Goal: Task Accomplishment & Management: Manage account settings

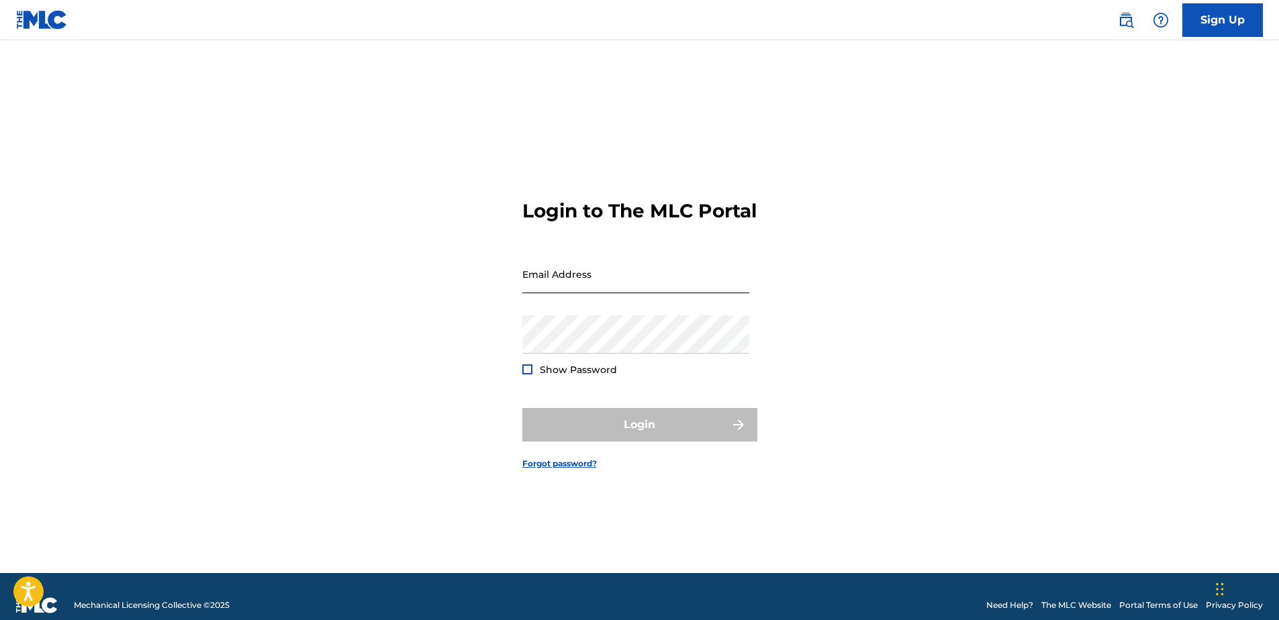
click at [584, 276] on input "Email Address" at bounding box center [635, 274] width 227 height 38
type input "[PERSON_NAME][EMAIL_ADDRESS][DOMAIN_NAME]"
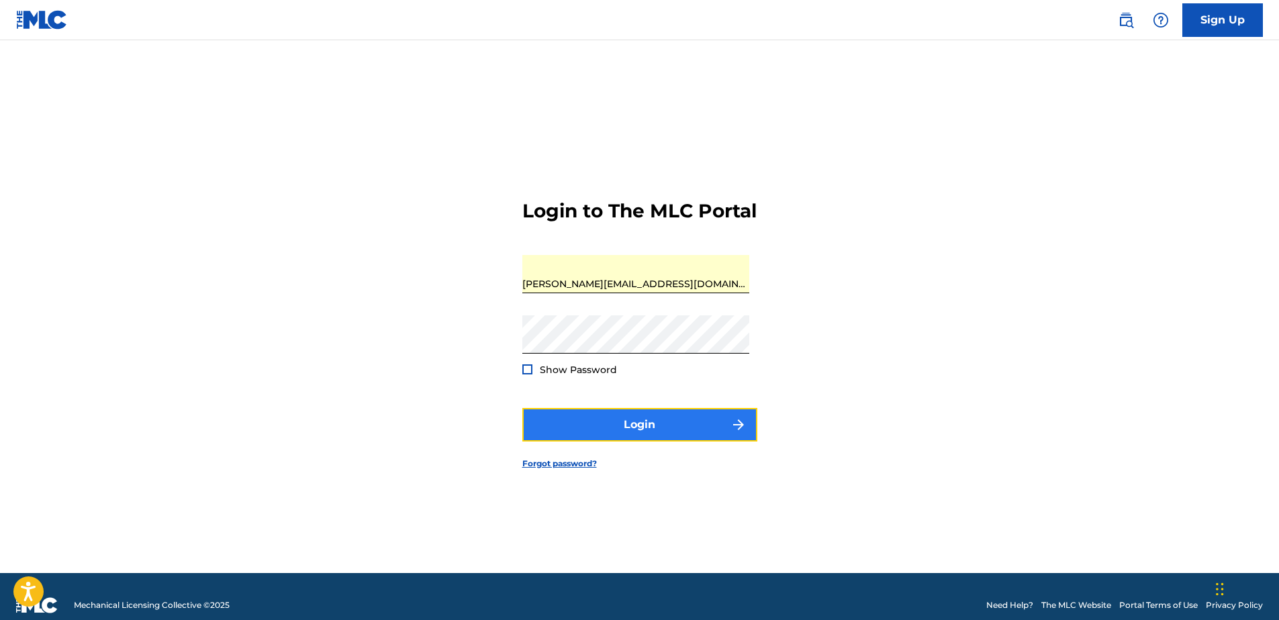
click at [623, 436] on button "Login" at bounding box center [639, 425] width 235 height 34
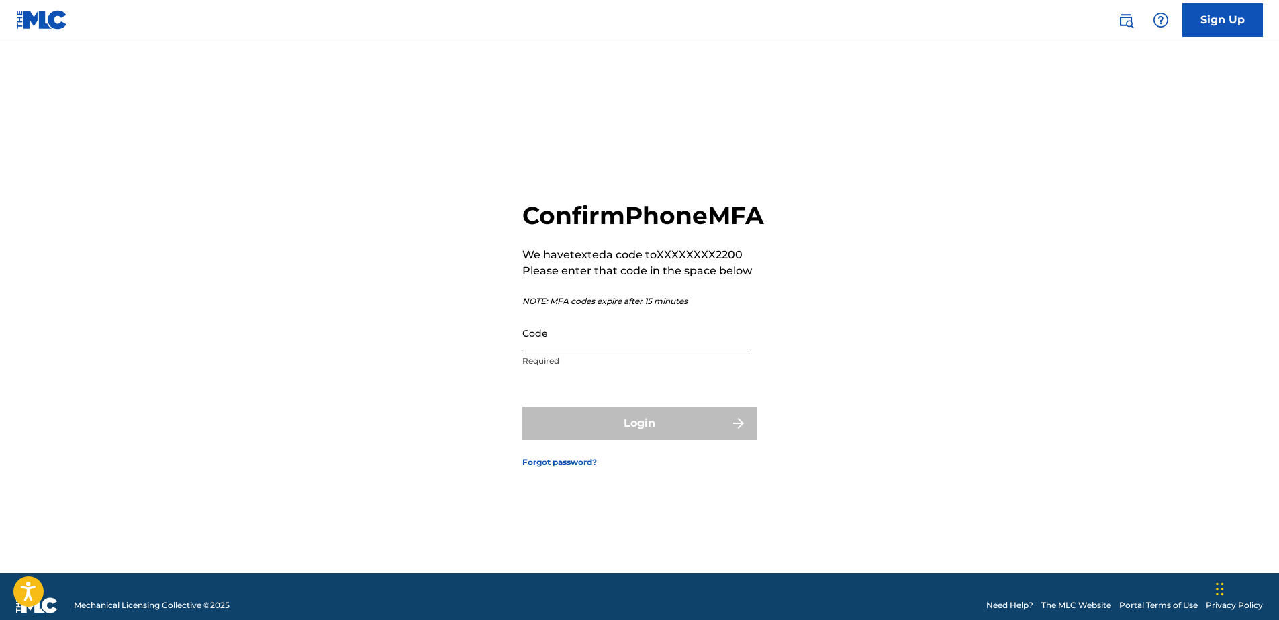
click at [544, 353] on input "Code" at bounding box center [635, 333] width 227 height 38
type input "[PERSON_NAME][EMAIL_ADDRESS][DOMAIN_NAME]"
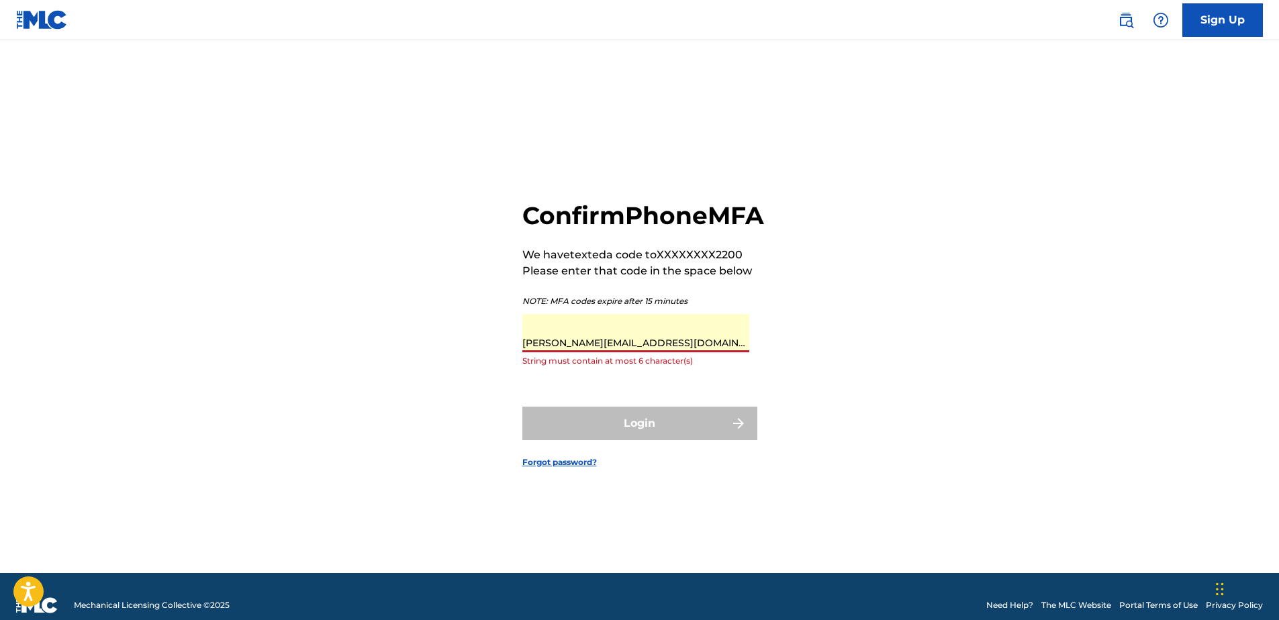
drag, startPoint x: 648, startPoint y: 353, endPoint x: 132, endPoint y: 384, distance: 517.3
click at [132, 384] on main "Confirm Phone MFA We have texted a code to XXXXXXXX2200 Please enter that code …" at bounding box center [639, 306] width 1279 height 533
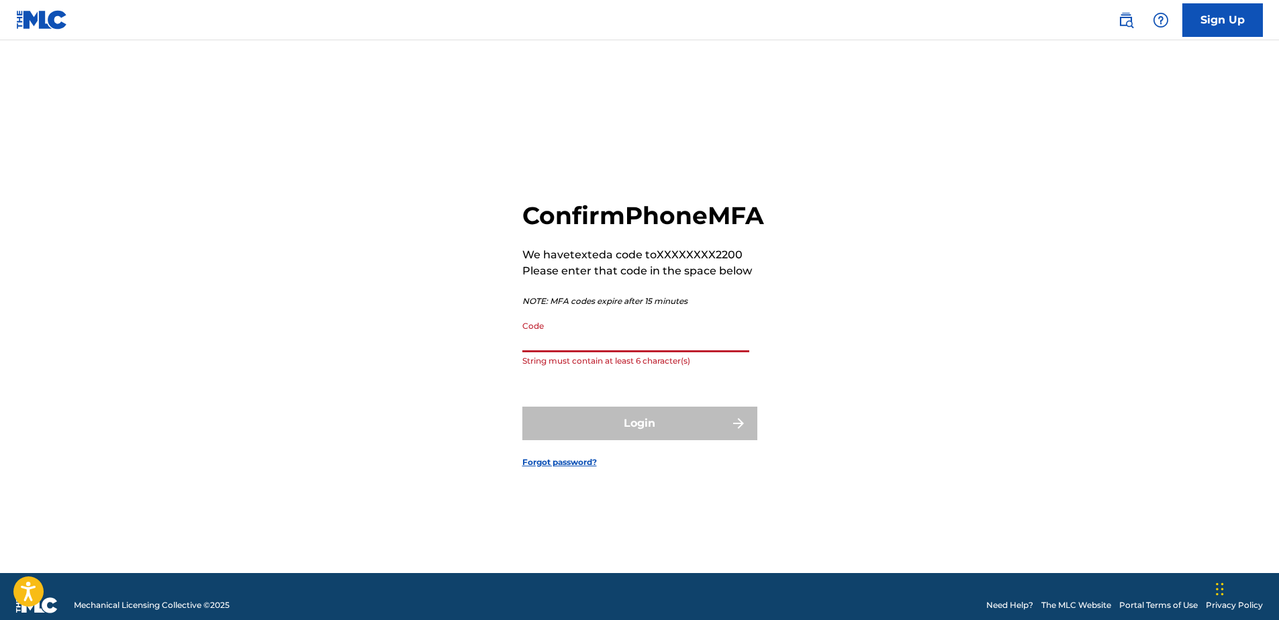
click at [555, 353] on input "Code" at bounding box center [635, 333] width 227 height 38
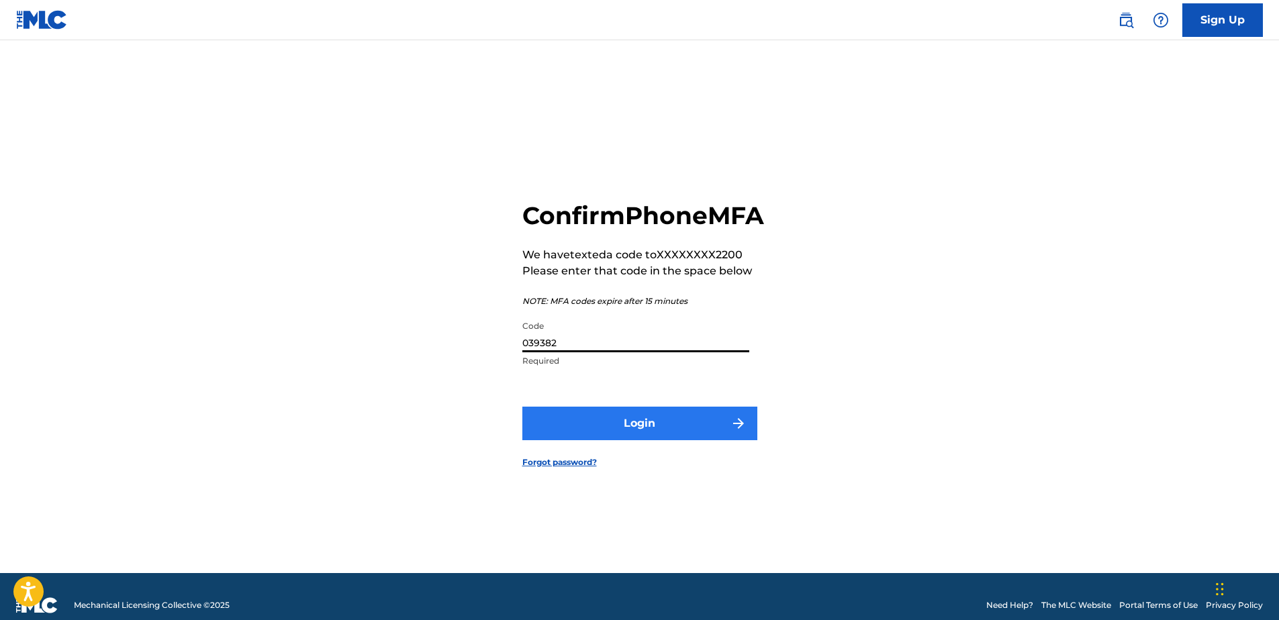
type input "039382"
click at [698, 441] on button "Login" at bounding box center [639, 424] width 235 height 34
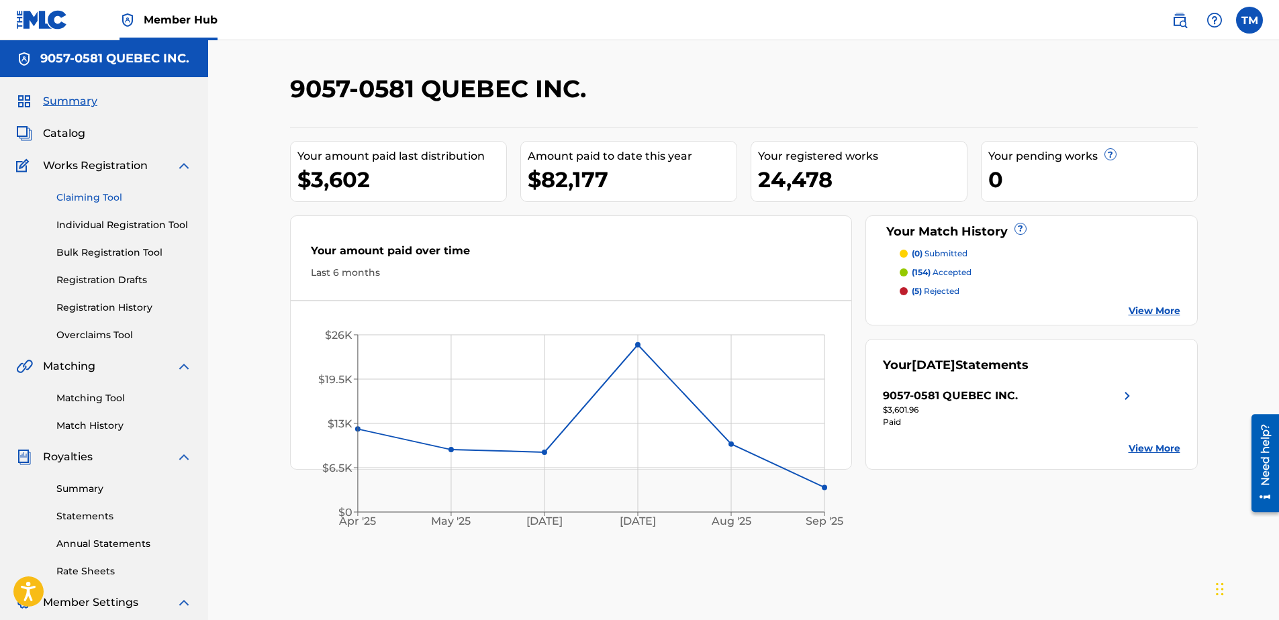
click at [89, 197] on link "Claiming Tool" at bounding box center [124, 198] width 136 height 14
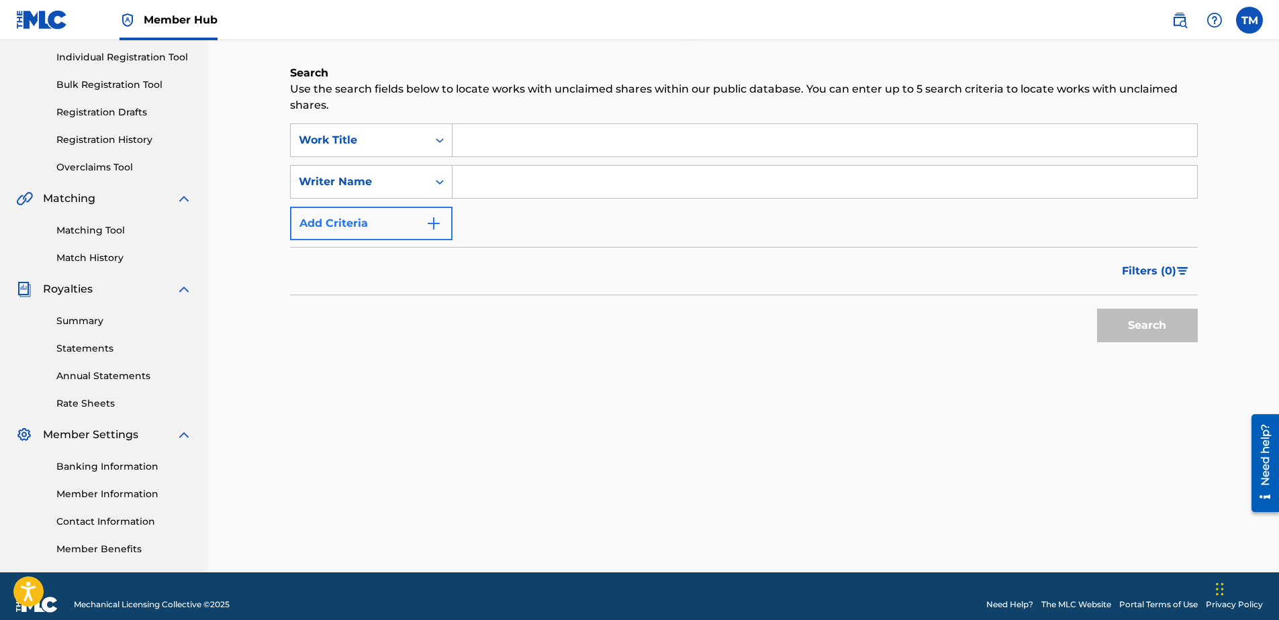
scroll to position [185, 0]
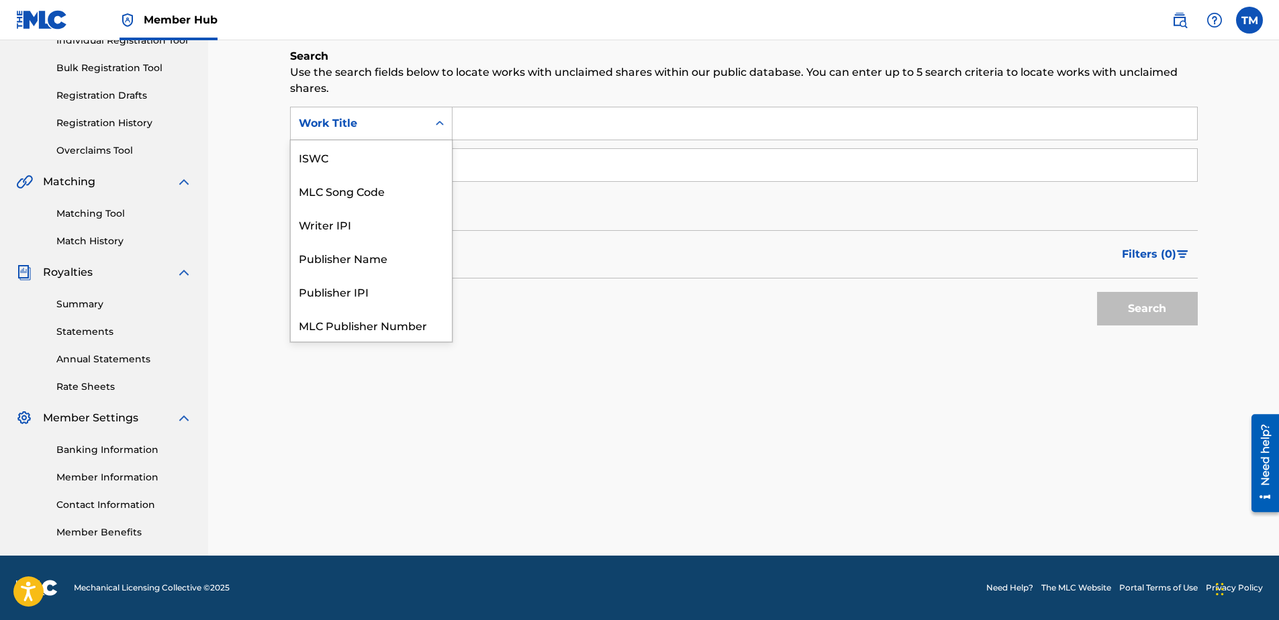
click at [424, 124] on div "Work Title" at bounding box center [359, 124] width 137 height 26
click at [422, 131] on div "Work Title" at bounding box center [359, 124] width 137 height 26
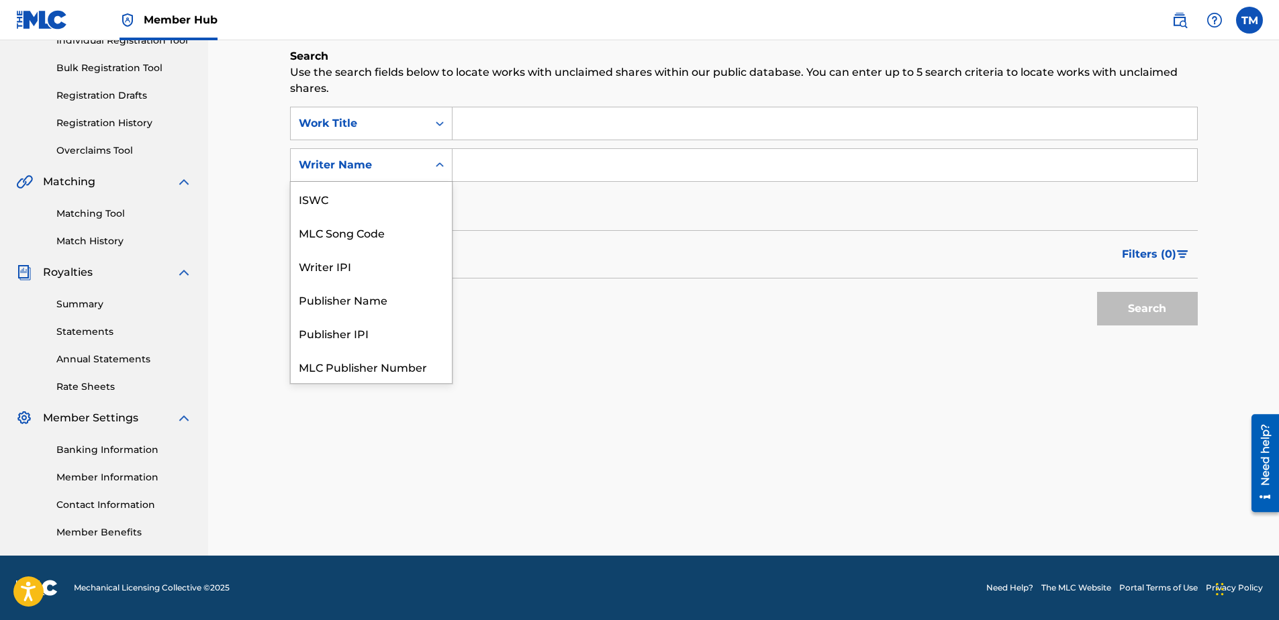
click at [408, 173] on div "Writer Name" at bounding box center [359, 165] width 137 height 26
click at [391, 196] on div "MLC Song Code" at bounding box center [371, 199] width 161 height 34
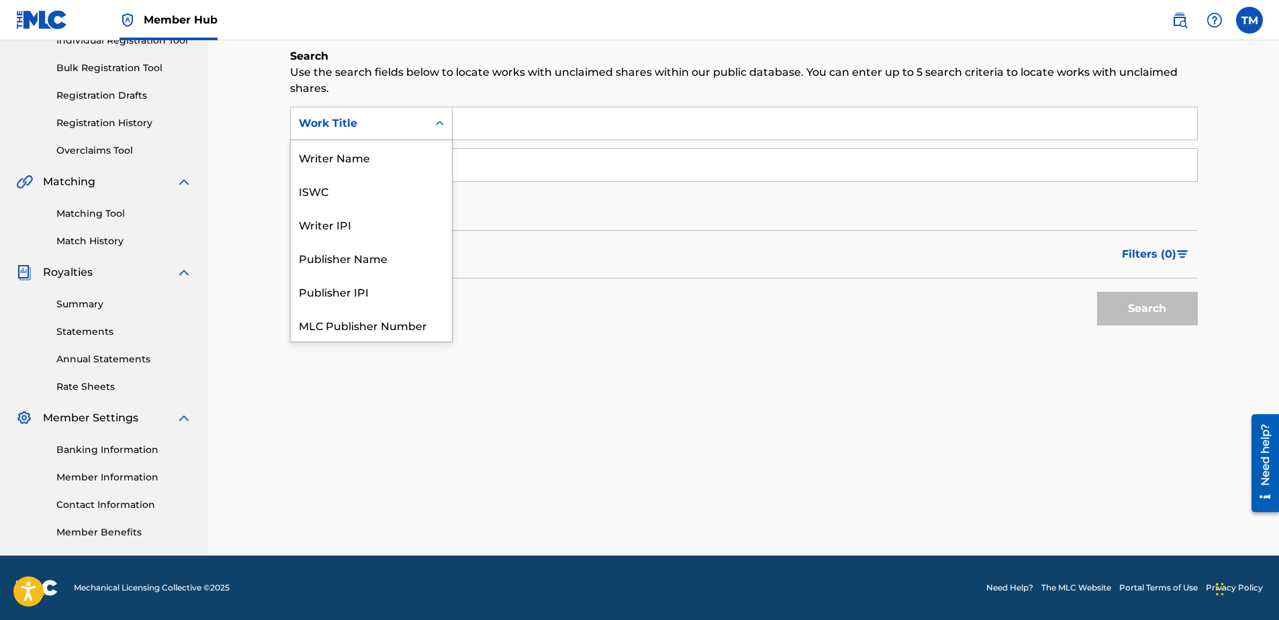
click at [392, 126] on div "Work Title" at bounding box center [359, 123] width 121 height 16
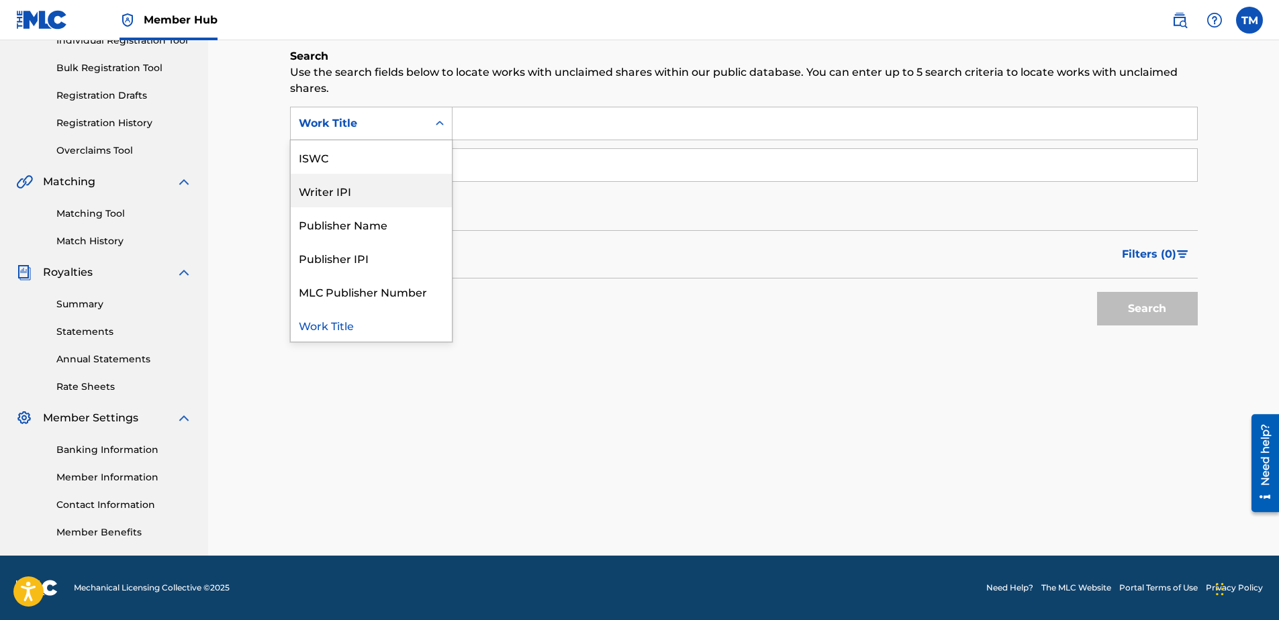
scroll to position [0, 0]
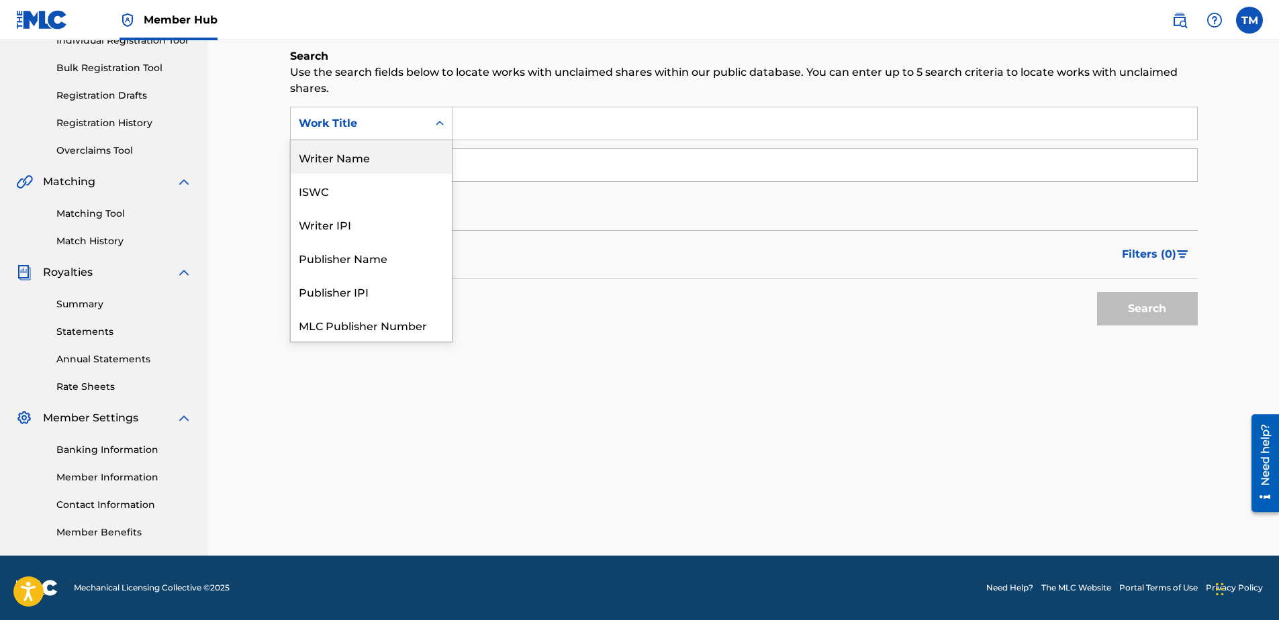
click at [351, 160] on div "Writer Name" at bounding box center [371, 157] width 161 height 34
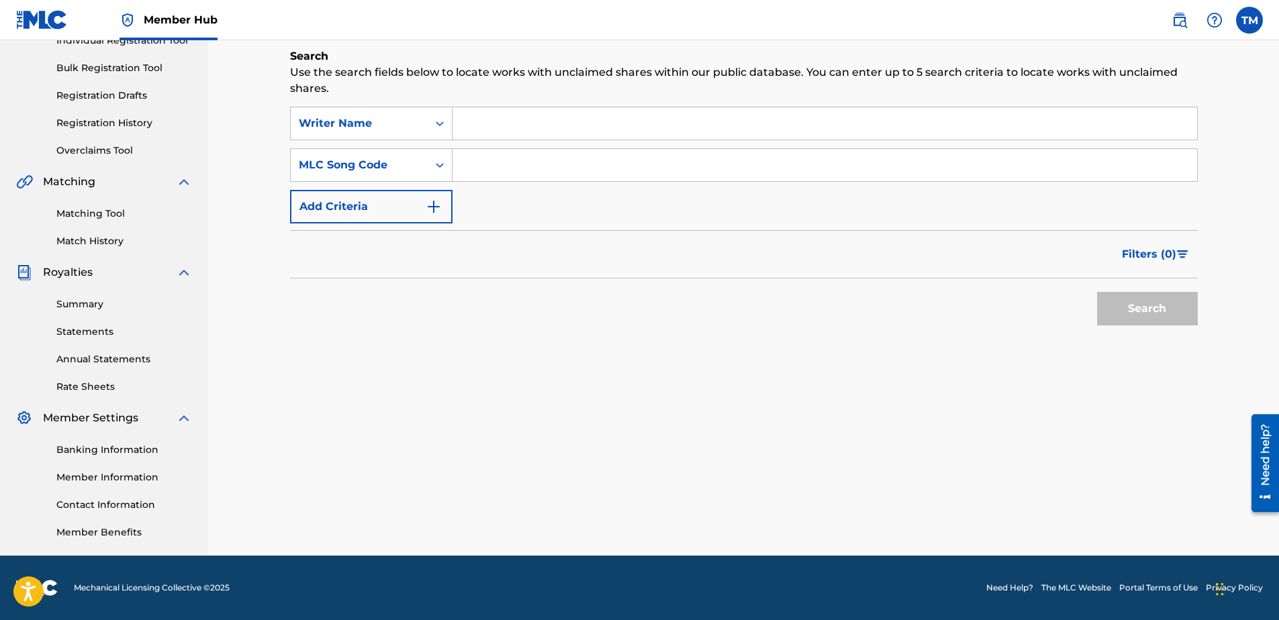
click at [506, 122] on input "Search Form" at bounding box center [825, 123] width 745 height 32
type input "C"
type input "Marc Vincent"
click at [1097, 292] on button "Search" at bounding box center [1147, 309] width 101 height 34
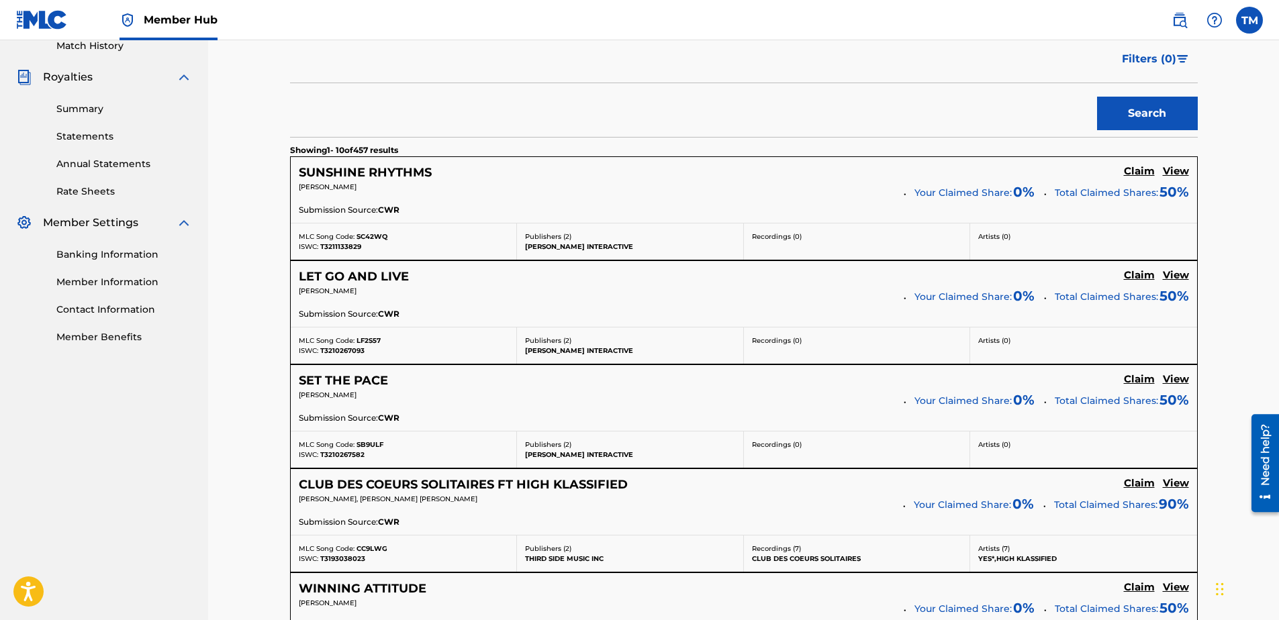
scroll to position [386, 0]
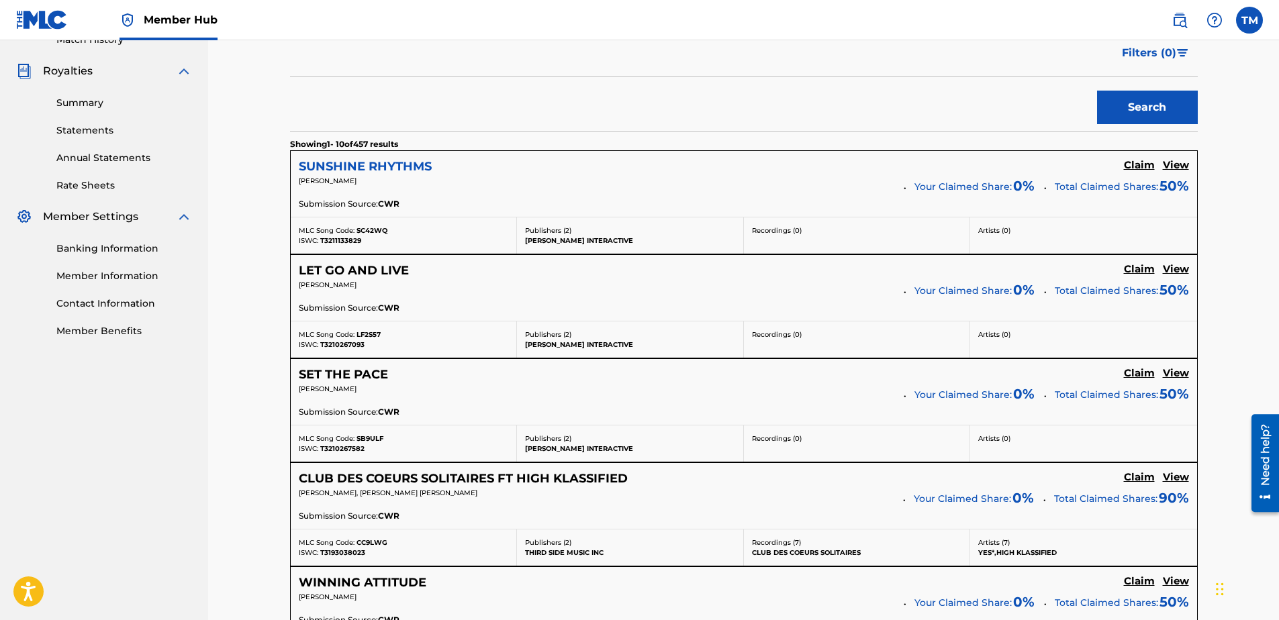
click at [353, 167] on h5 "SUNSHINE RHYTHMS" at bounding box center [365, 166] width 133 height 15
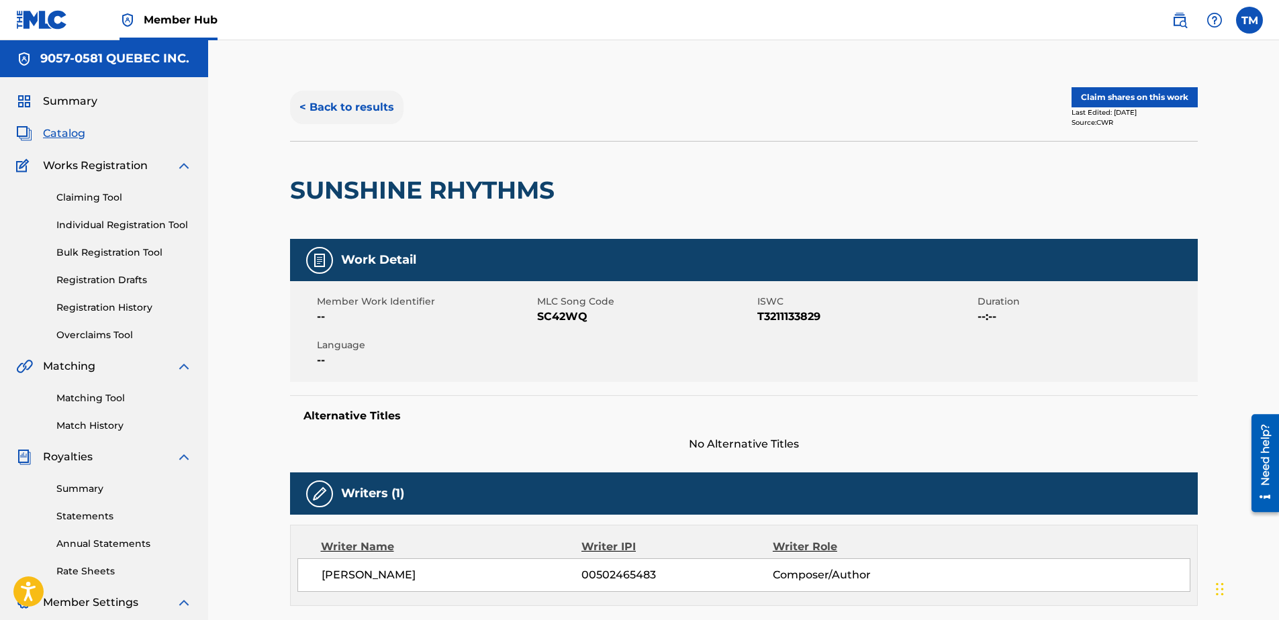
click at [334, 105] on button "< Back to results" at bounding box center [346, 108] width 113 height 34
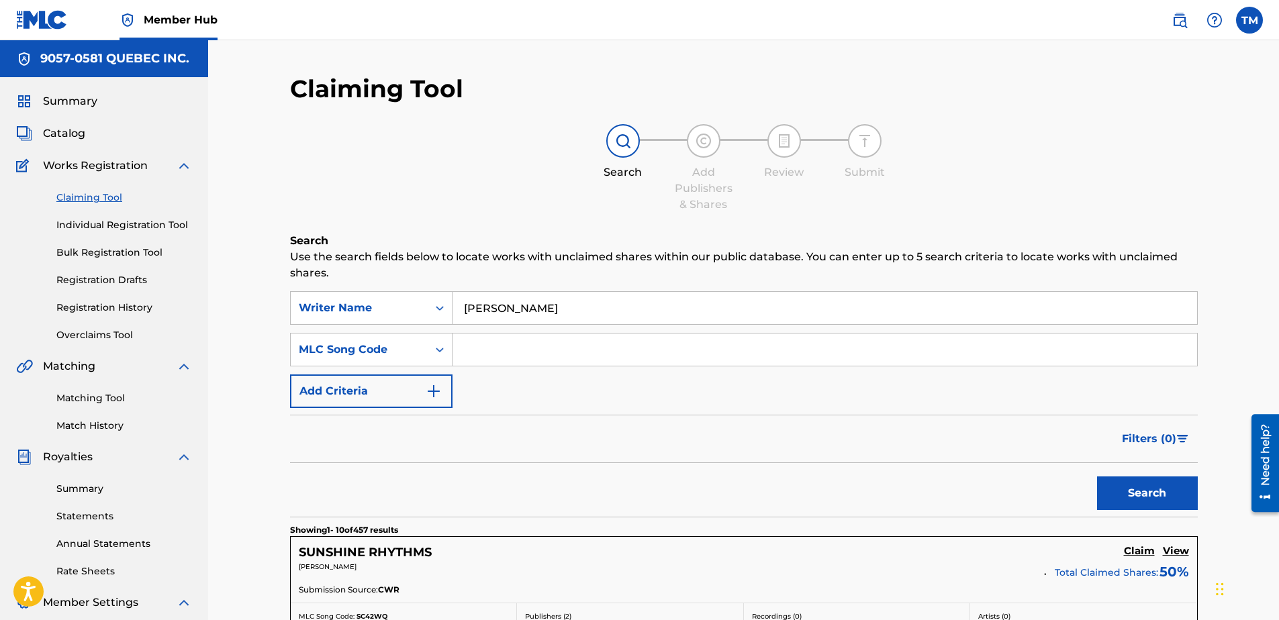
scroll to position [386, 0]
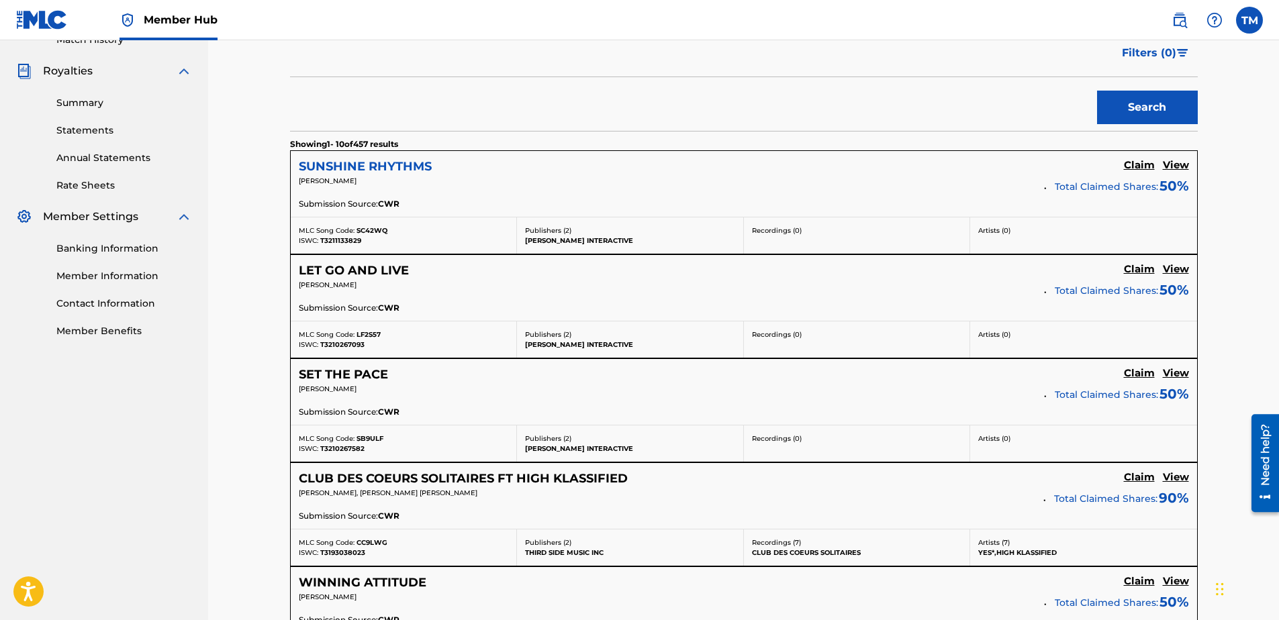
click at [372, 169] on h5 "SUNSHINE RHYTHMS" at bounding box center [365, 166] width 133 height 15
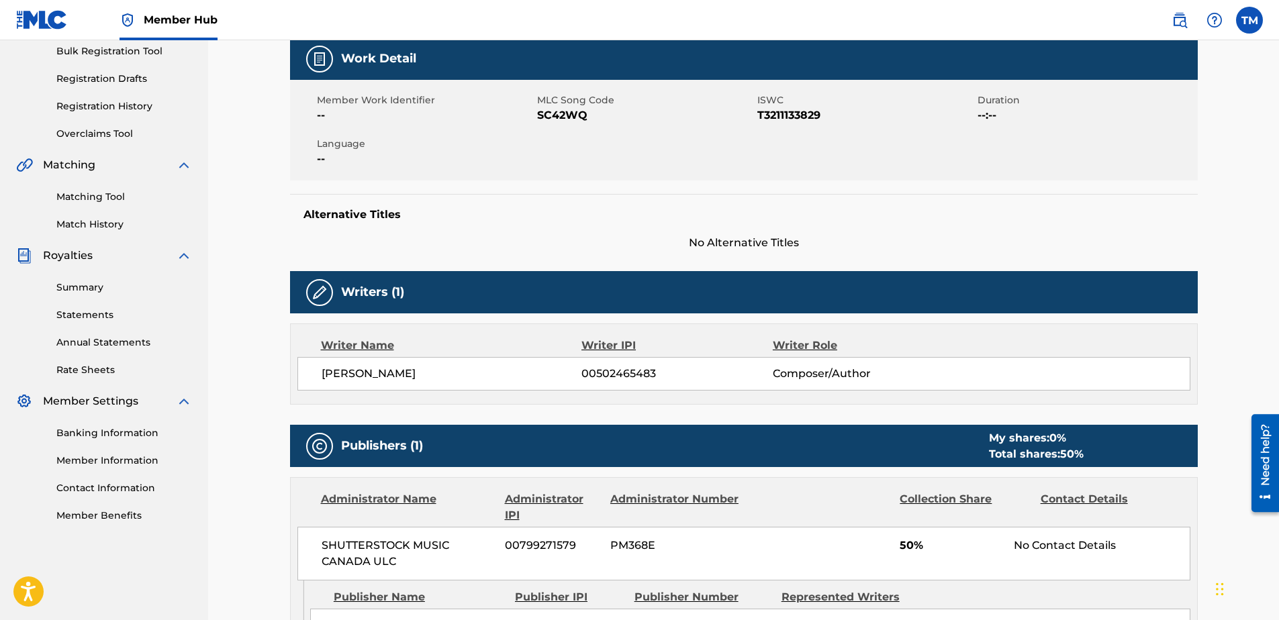
scroll to position [403, 0]
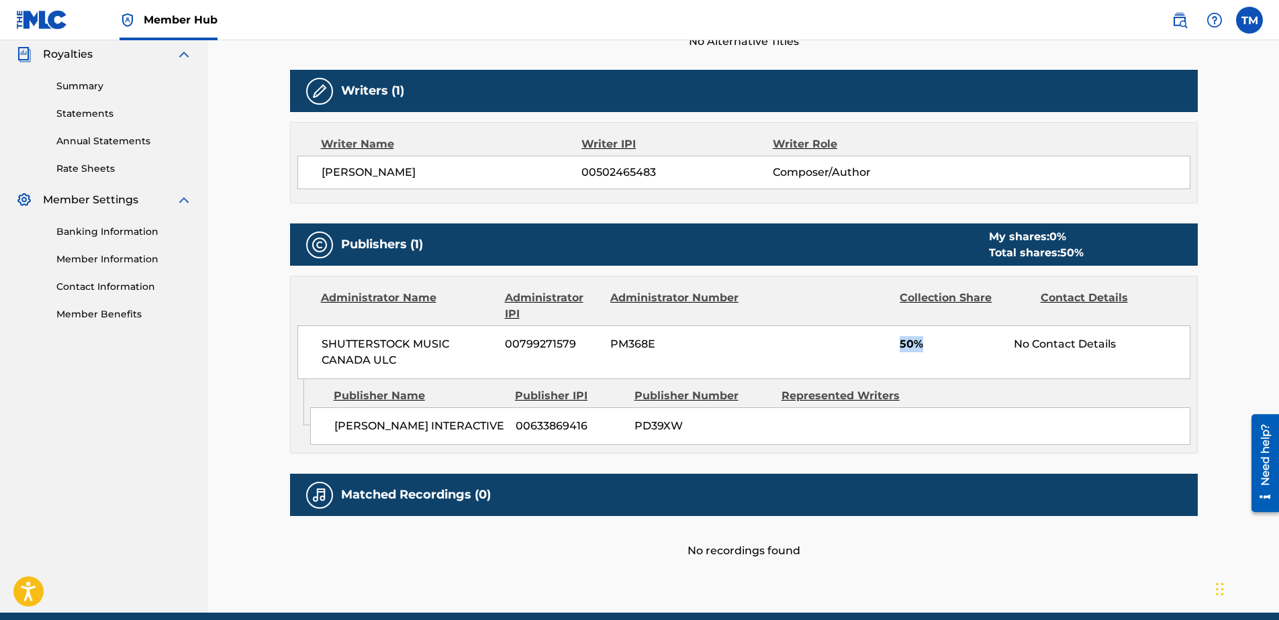
drag, startPoint x: 901, startPoint y: 348, endPoint x: 933, endPoint y: 349, distance: 31.6
click at [933, 349] on span "50%" at bounding box center [952, 344] width 104 height 16
click at [815, 339] on div "SHUTTERSTOCK MUSIC CANADA ULC 00799271579 PM368E 50% No Contact Details" at bounding box center [743, 353] width 893 height 54
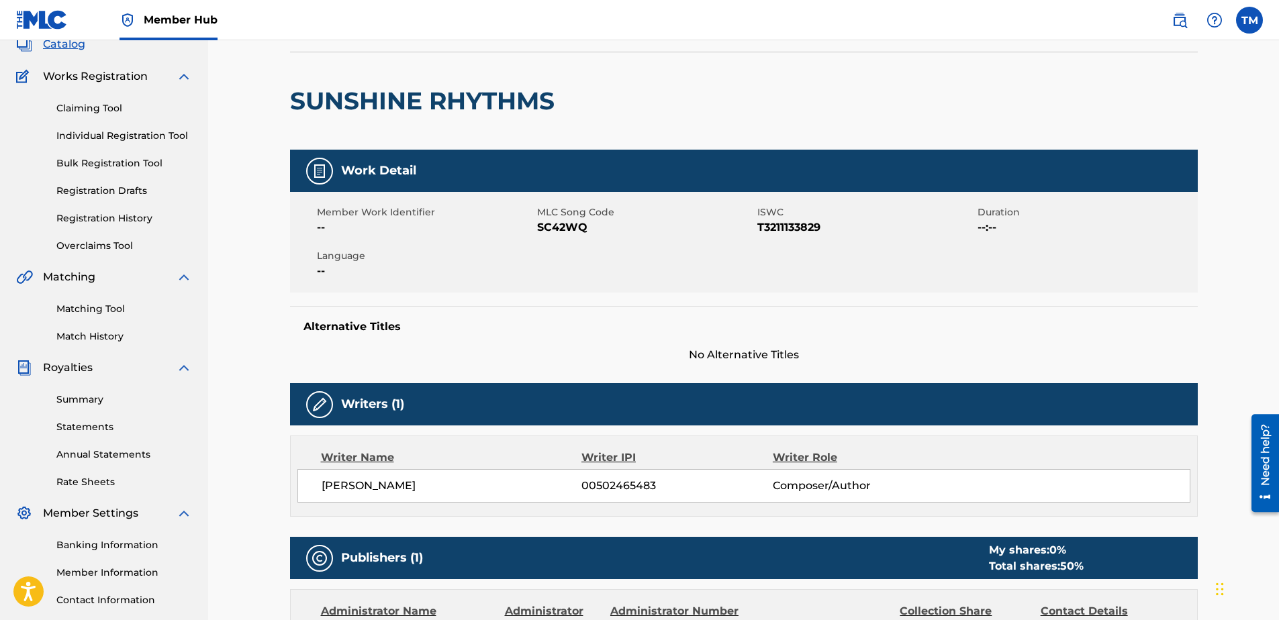
scroll to position [0, 0]
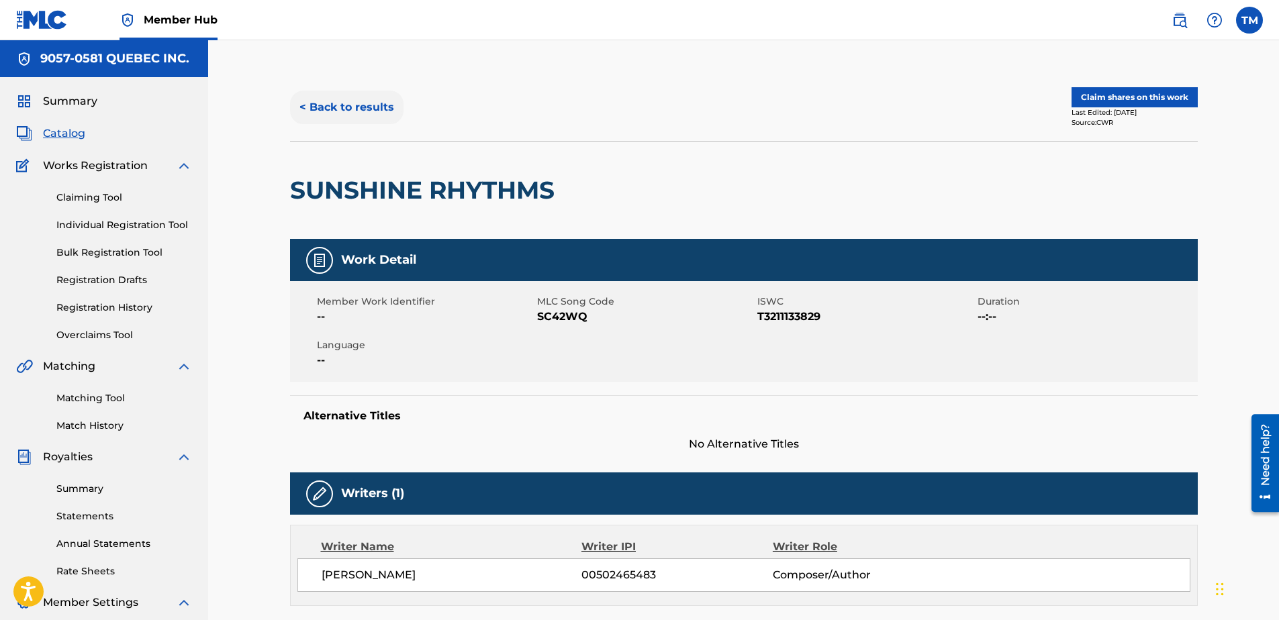
click at [340, 106] on button "< Back to results" at bounding box center [346, 108] width 113 height 34
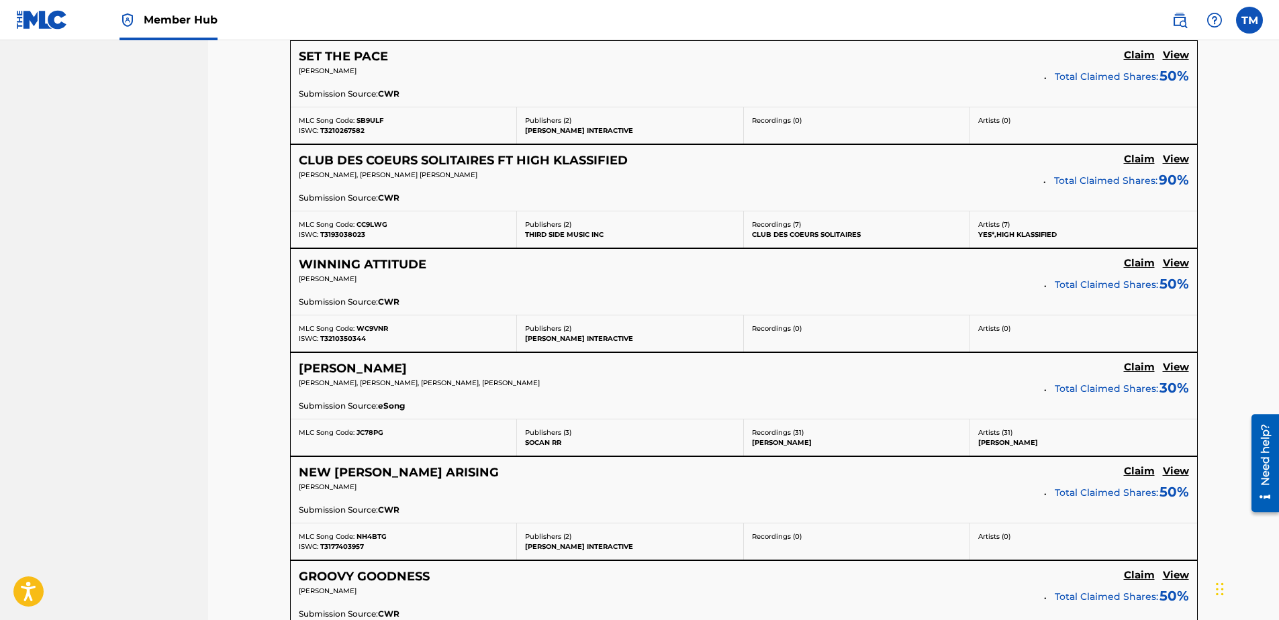
scroll to position [688, 0]
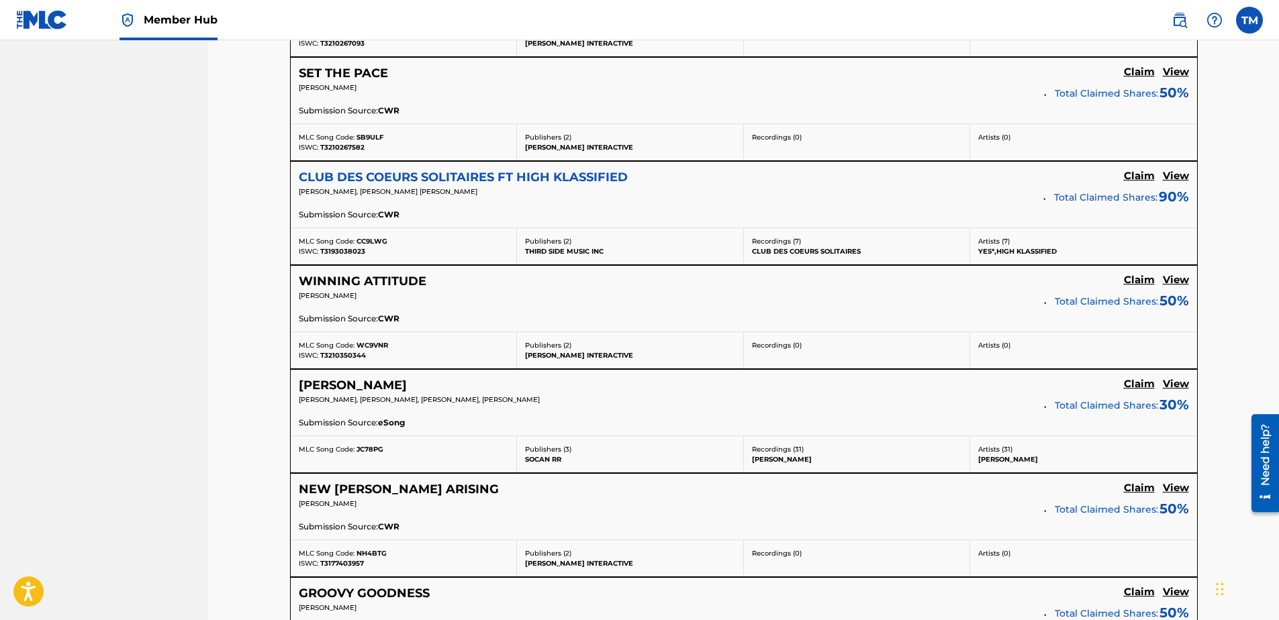
click at [482, 179] on h5 "CLUB DES COEURS SOLITAIRES FT HIGH KLASSIFIED" at bounding box center [463, 177] width 329 height 15
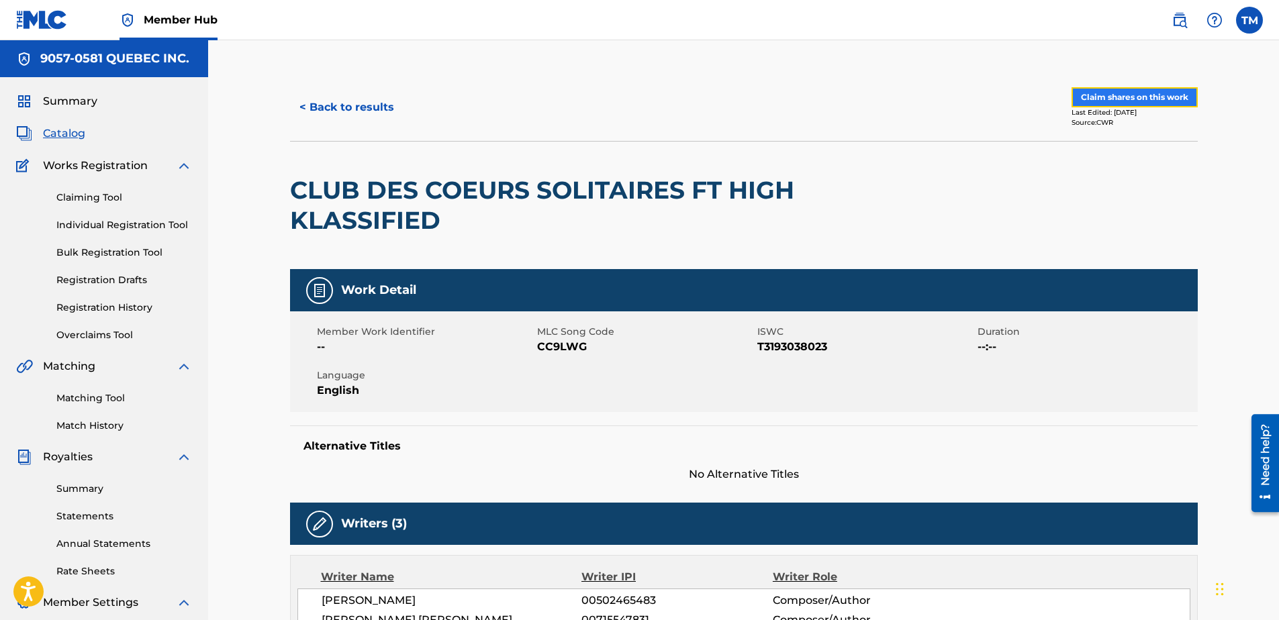
click at [1105, 94] on button "Claim shares on this work" at bounding box center [1135, 97] width 126 height 20
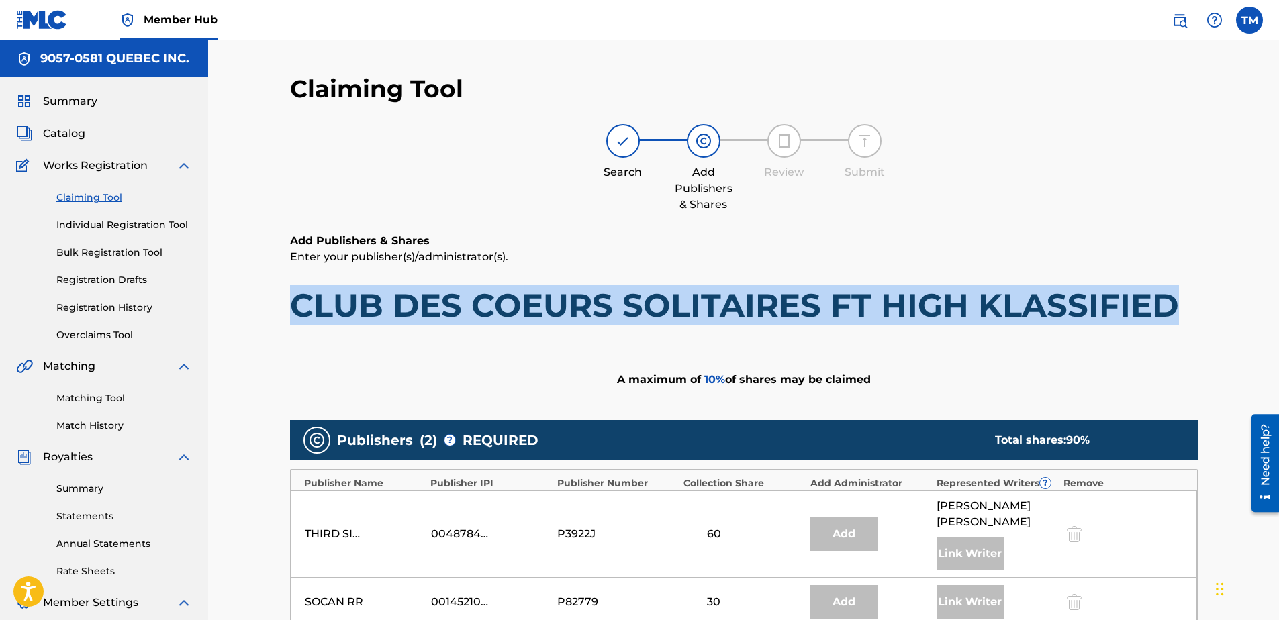
drag, startPoint x: 1173, startPoint y: 301, endPoint x: 295, endPoint y: 305, distance: 877.7
click at [295, 305] on h1 "CLUB DES COEURS SOLITAIRES FT HIGH KLASSIFIED" at bounding box center [744, 305] width 908 height 40
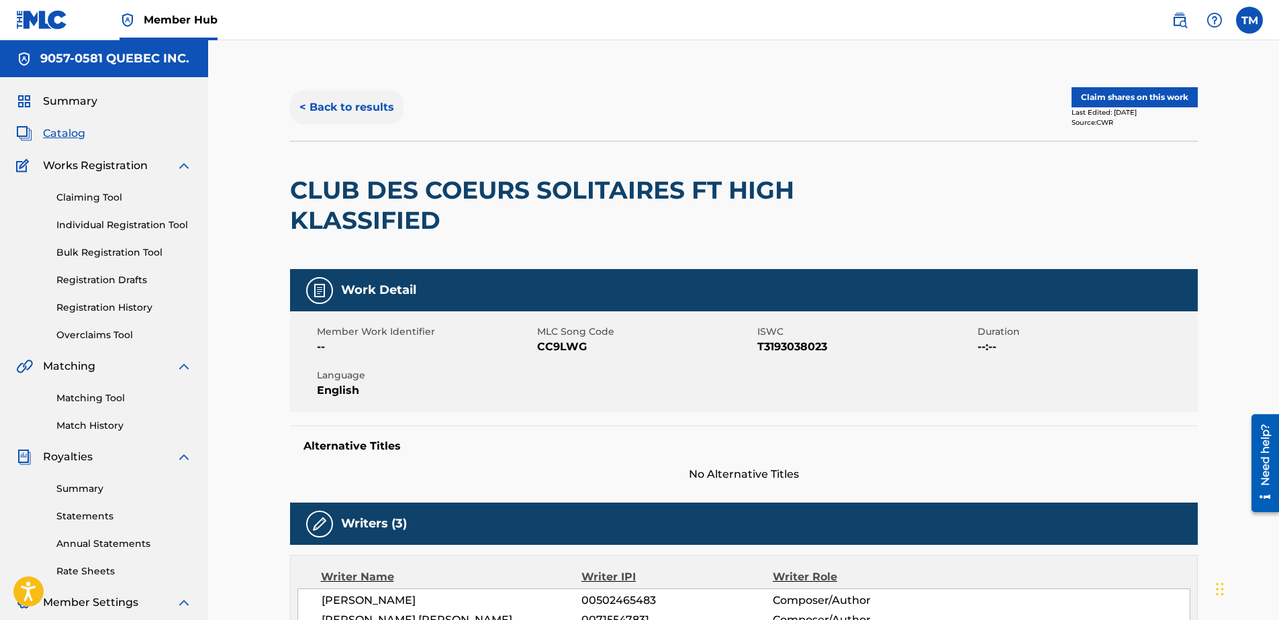
click at [327, 109] on button "< Back to results" at bounding box center [346, 108] width 113 height 34
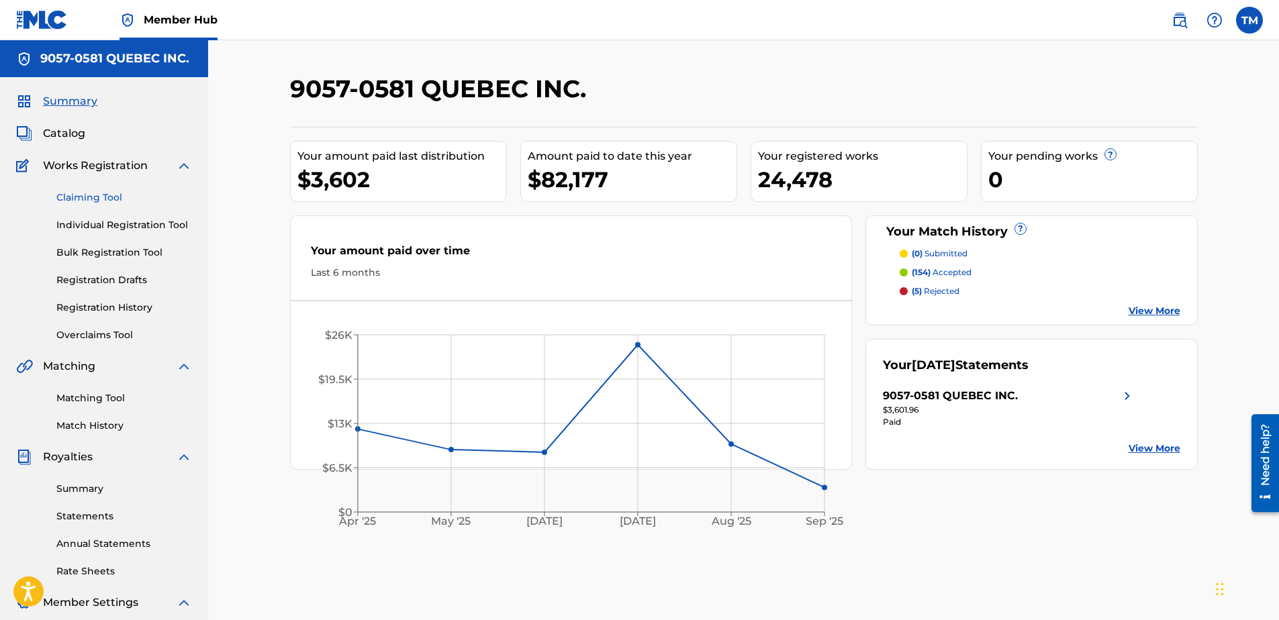
click at [87, 195] on link "Claiming Tool" at bounding box center [124, 198] width 136 height 14
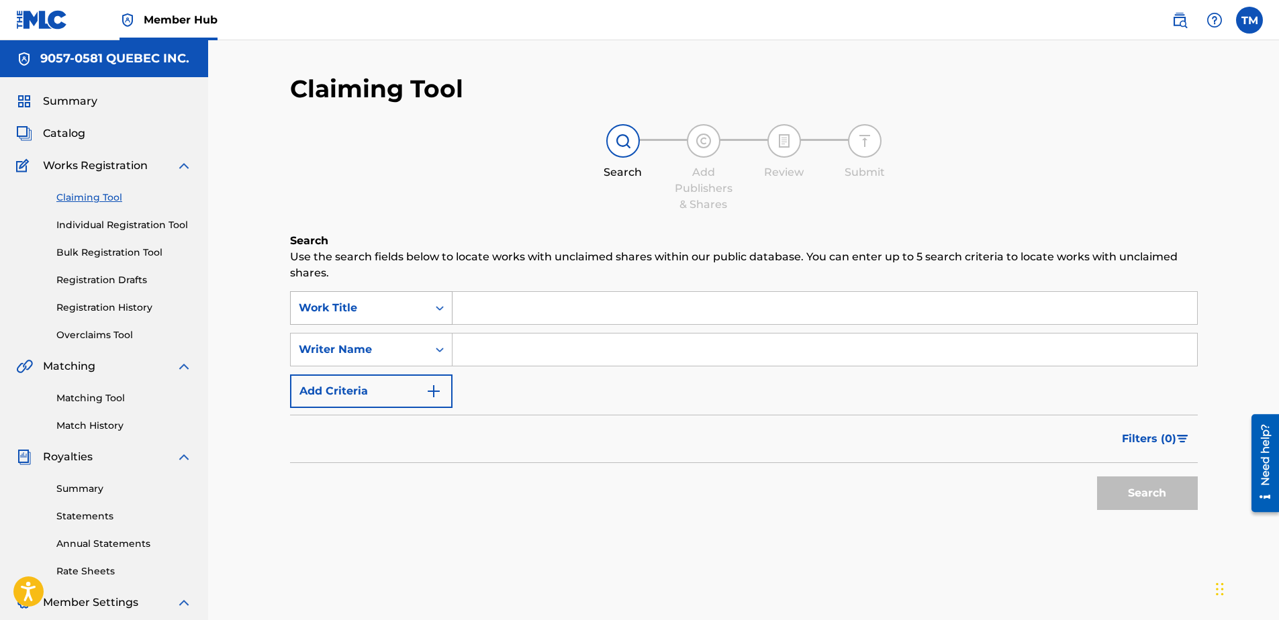
click at [405, 302] on div "Work Title" at bounding box center [359, 308] width 121 height 16
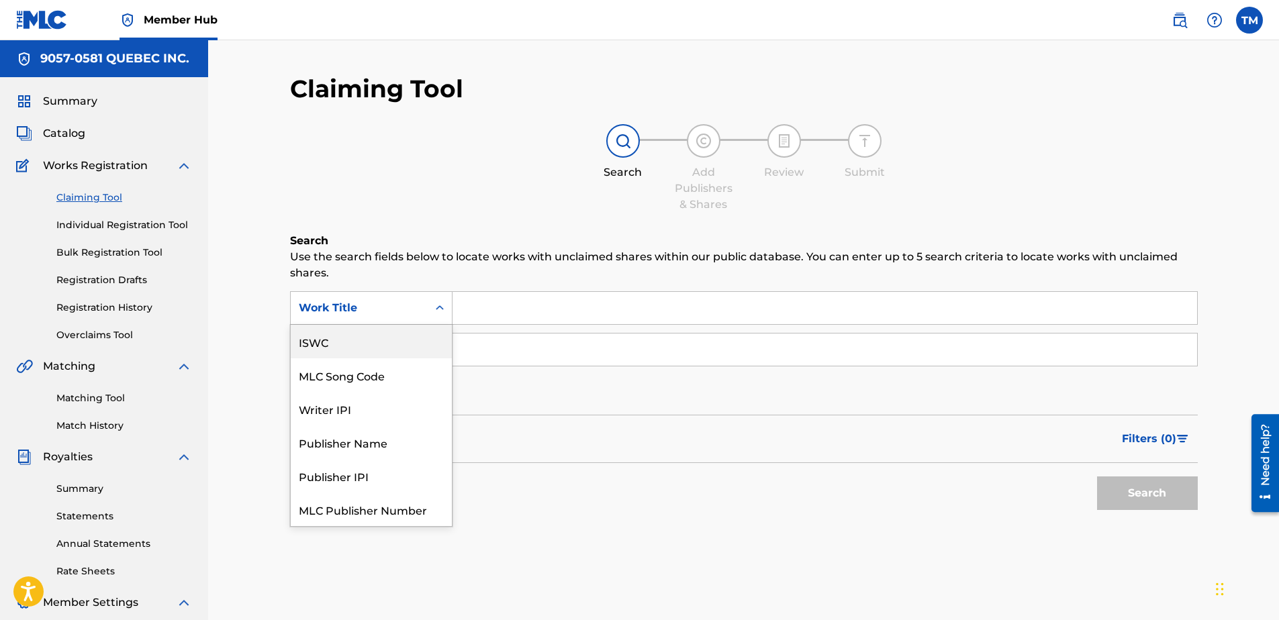
click at [413, 206] on div "Search Add Publishers & Shares Review Submit" at bounding box center [744, 168] width 908 height 89
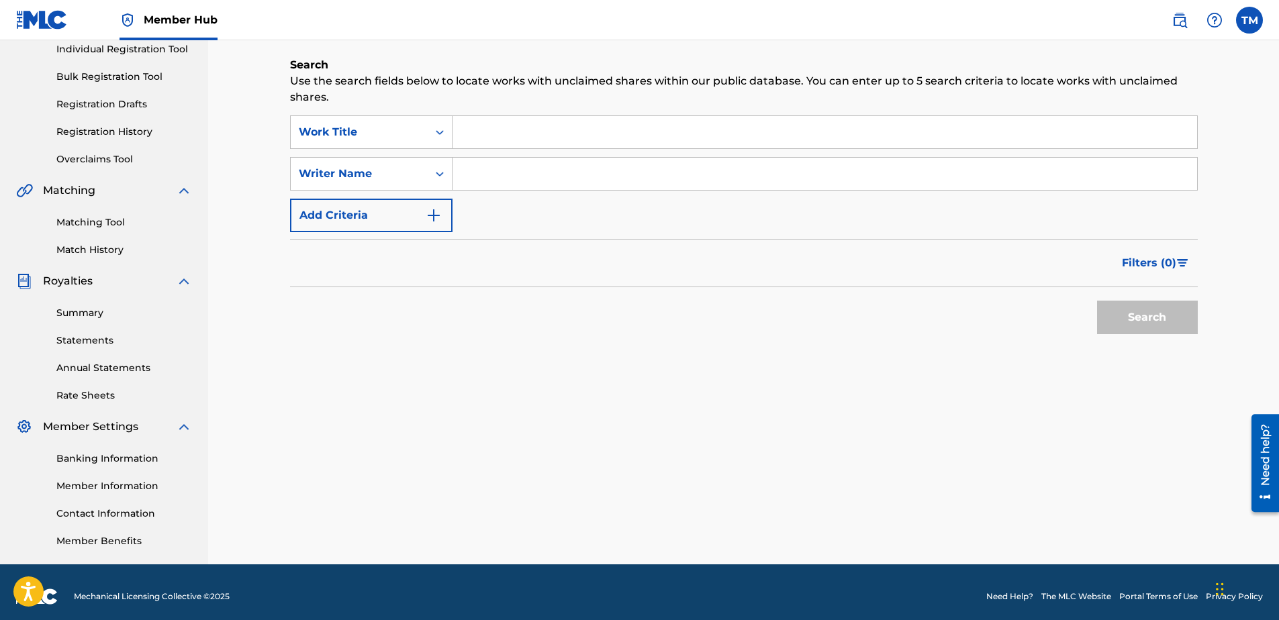
scroll to position [185, 0]
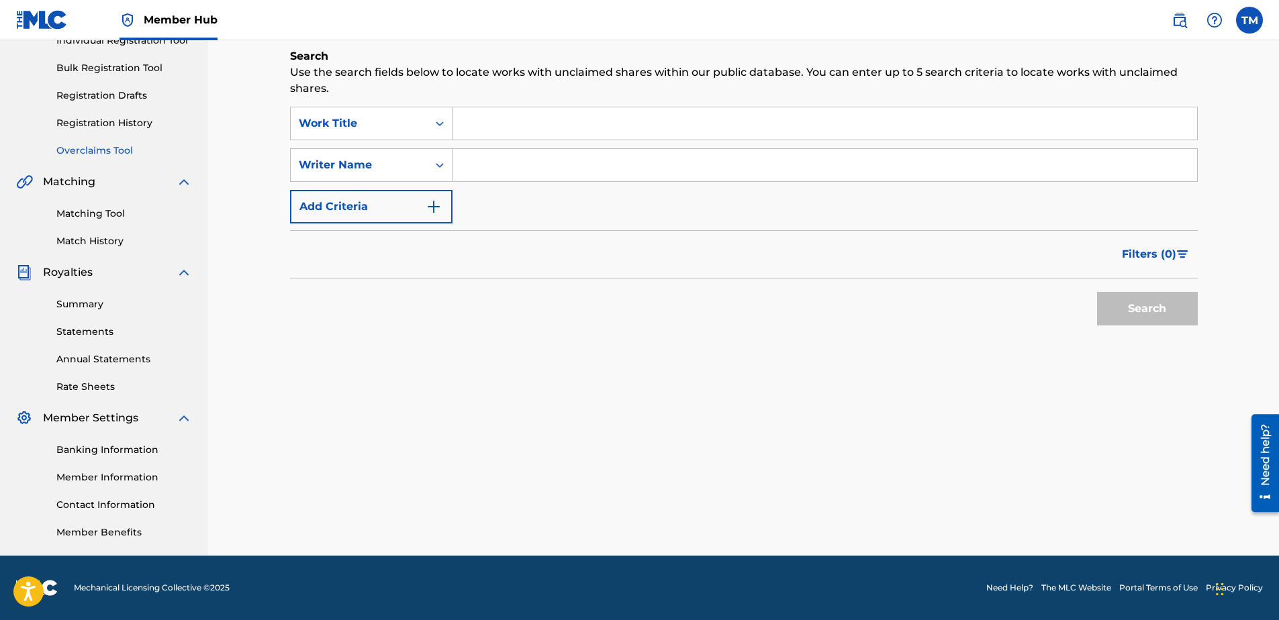
click at [118, 154] on link "Overclaims Tool" at bounding box center [124, 151] width 136 height 14
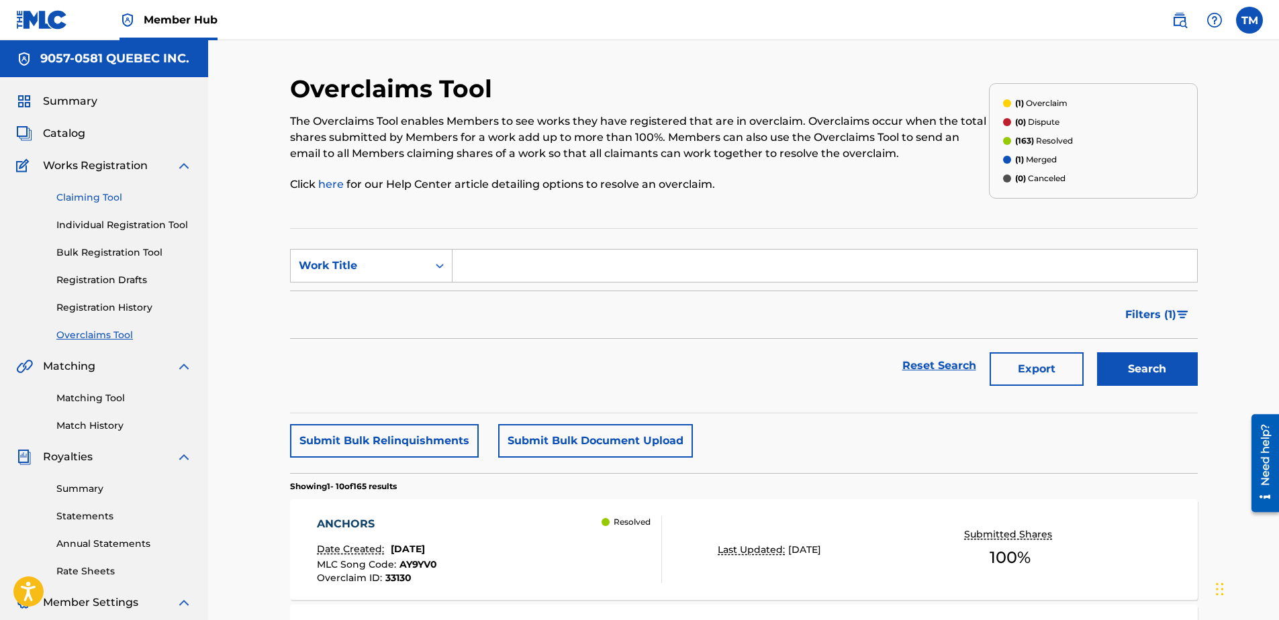
click at [87, 201] on link "Claiming Tool" at bounding box center [124, 198] width 136 height 14
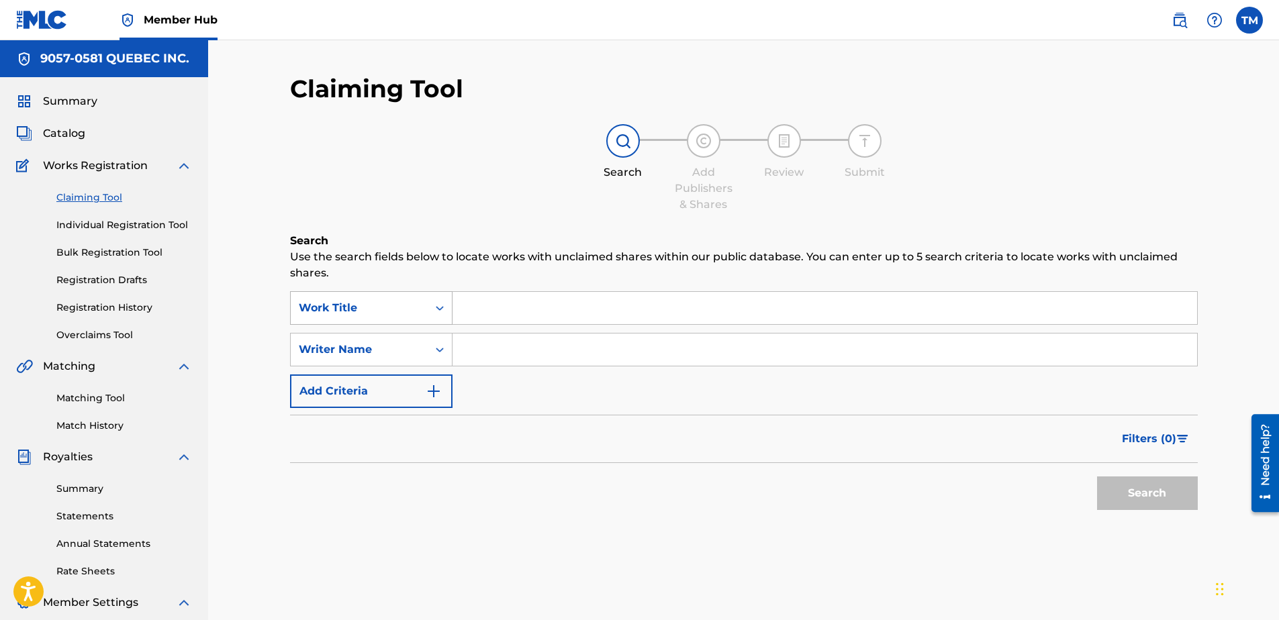
click at [403, 298] on div "Work Title" at bounding box center [359, 308] width 137 height 26
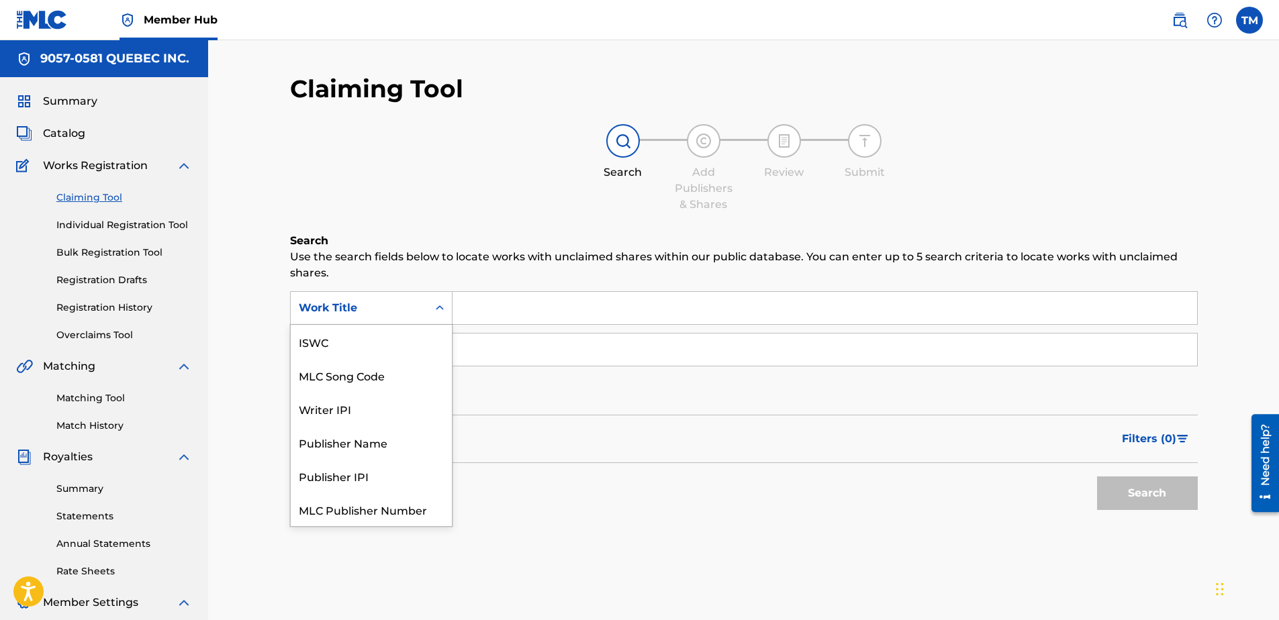
scroll to position [34, 0]
click at [403, 298] on div "Work Title" at bounding box center [359, 308] width 137 height 26
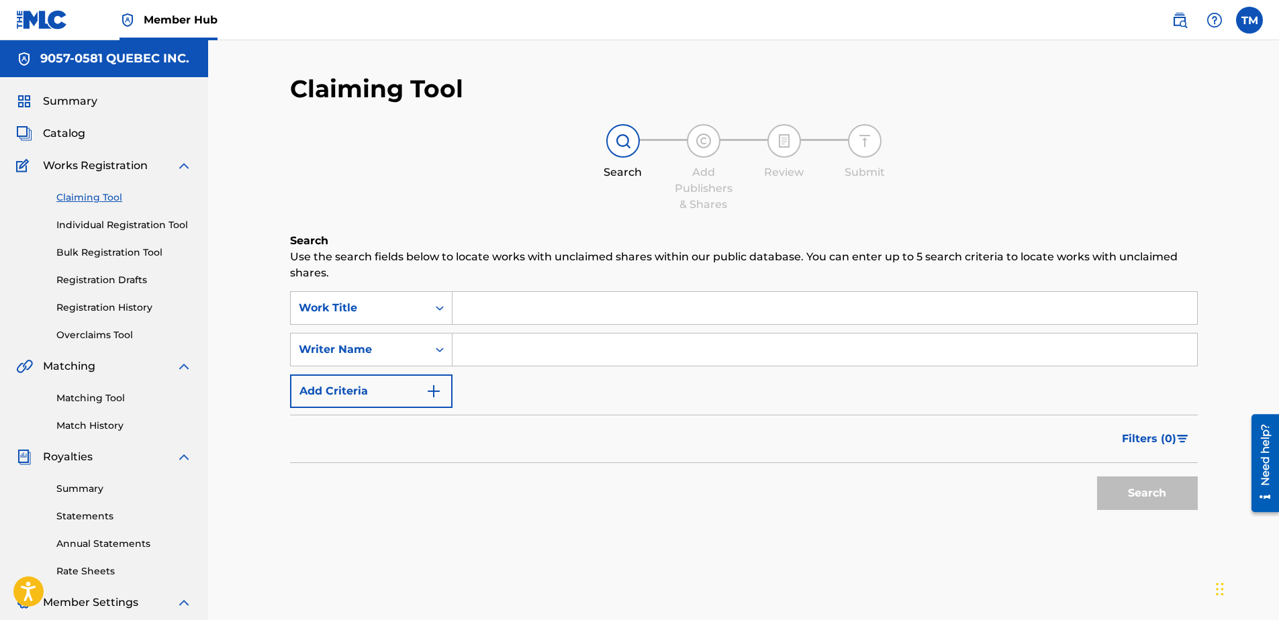
click at [540, 317] on input "Search Form" at bounding box center [825, 308] width 745 height 32
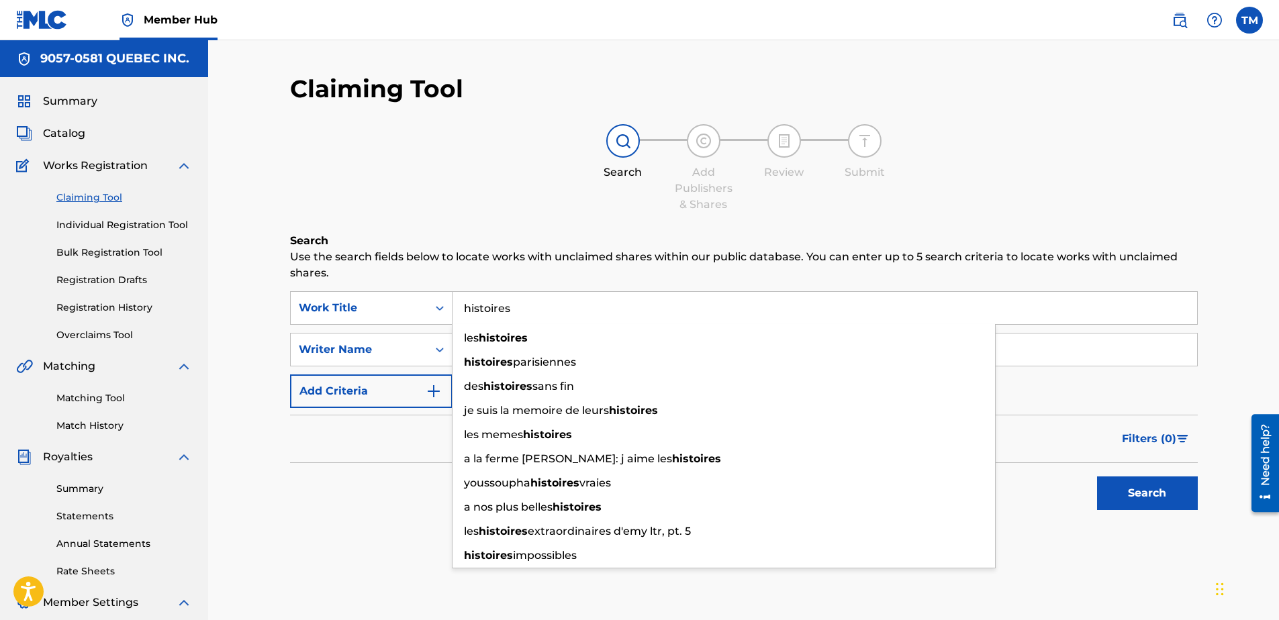
type input "histoires"
click at [421, 212] on div "Search Add Publishers & Shares Review Submit" at bounding box center [744, 168] width 908 height 89
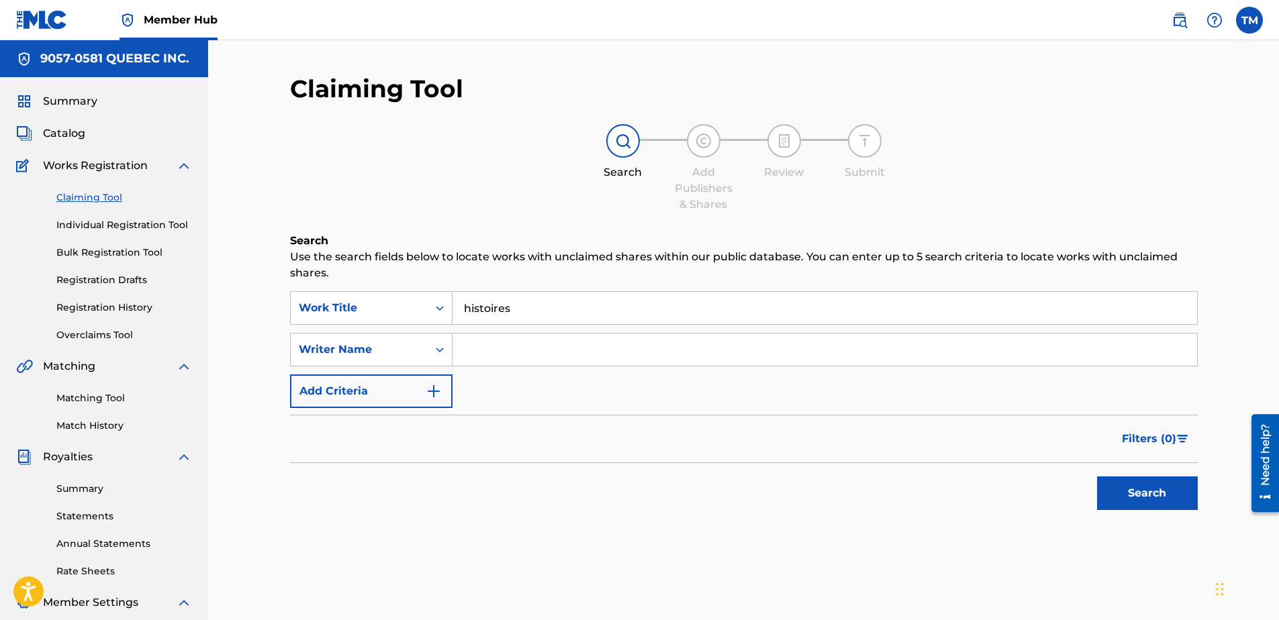
click at [546, 358] on input "Search Form" at bounding box center [825, 350] width 745 height 32
type input "marc vincent"
click at [1150, 494] on button "Search" at bounding box center [1147, 494] width 101 height 34
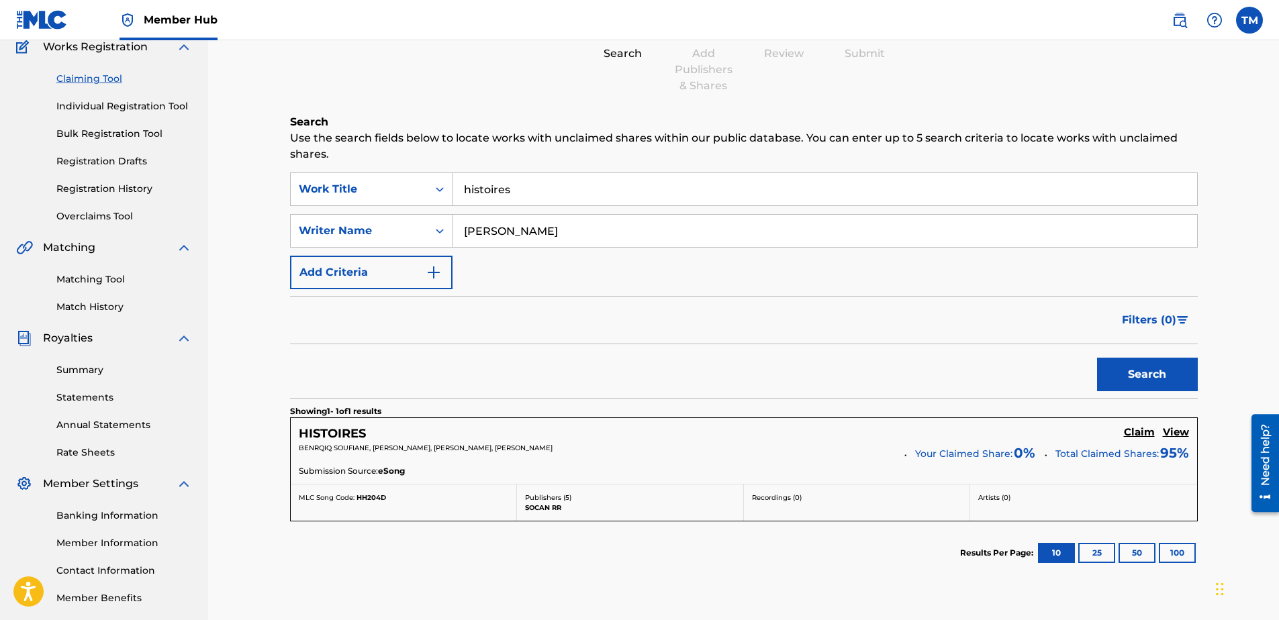
scroll to position [215, 0]
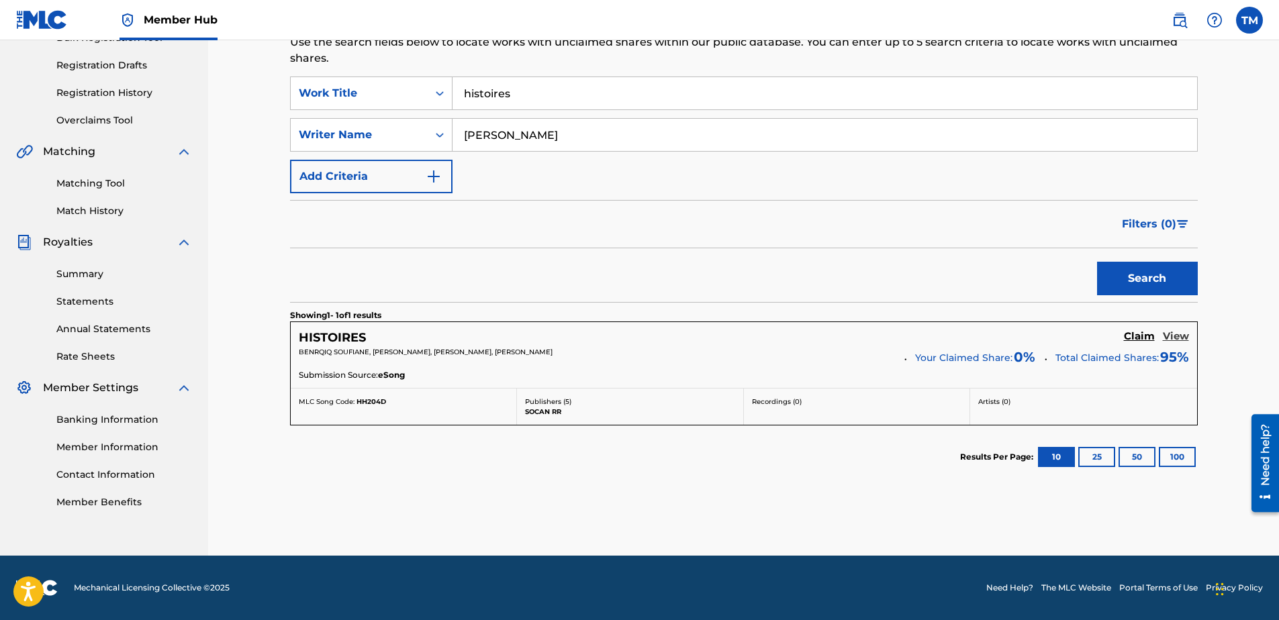
click at [1176, 338] on h5 "View" at bounding box center [1176, 336] width 26 height 13
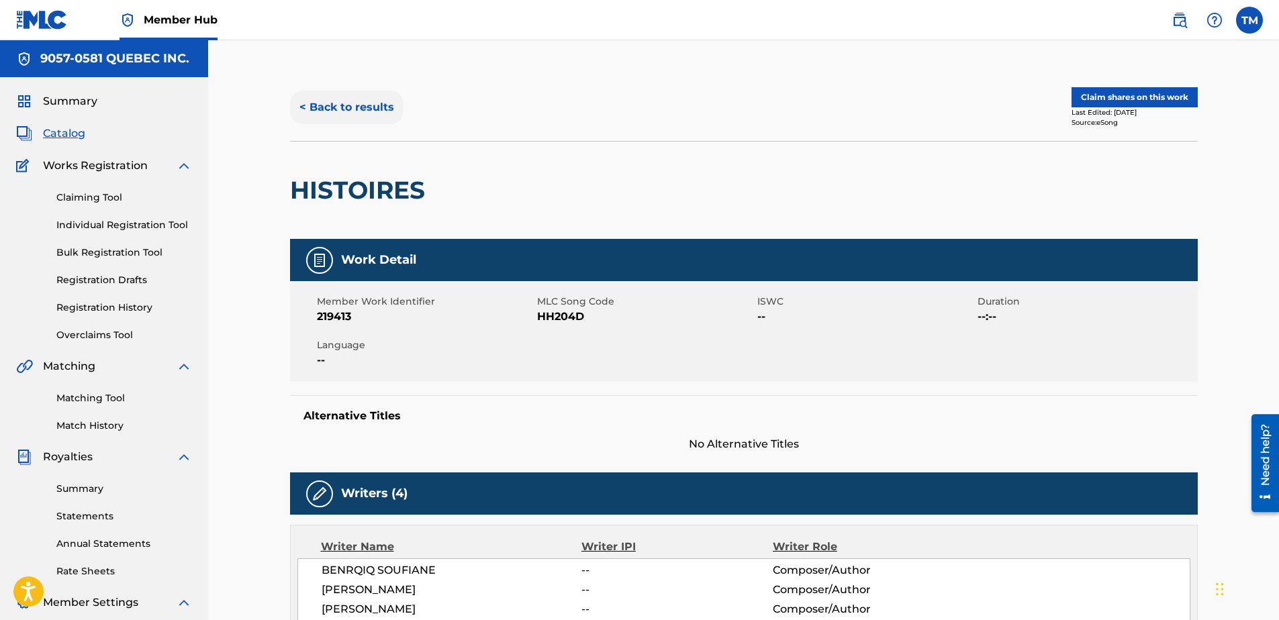
click at [320, 103] on button "< Back to results" at bounding box center [346, 108] width 113 height 34
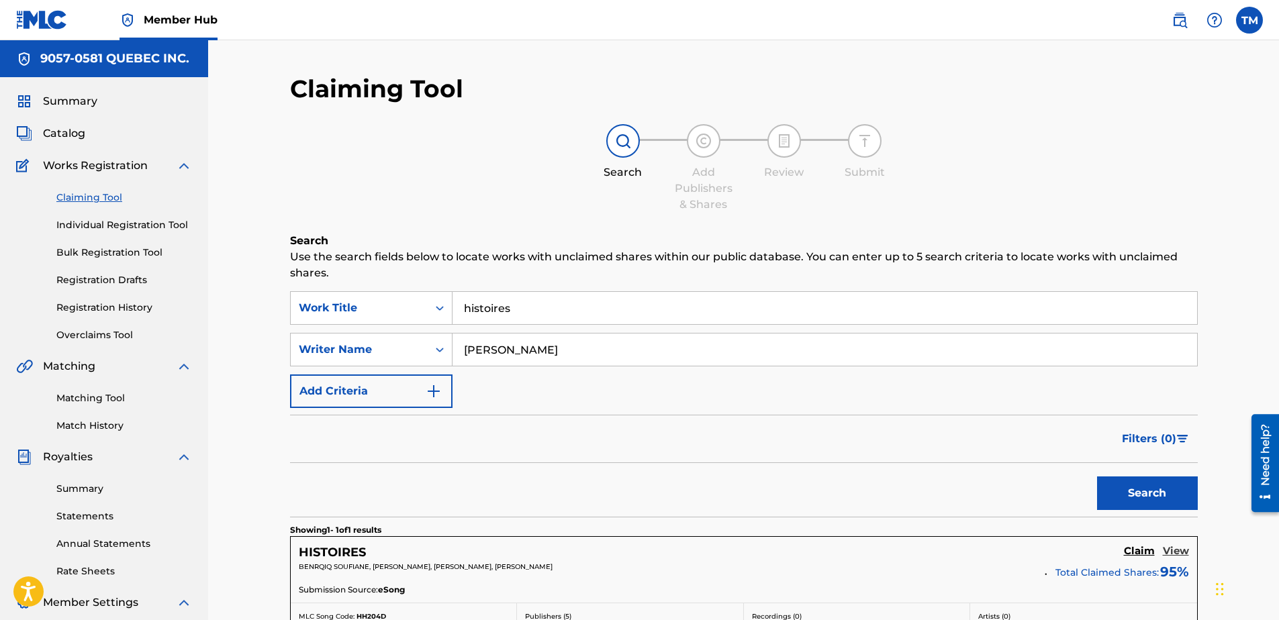
click at [1182, 551] on h5 "View" at bounding box center [1176, 551] width 26 height 13
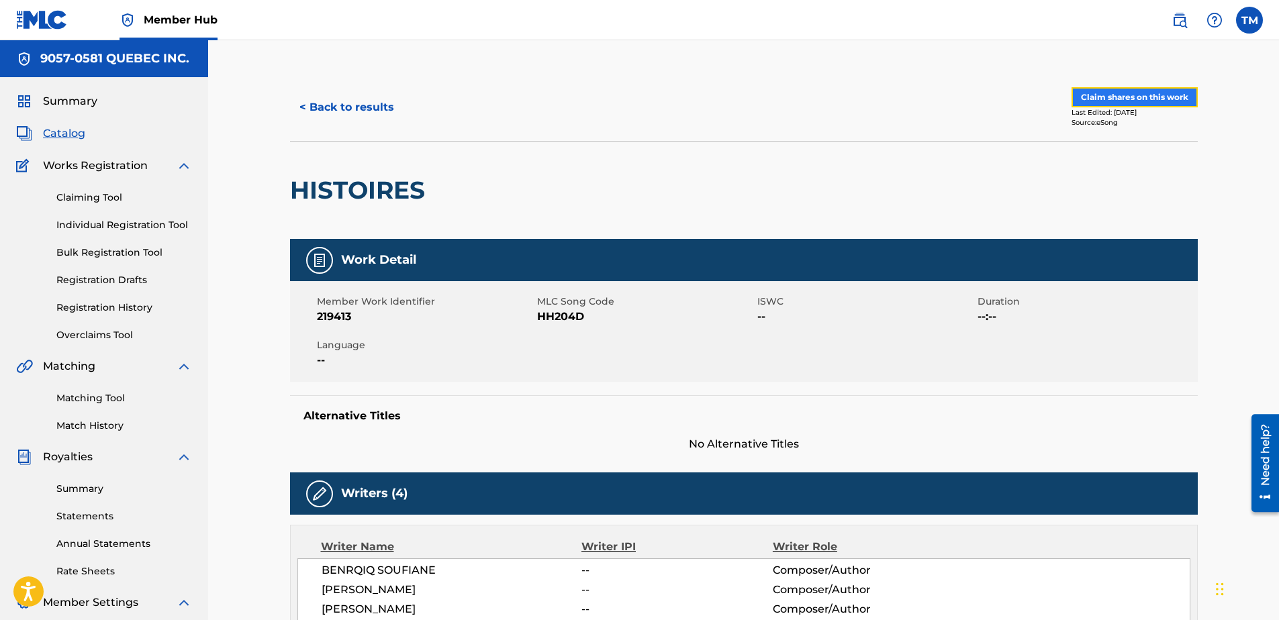
click at [1129, 94] on button "Claim shares on this work" at bounding box center [1135, 97] width 126 height 20
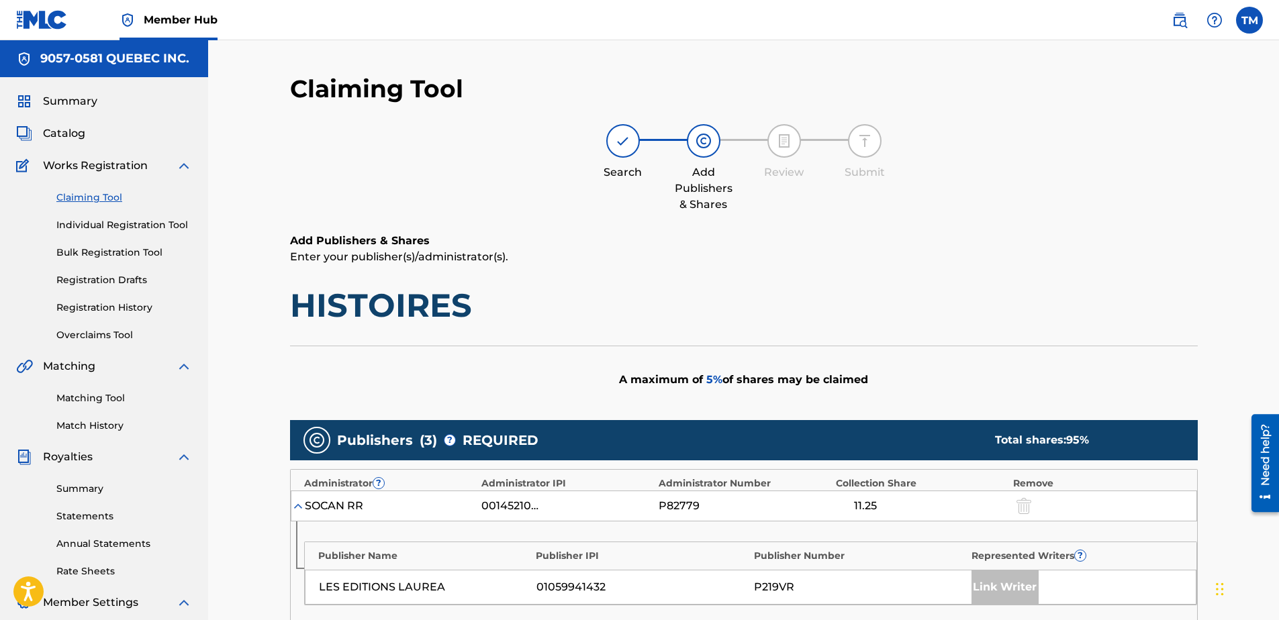
scroll to position [269, 0]
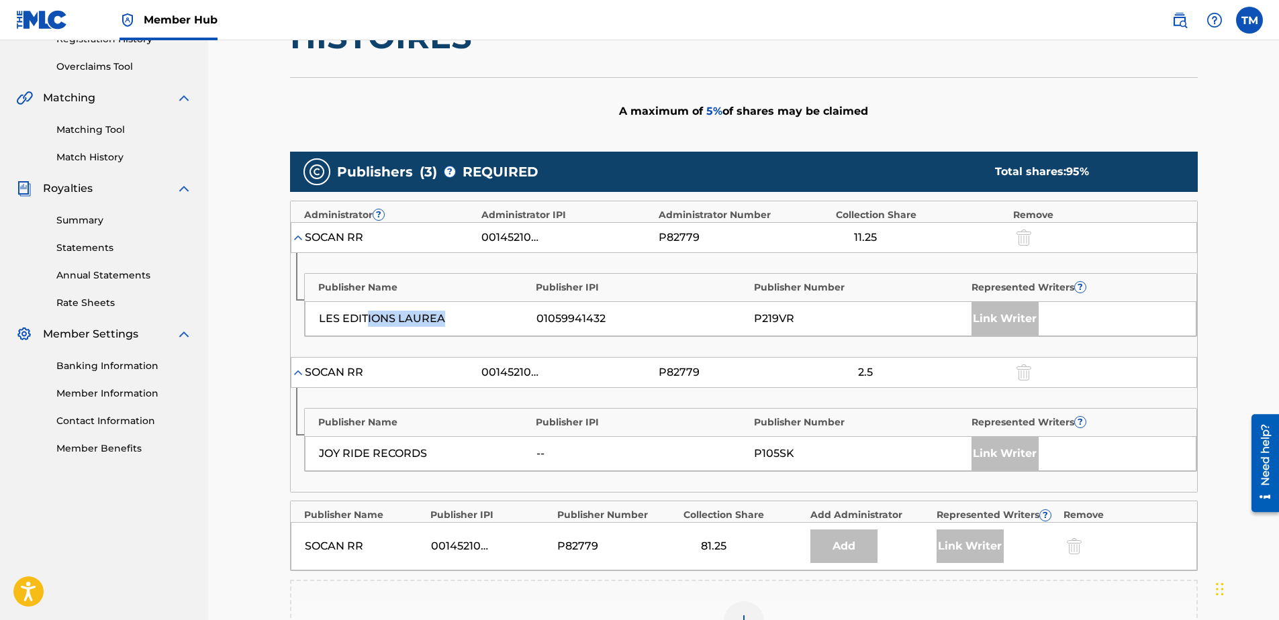
drag, startPoint x: 365, startPoint y: 319, endPoint x: 453, endPoint y: 320, distance: 88.0
click at [453, 320] on div "LES EDITIONS LAUREA" at bounding box center [424, 319] width 211 height 16
drag, startPoint x: 866, startPoint y: 232, endPoint x: 876, endPoint y: 232, distance: 10.7
click at [876, 232] on div "11.25" at bounding box center [865, 238] width 60 height 16
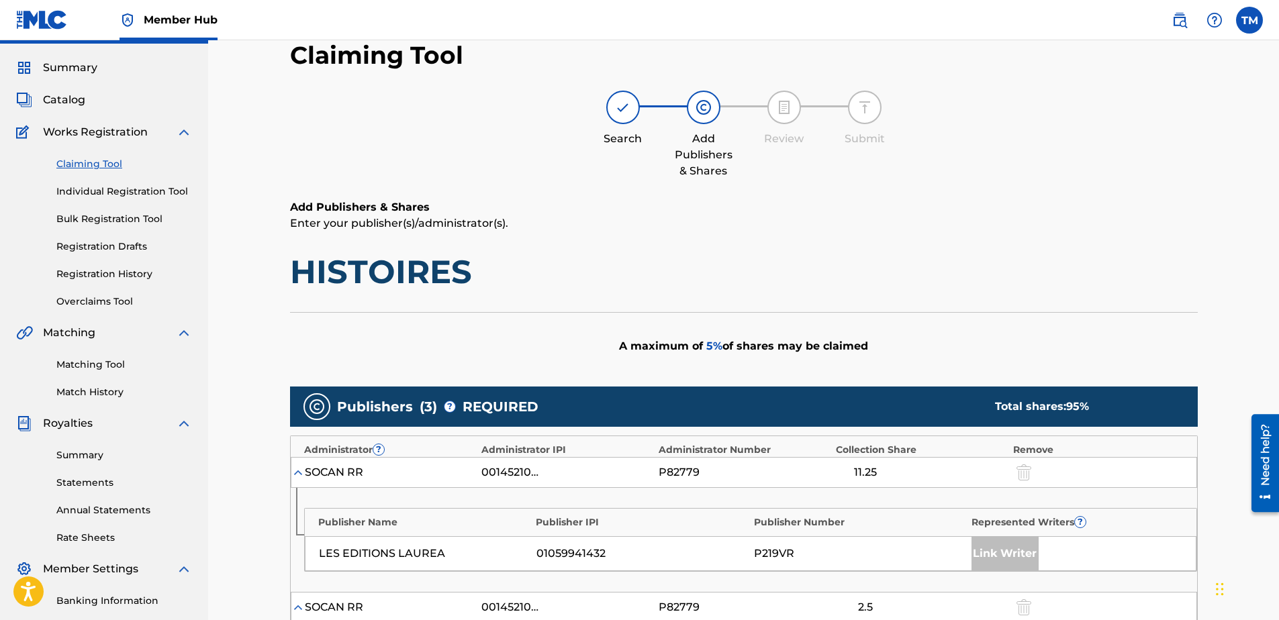
scroll to position [0, 0]
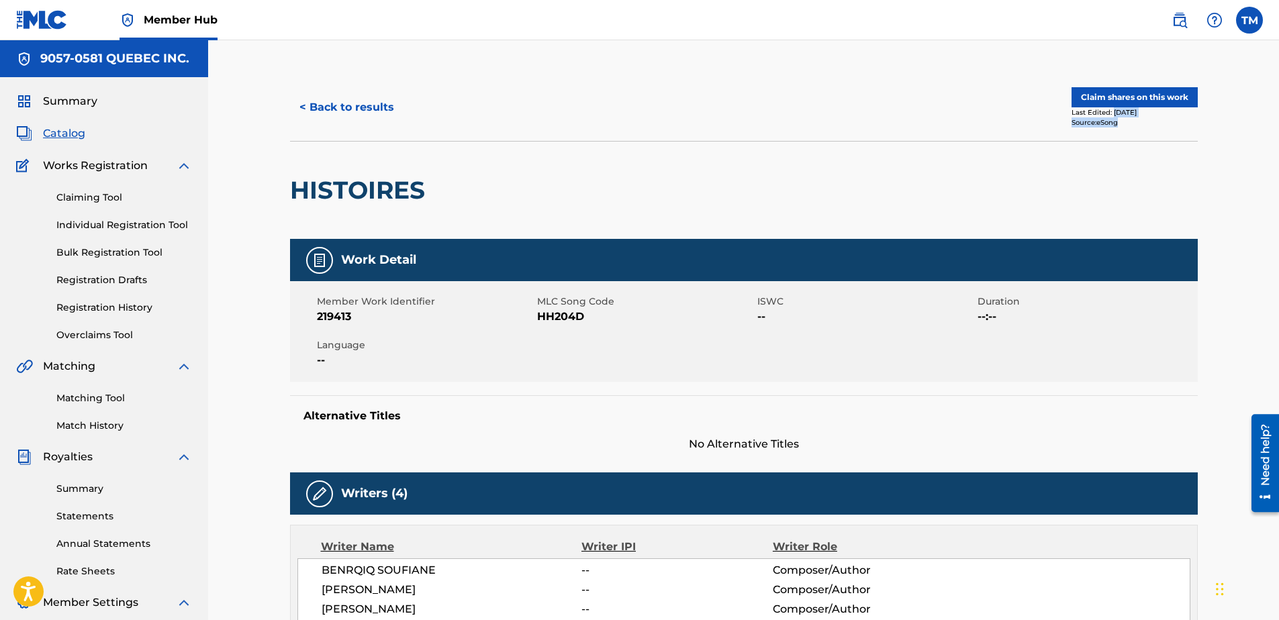
drag, startPoint x: 1111, startPoint y: 114, endPoint x: 1133, endPoint y: 128, distance: 26.8
click at [1133, 128] on div "< Back to results Claim shares on this work Last Edited: September 13, 2024 Sou…" at bounding box center [744, 107] width 908 height 67
drag, startPoint x: 1133, startPoint y: 128, endPoint x: 1111, endPoint y: 124, distance: 23.2
click at [1111, 124] on div "Source: eSong" at bounding box center [1135, 123] width 126 height 10
drag, startPoint x: 1122, startPoint y: 125, endPoint x: 1064, endPoint y: 113, distance: 59.0
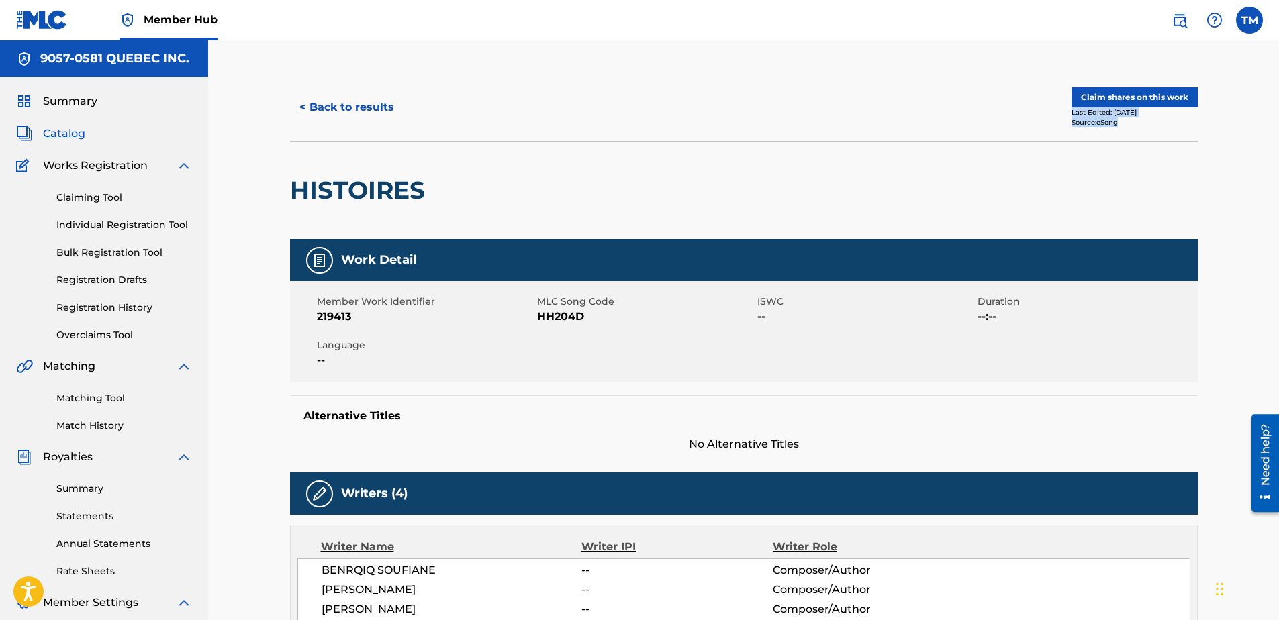
click at [1064, 113] on div "Claim shares on this work Last Edited: September 13, 2024 Source: eSong" at bounding box center [971, 107] width 454 height 40
drag, startPoint x: 1064, startPoint y: 113, endPoint x: 1019, endPoint y: 184, distance: 84.6
click at [1019, 184] on div "HISTOIRES" at bounding box center [744, 190] width 908 height 98
click at [333, 111] on button "< Back to results" at bounding box center [346, 108] width 113 height 34
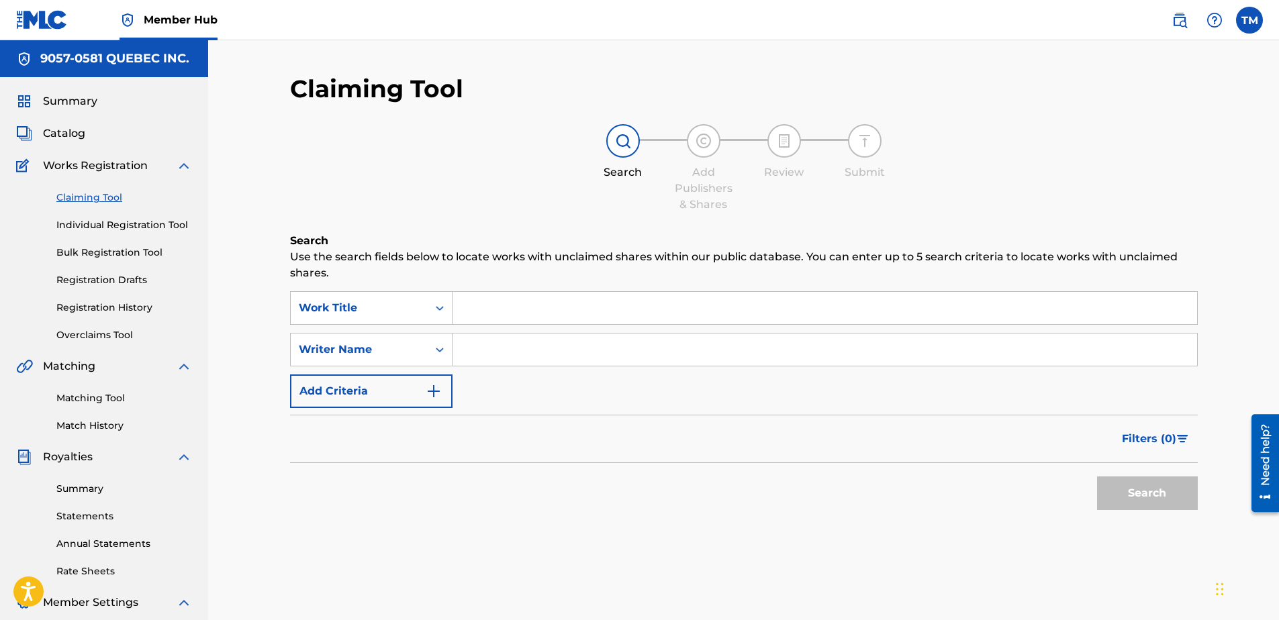
drag, startPoint x: 466, startPoint y: 297, endPoint x: 460, endPoint y: 307, distance: 11.7
click at [460, 306] on input "Search Form" at bounding box center [825, 308] width 745 height 32
type input "coupe-vent"
click at [535, 355] on input "Search Form" at bounding box center [825, 350] width 745 height 32
type input "marc vincent"
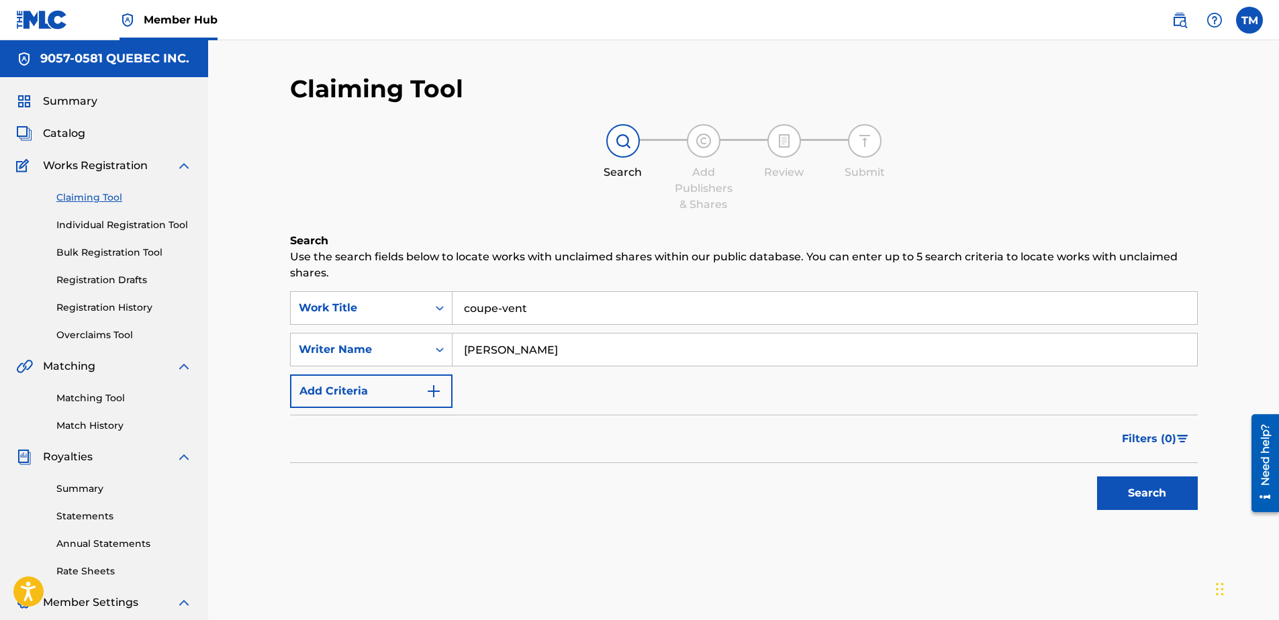
click at [1097, 477] on button "Search" at bounding box center [1147, 494] width 101 height 34
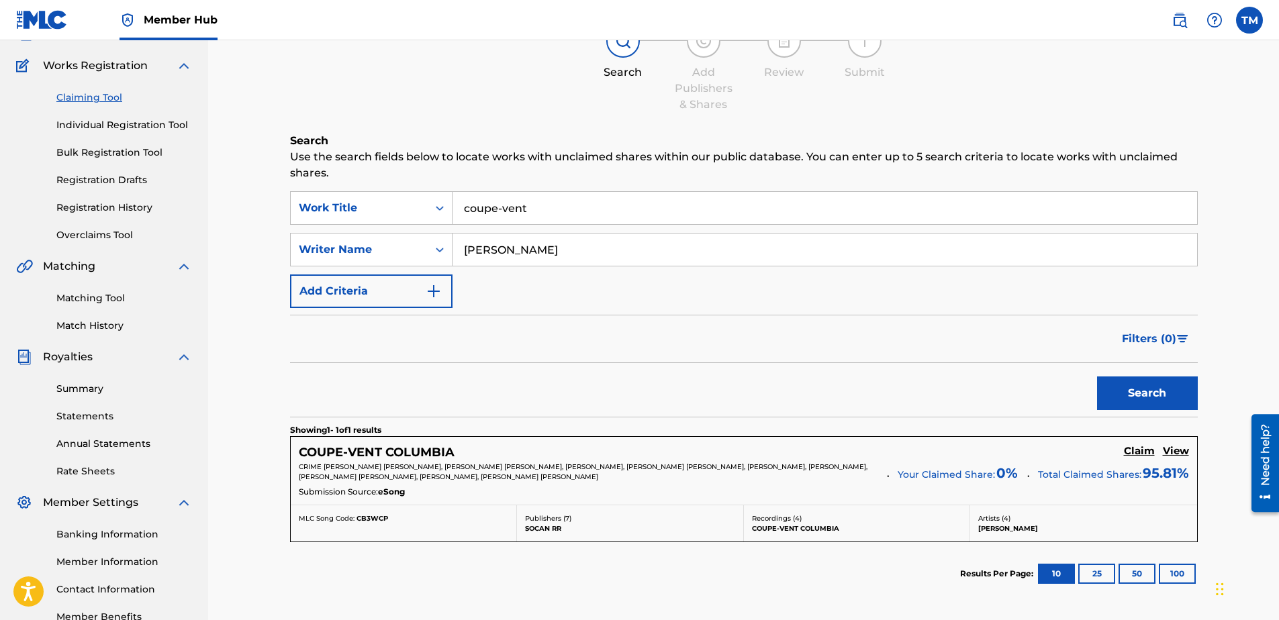
scroll to position [201, 0]
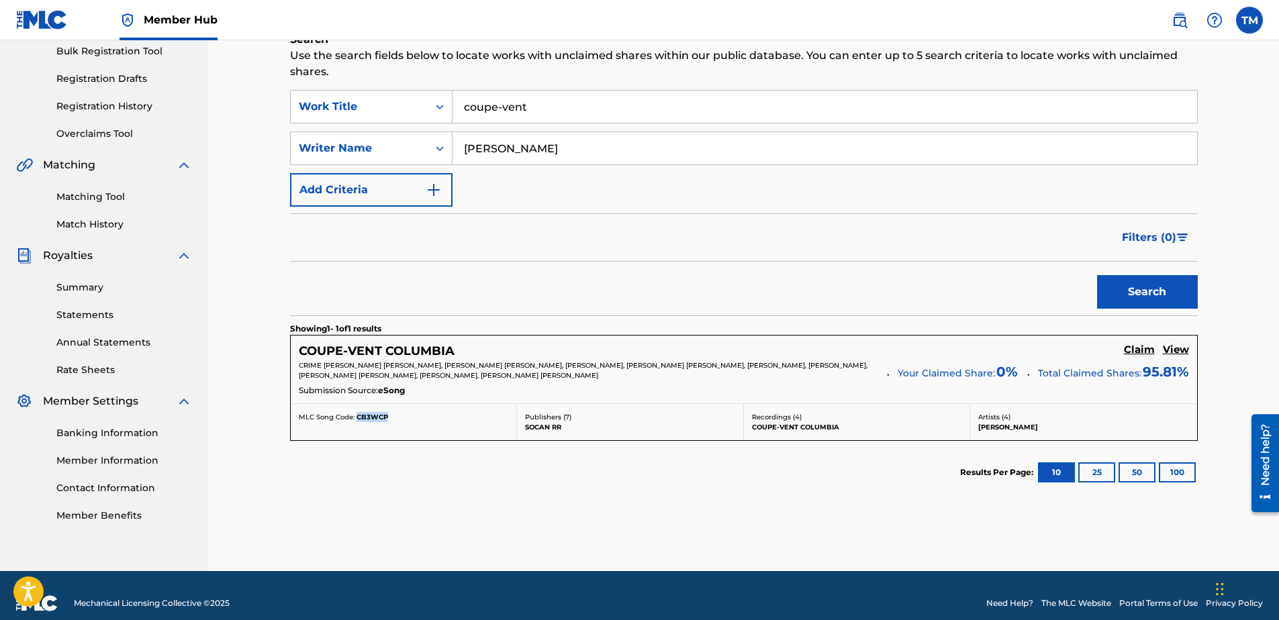
drag, startPoint x: 387, startPoint y: 419, endPoint x: 356, endPoint y: 426, distance: 31.8
click at [356, 426] on div "MLC Song Code: CB3WCP" at bounding box center [404, 422] width 227 height 36
copy span "CB3WCP"
click at [1174, 351] on h5 "View" at bounding box center [1176, 350] width 26 height 13
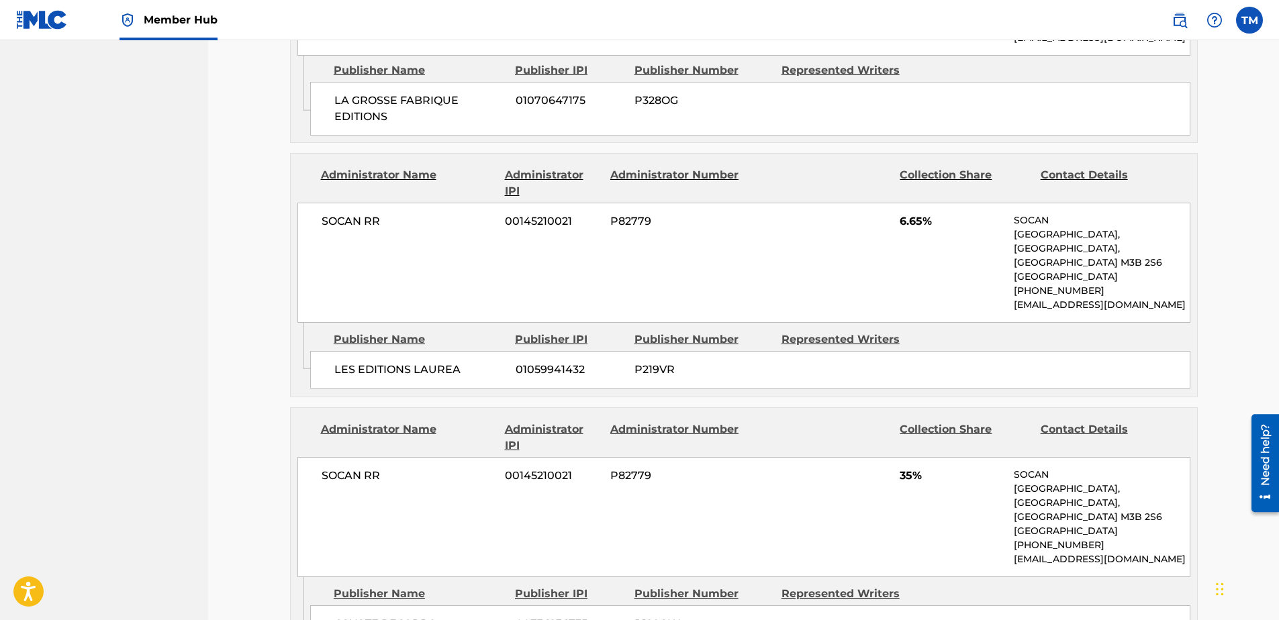
scroll to position [940, 0]
drag, startPoint x: 933, startPoint y: 197, endPoint x: 898, endPoint y: 213, distance: 38.8
click at [898, 213] on div "SOCAN RR 00145210021 P82779 6.65% SOCAN Valleybrook Drive, Toronto, Quebec M3B …" at bounding box center [743, 262] width 893 height 120
drag, startPoint x: 898, startPoint y: 213, endPoint x: 919, endPoint y: 220, distance: 22.7
click at [919, 220] on div "SOCAN RR 00145210021 P82779 6.65% SOCAN Valleybrook Drive, Toronto, Quebec M3B …" at bounding box center [743, 262] width 893 height 120
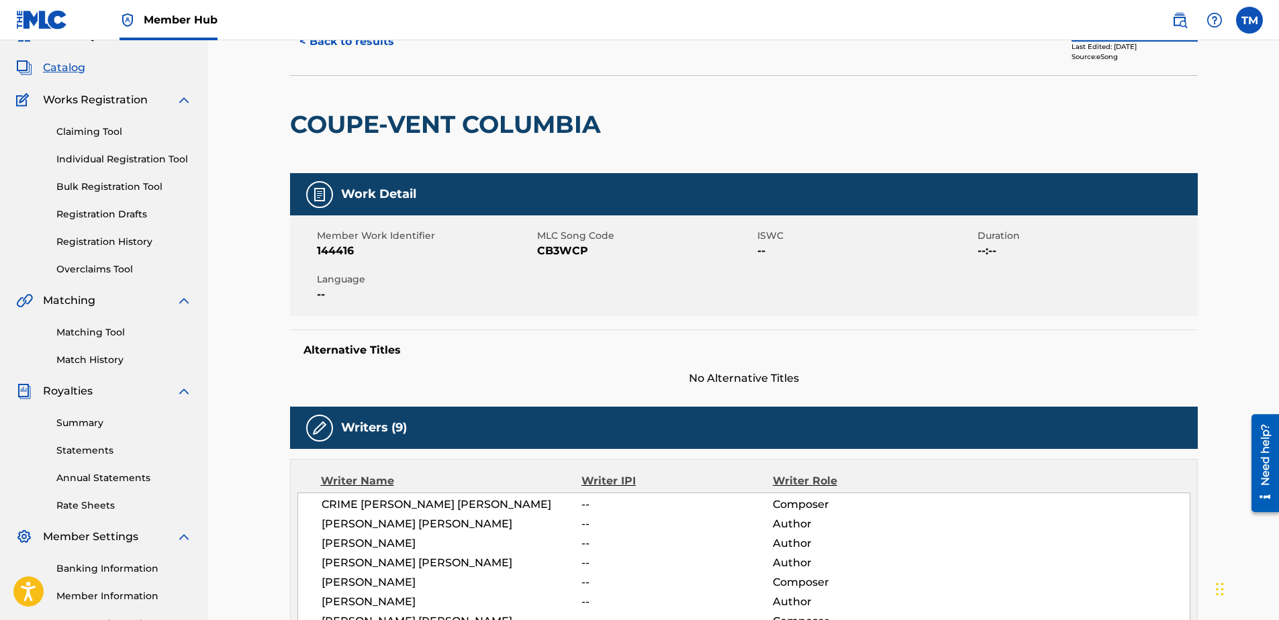
scroll to position [0, 0]
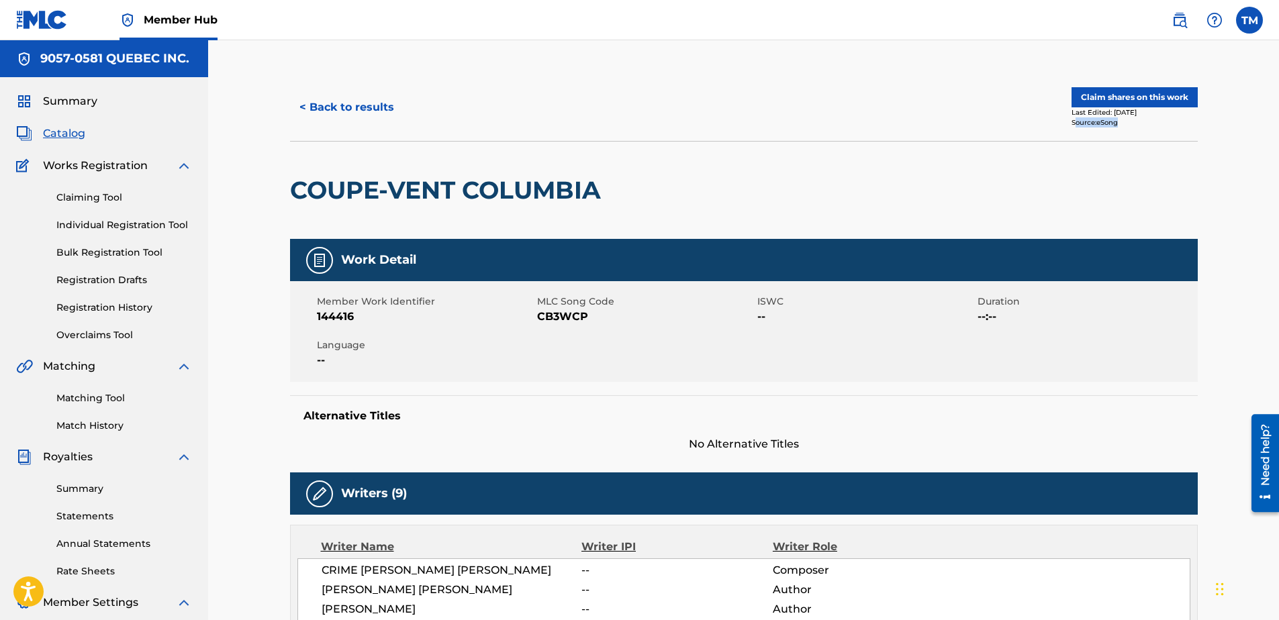
drag, startPoint x: 1119, startPoint y: 122, endPoint x: 1073, endPoint y: 125, distance: 45.8
click at [1073, 125] on div "Source: eSong" at bounding box center [1135, 123] width 126 height 10
click at [810, 371] on div "Member Work Identifier 144416 MLC Song Code CB3WCP ISWC -- Duration --:-- Langu…" at bounding box center [744, 331] width 908 height 101
click at [73, 132] on span "Catalog" at bounding box center [64, 134] width 42 height 16
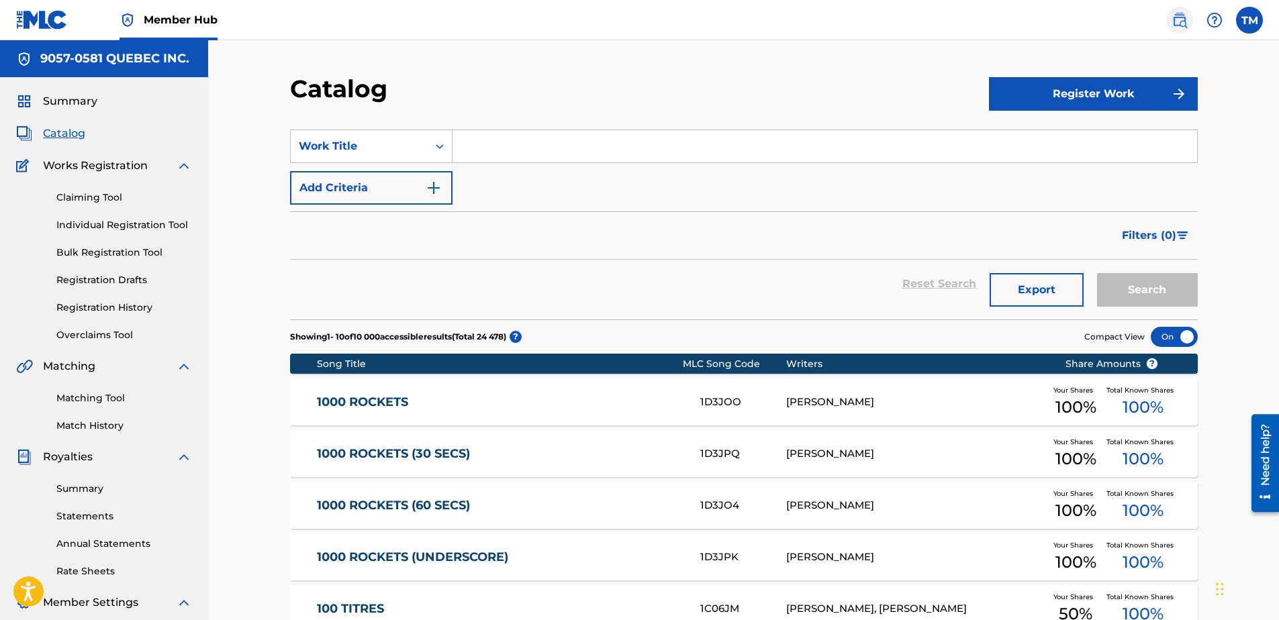
click at [1183, 19] on img at bounding box center [1180, 20] width 16 height 16
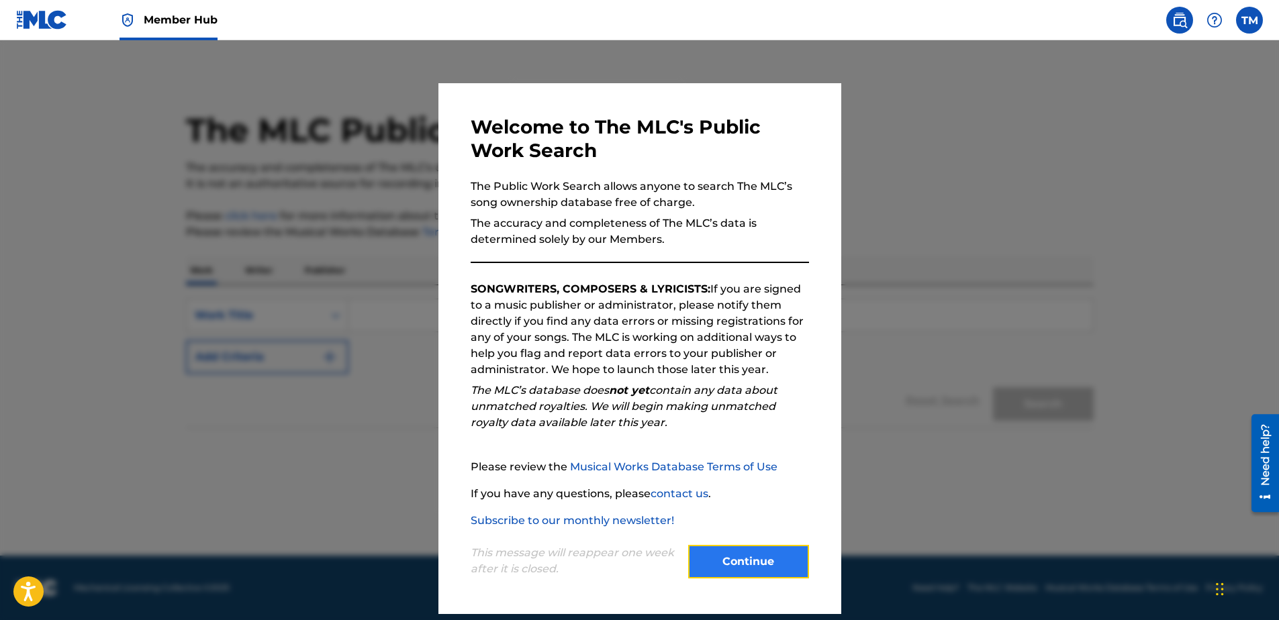
click at [729, 555] on button "Continue" at bounding box center [748, 562] width 121 height 34
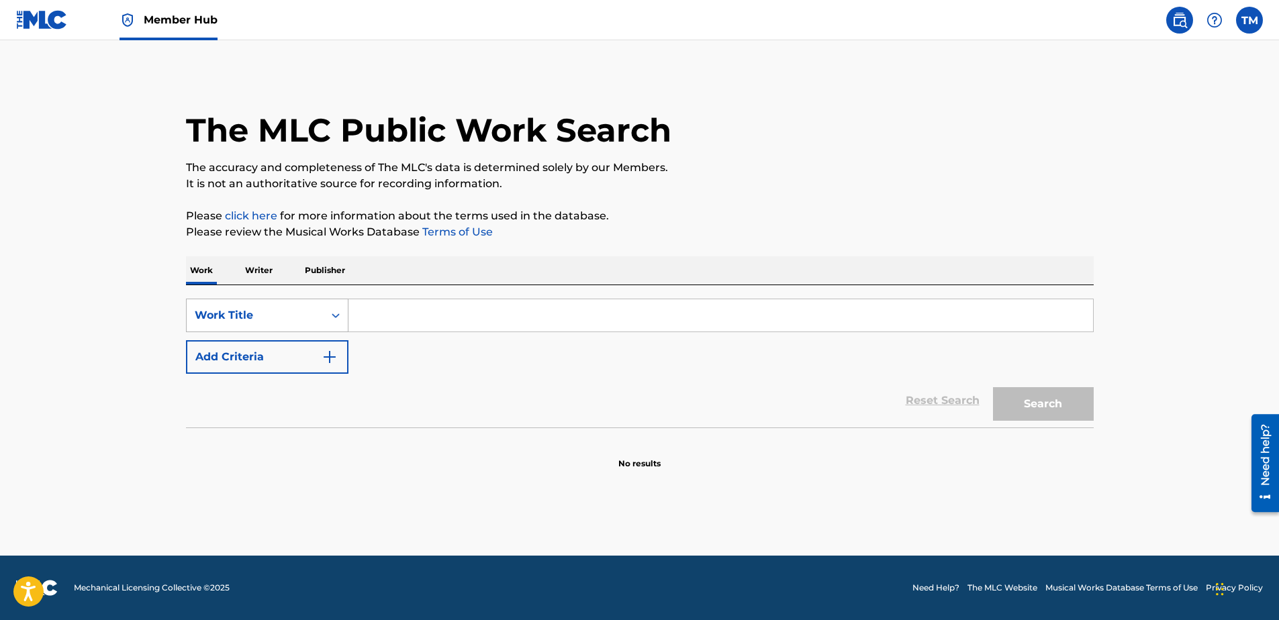
click at [322, 318] on div "Work Title" at bounding box center [255, 316] width 137 height 26
click at [248, 336] on div "Writer Name" at bounding box center [267, 349] width 161 height 34
click at [393, 320] on input "Search Form" at bounding box center [721, 315] width 745 height 32
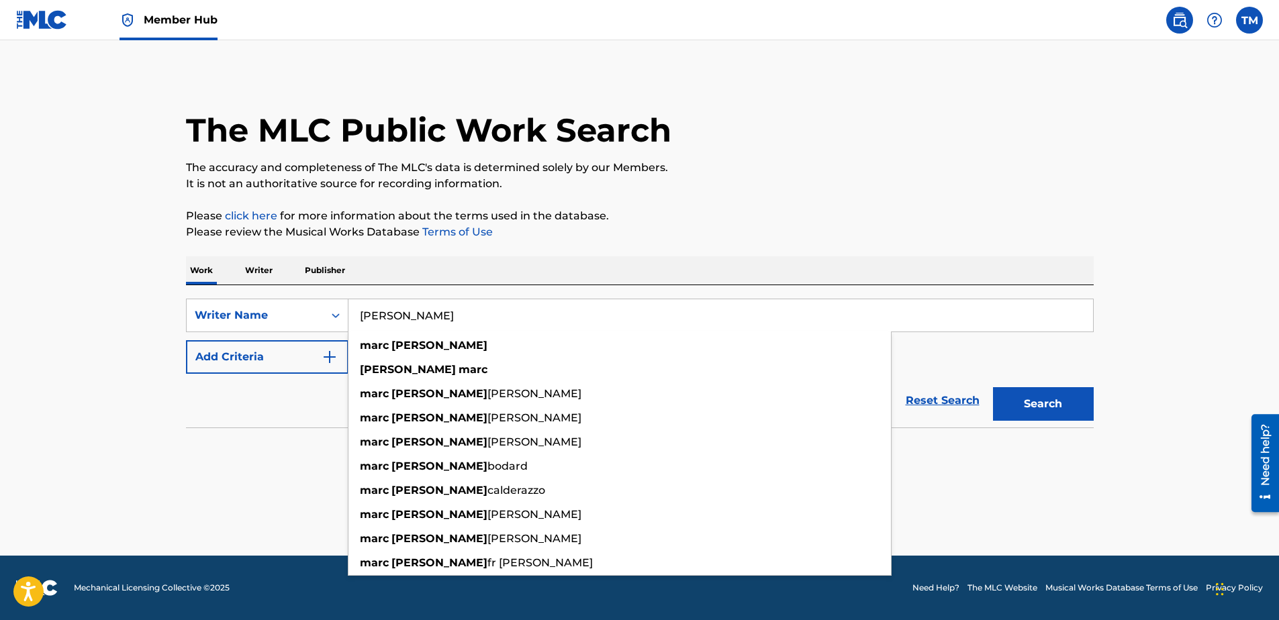
type input "Marc Vincent"
click at [993, 387] on button "Search" at bounding box center [1043, 404] width 101 height 34
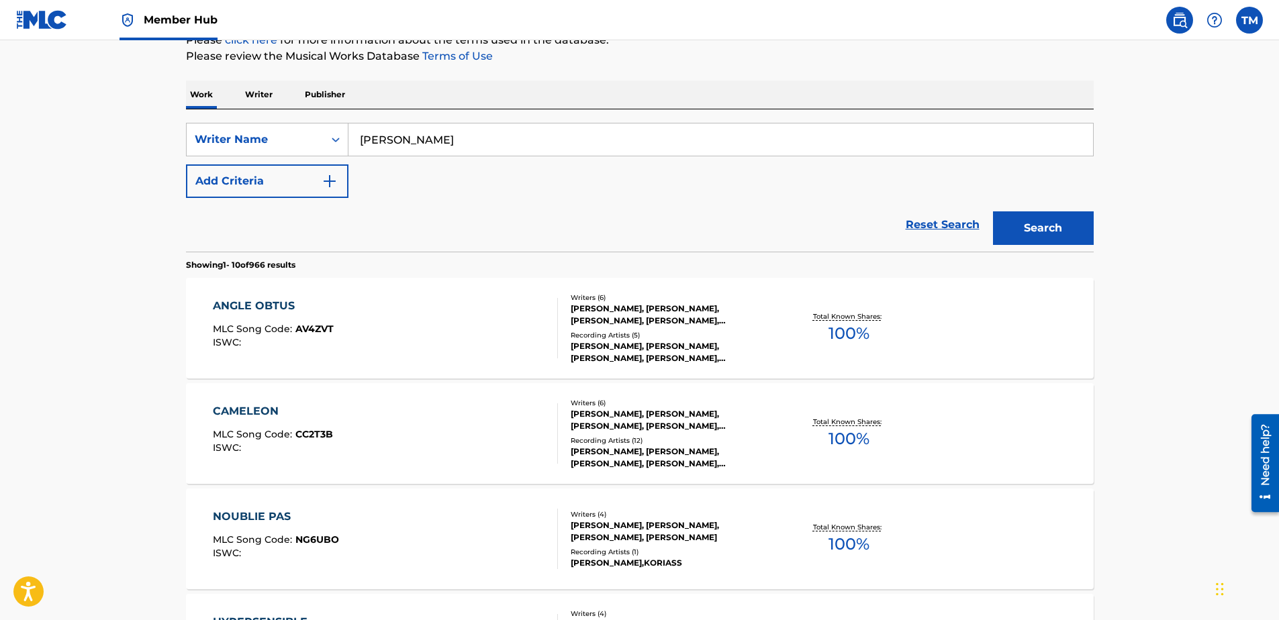
scroll to position [16, 0]
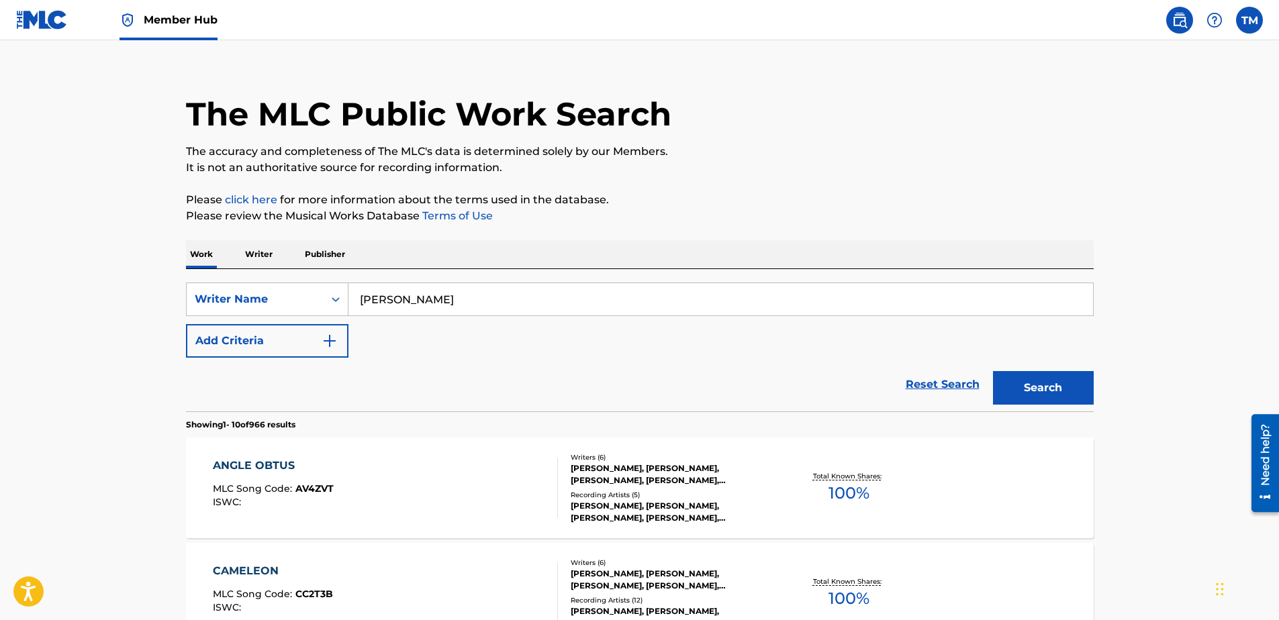
click at [261, 256] on p "Writer" at bounding box center [259, 254] width 36 height 28
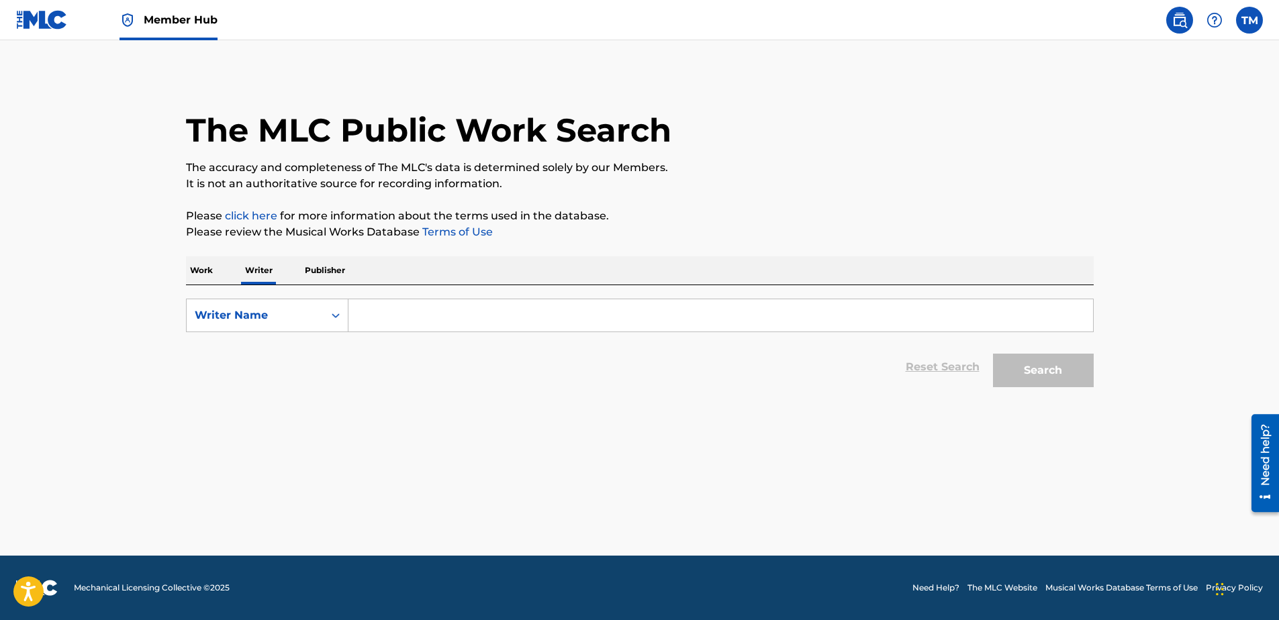
click at [439, 316] on input "Search Form" at bounding box center [721, 315] width 745 height 32
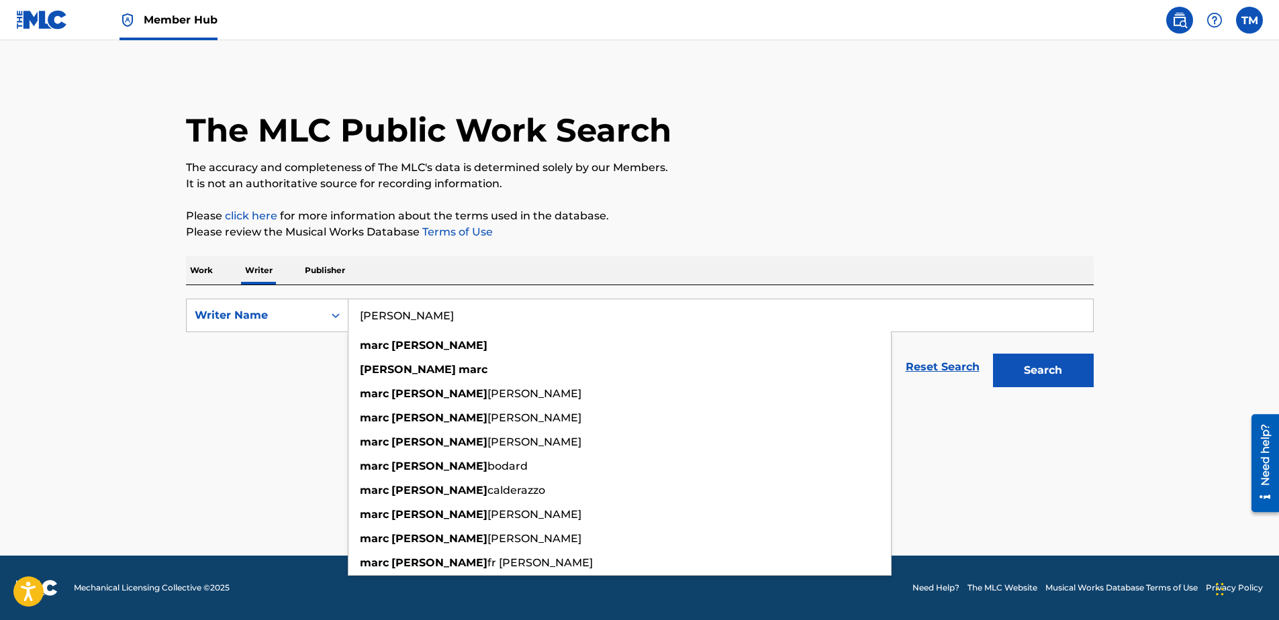
type input "Marc vincent"
click at [993, 354] on button "Search" at bounding box center [1043, 371] width 101 height 34
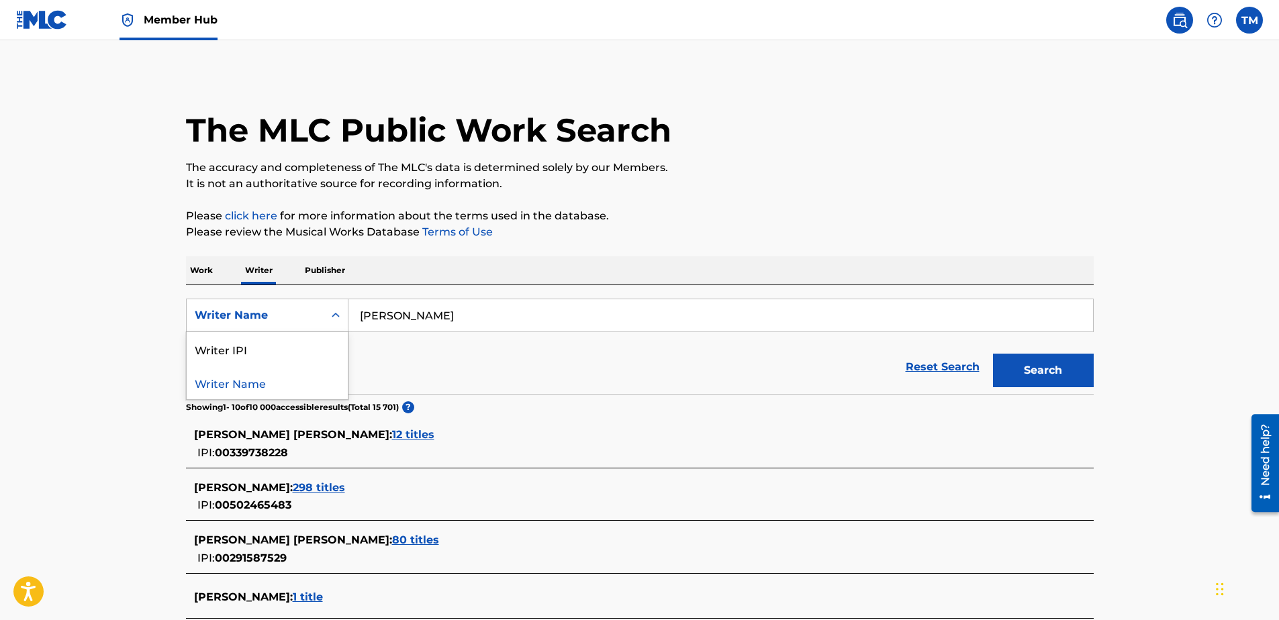
click at [304, 317] on div "Writer Name" at bounding box center [255, 316] width 121 height 16
click at [240, 351] on div "Writer IPI" at bounding box center [267, 349] width 161 height 34
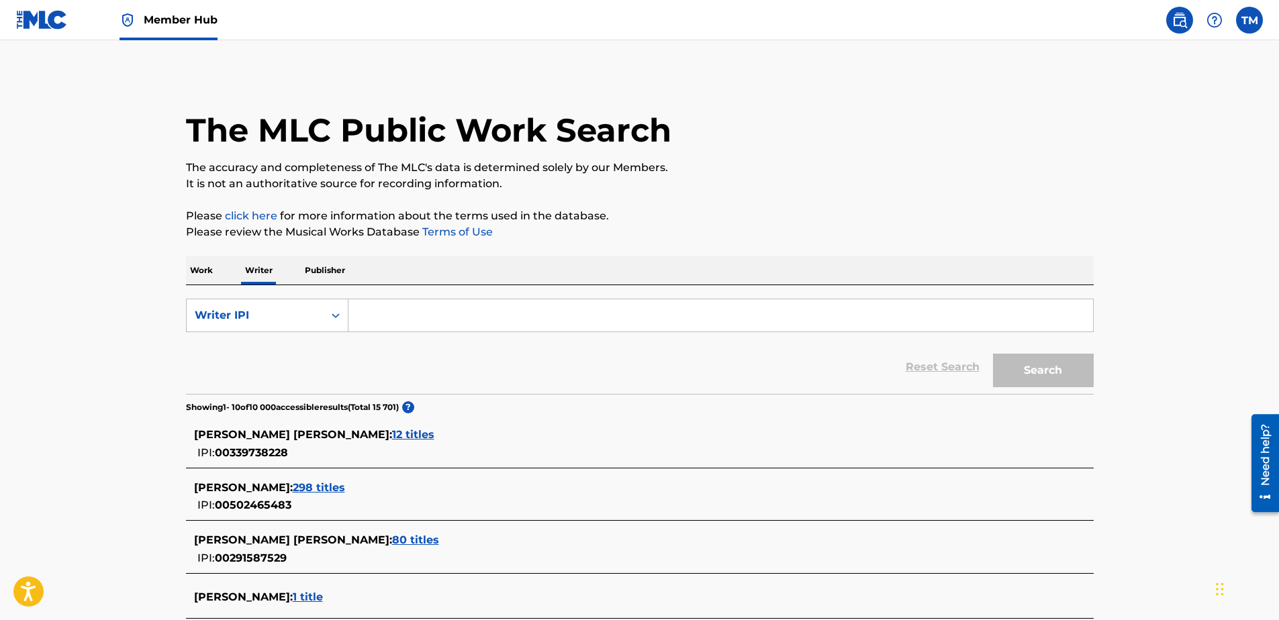
click at [403, 311] on input "Search Form" at bounding box center [721, 315] width 745 height 32
paste input "00502465483"
type input "00502465483"
click at [1033, 372] on button "Search" at bounding box center [1043, 371] width 101 height 34
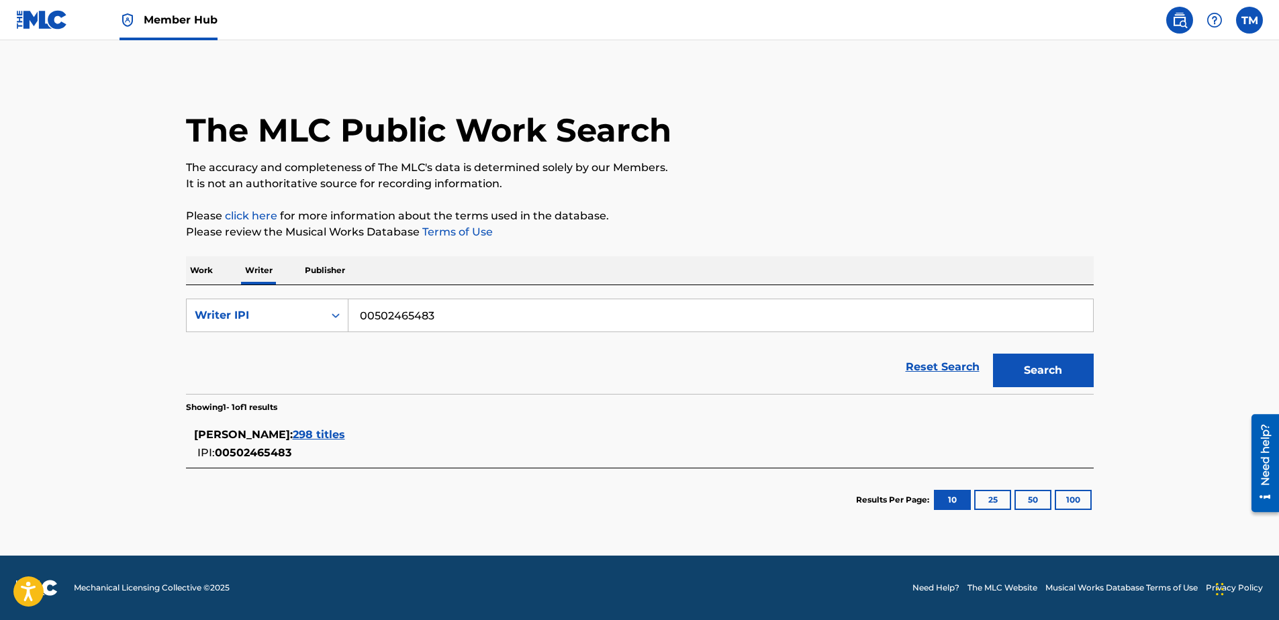
click at [314, 434] on span "298 titles" at bounding box center [319, 434] width 52 height 13
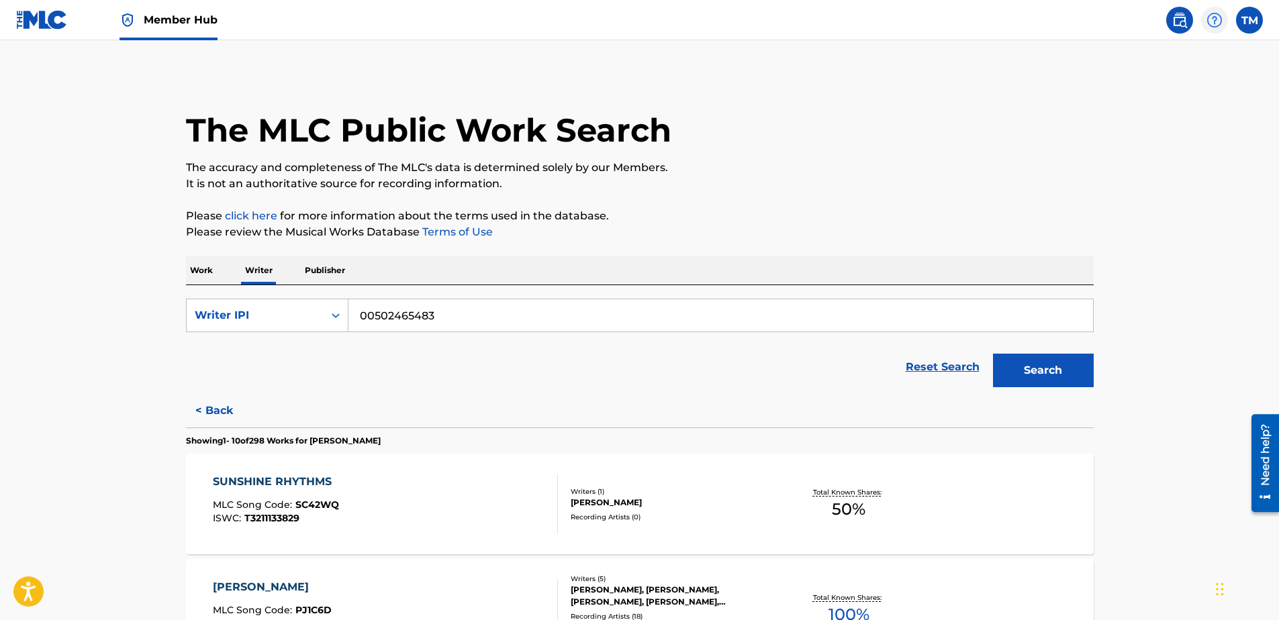
click at [1212, 18] on img at bounding box center [1215, 20] width 16 height 16
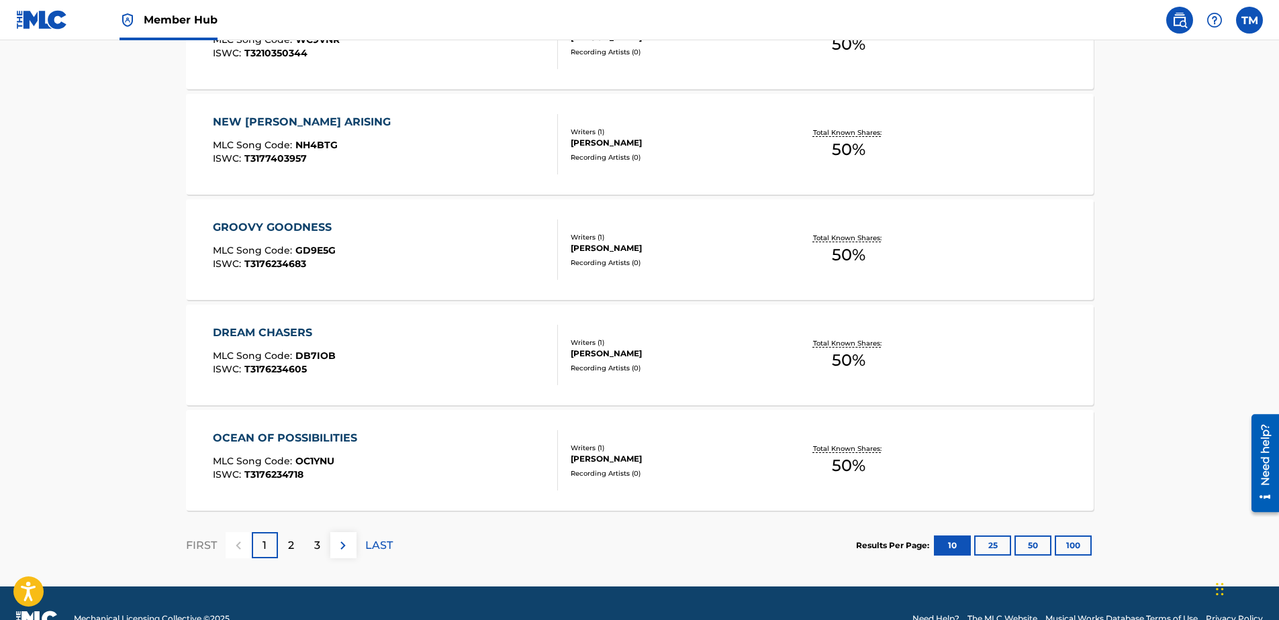
scroll to position [1023, 0]
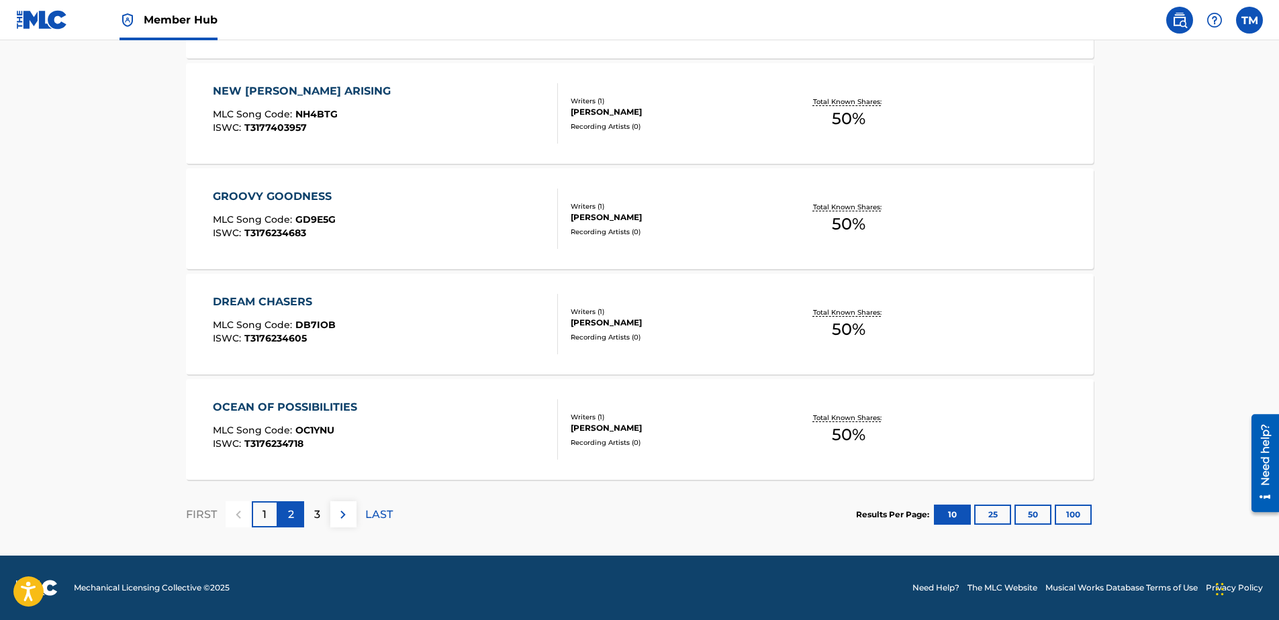
click at [281, 516] on div "2" at bounding box center [291, 515] width 26 height 26
click at [321, 516] on div "3" at bounding box center [317, 515] width 26 height 26
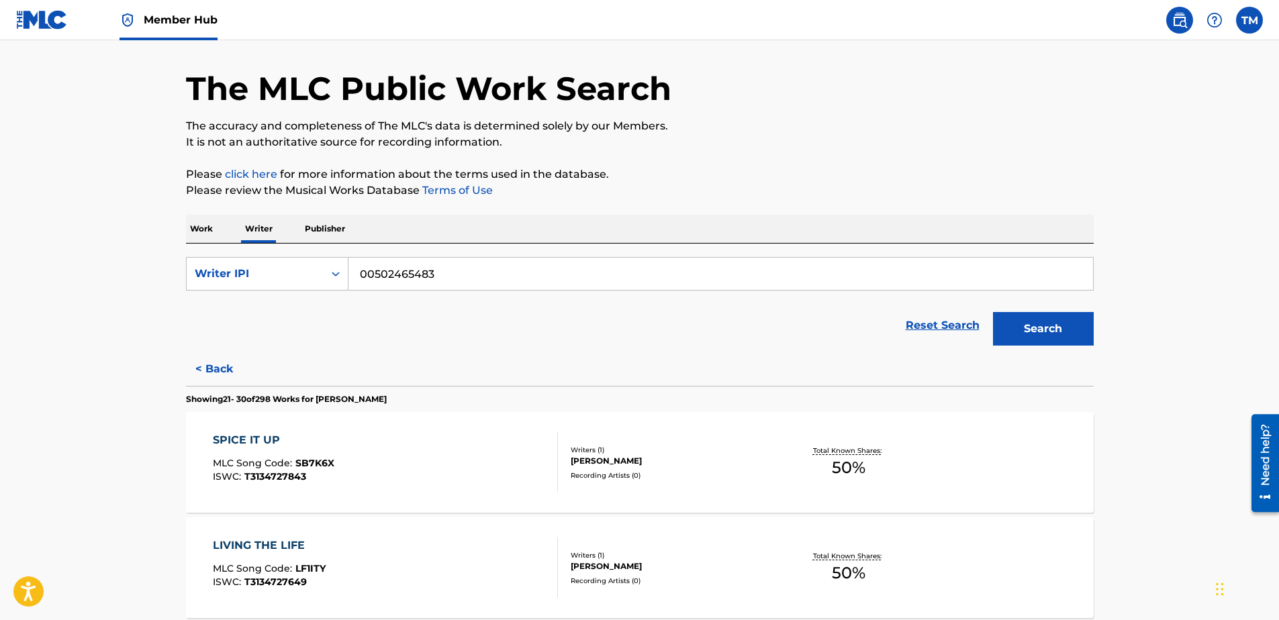
scroll to position [0, 0]
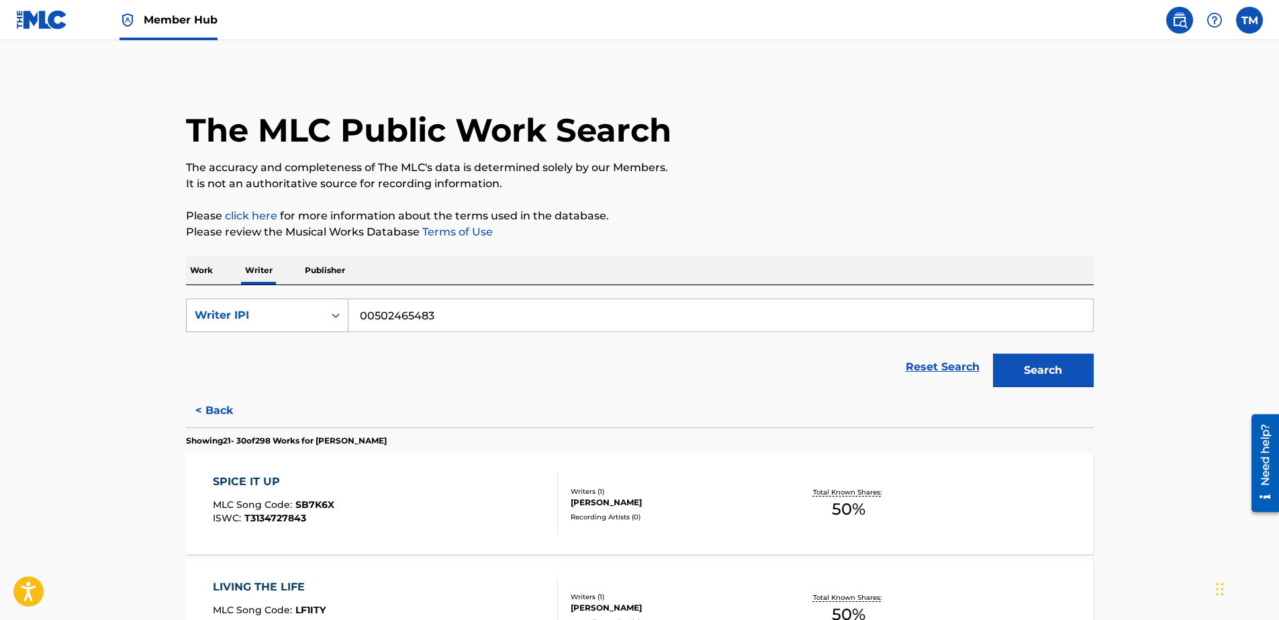
drag, startPoint x: 444, startPoint y: 318, endPoint x: 346, endPoint y: 317, distance: 97.4
click at [346, 317] on div "SearchWithCriteria645b7e43-07ef-4e88-9823-4a3fe309ed12 Writer IPI 00502465483" at bounding box center [640, 316] width 908 height 34
click at [28, 17] on img at bounding box center [42, 19] width 52 height 19
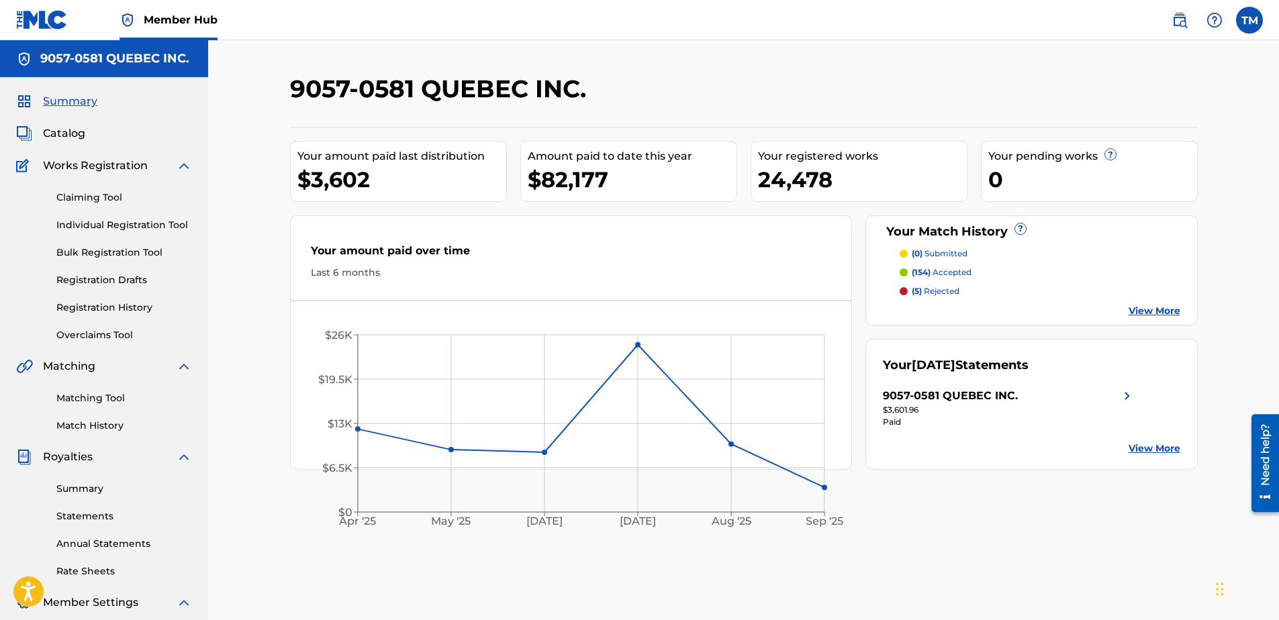
click at [937, 293] on p "(5) rejected" at bounding box center [936, 291] width 48 height 12
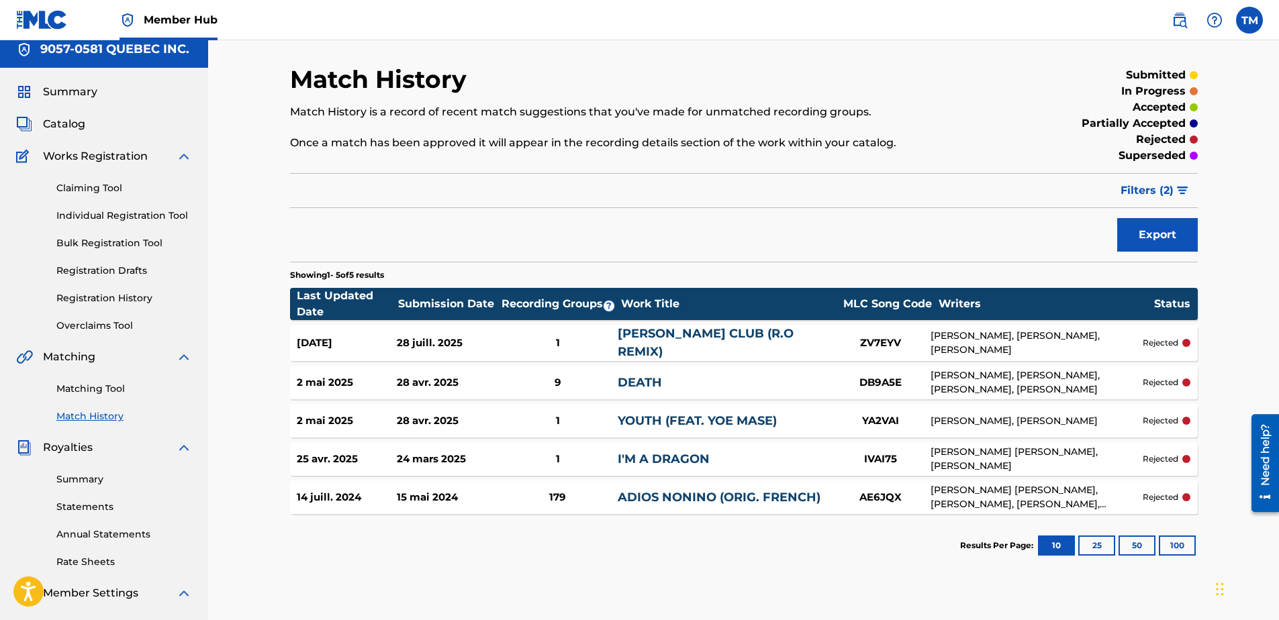
scroll to position [134, 0]
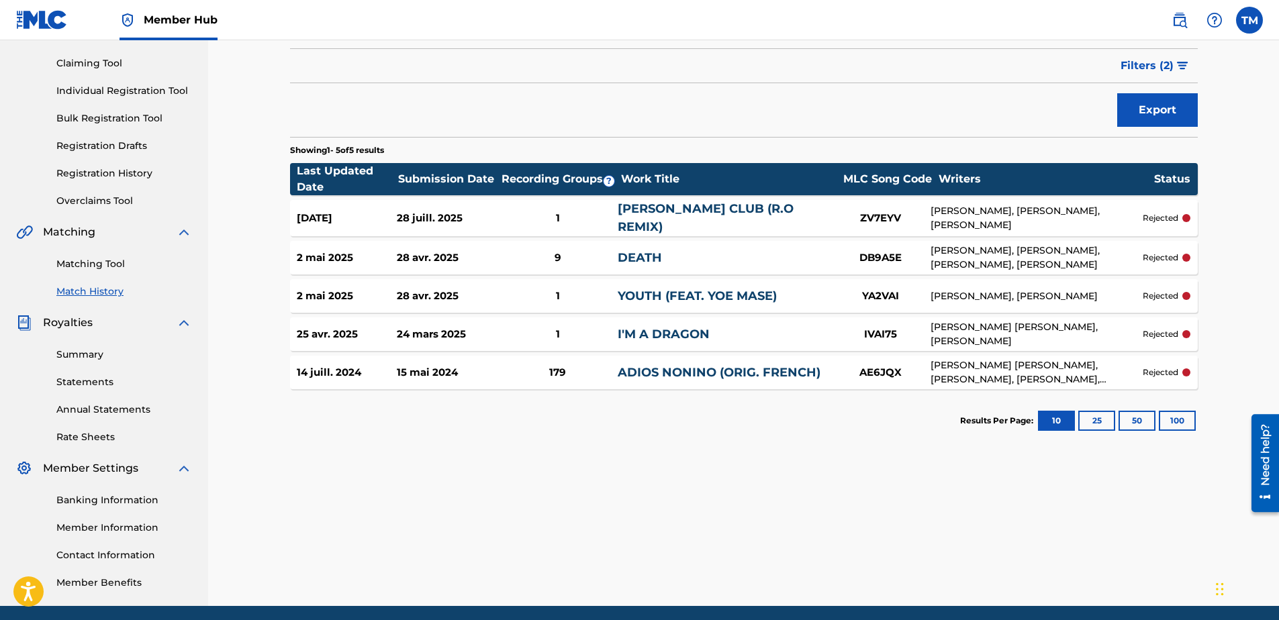
click at [778, 367] on link "ADIOS NONINO (ORIG. FRENCH)" at bounding box center [719, 372] width 203 height 15
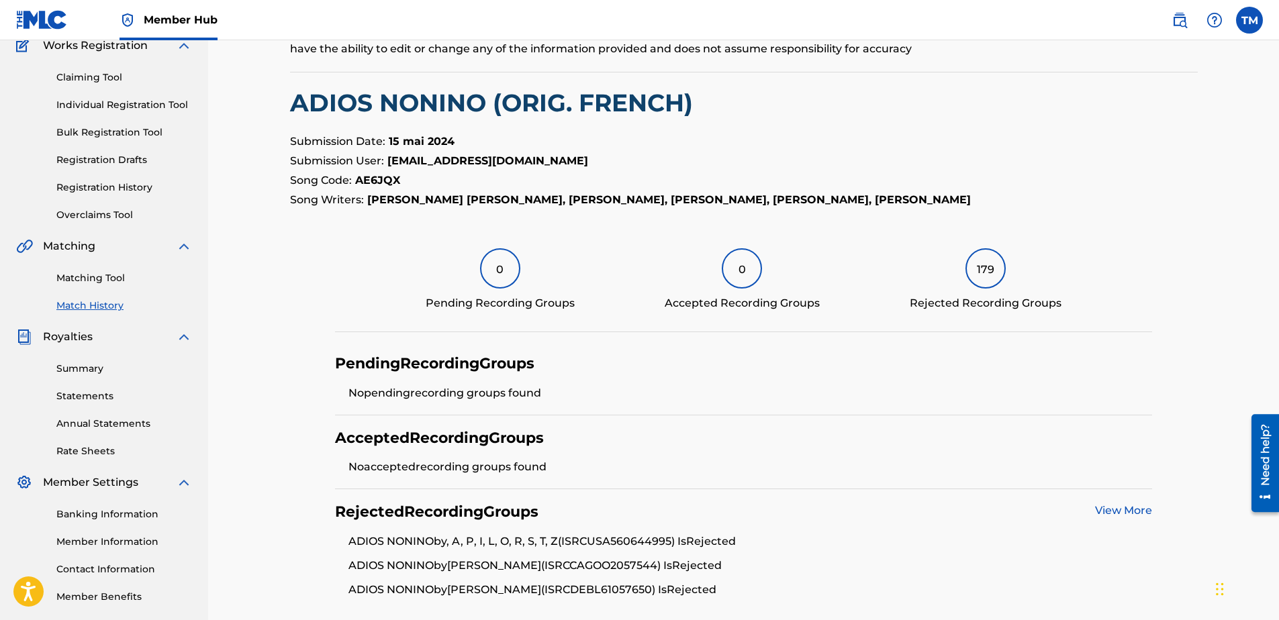
scroll to position [259, 0]
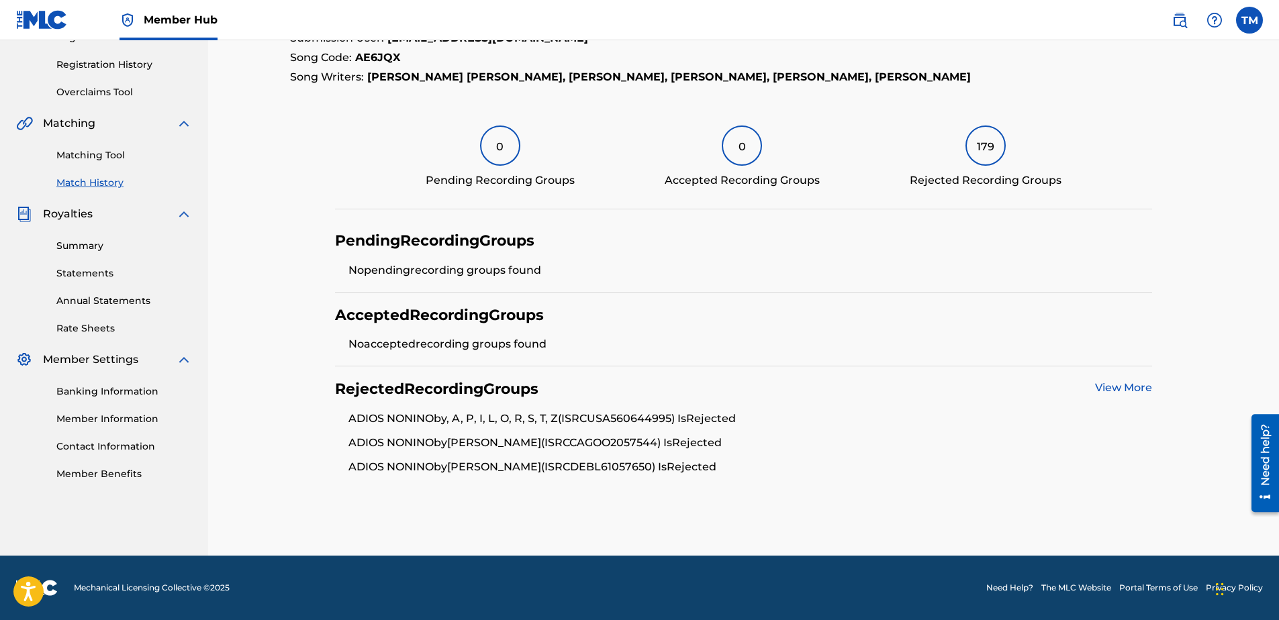
click at [1115, 389] on link "View More" at bounding box center [1123, 387] width 57 height 13
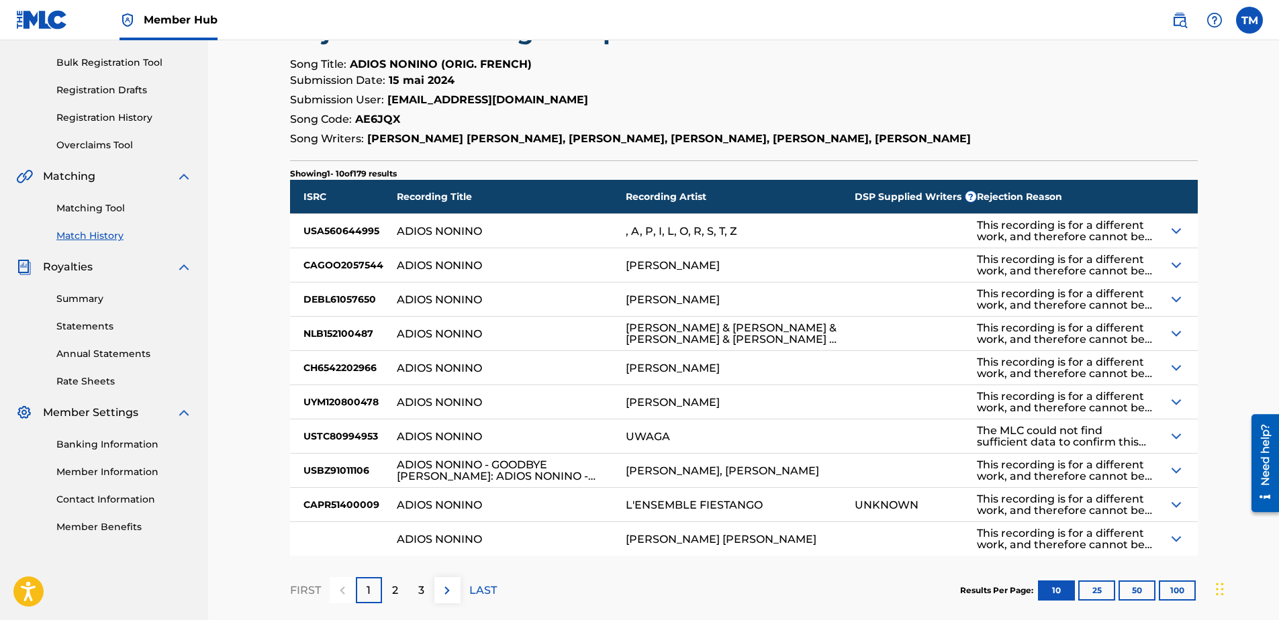
scroll to position [201, 0]
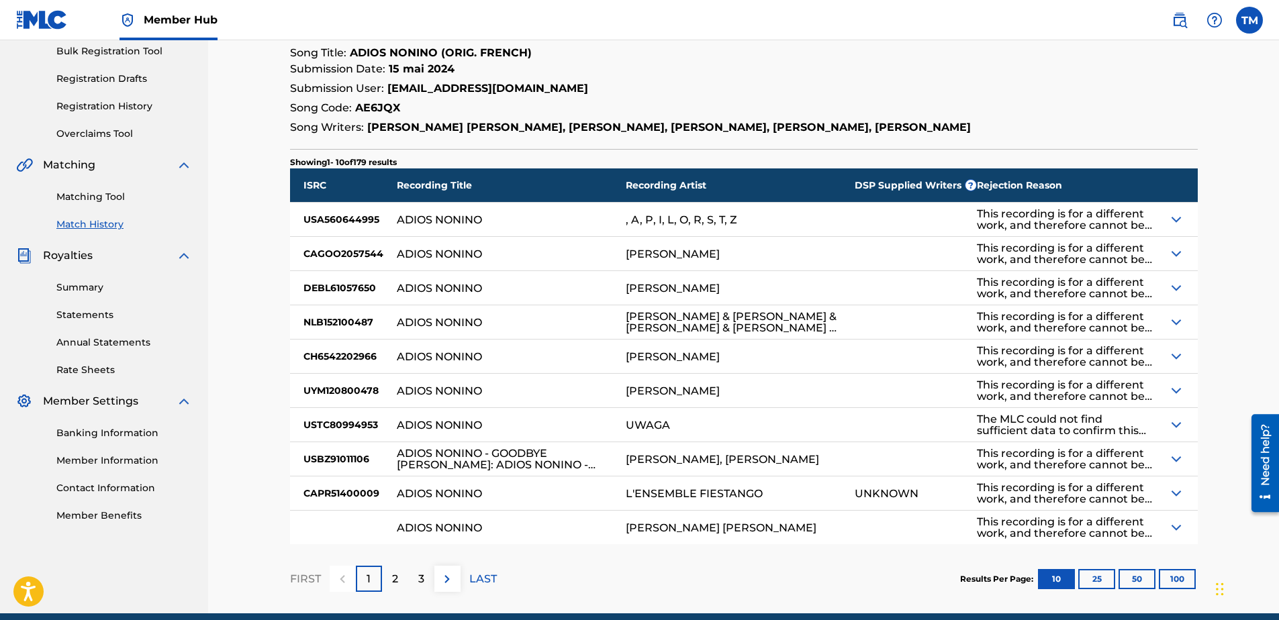
click at [1171, 228] on img at bounding box center [1176, 220] width 16 height 16
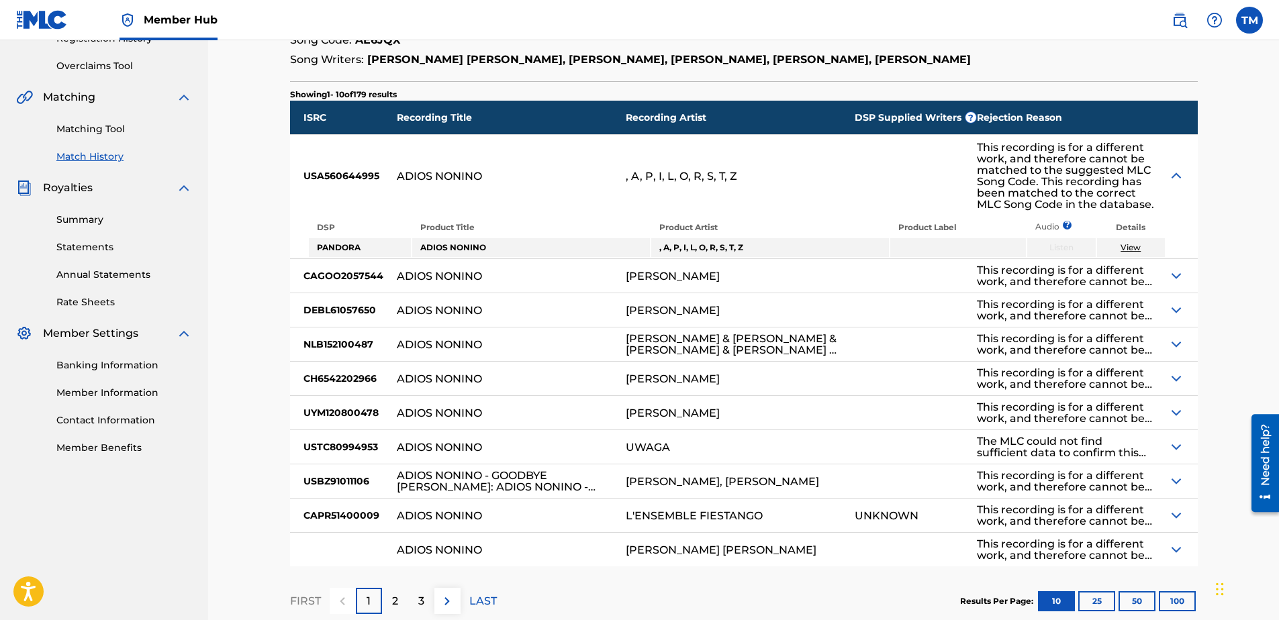
scroll to position [269, 0]
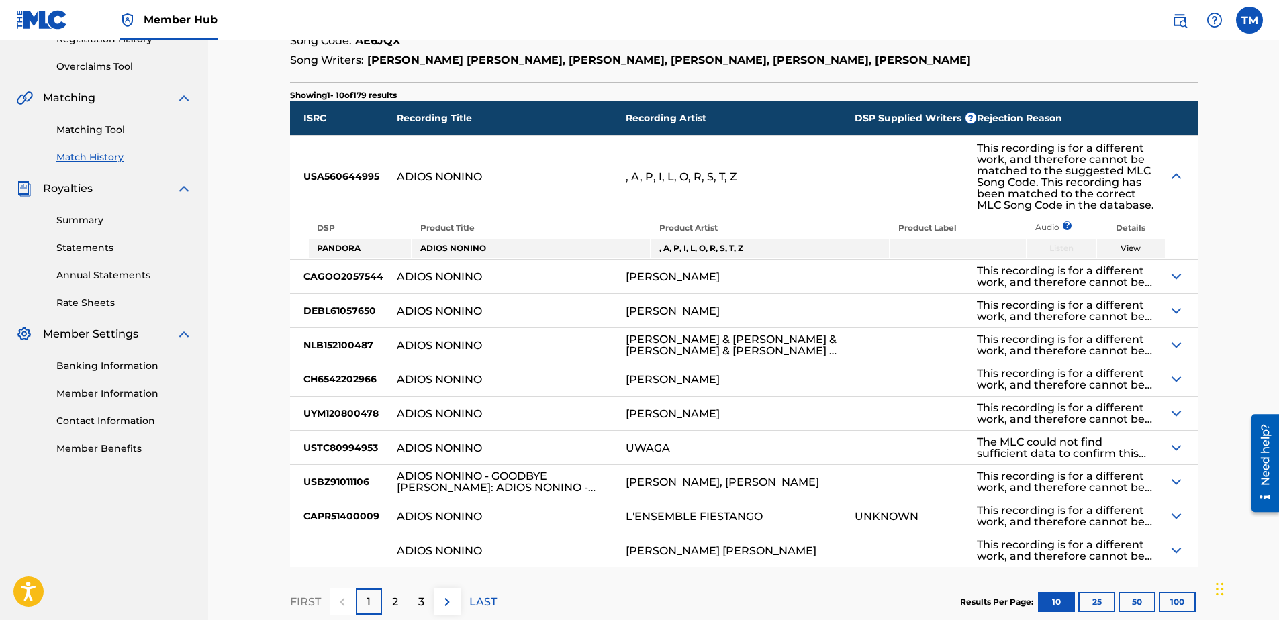
click at [1181, 285] on img at bounding box center [1176, 277] width 16 height 16
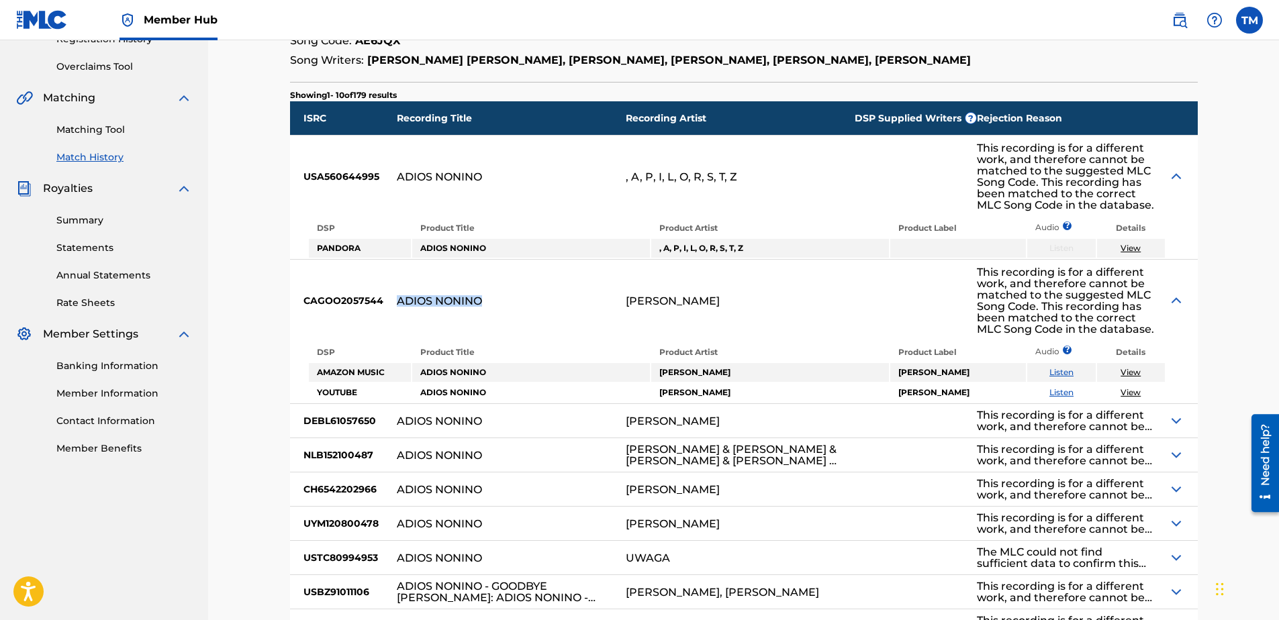
drag, startPoint x: 396, startPoint y: 318, endPoint x: 503, endPoint y: 316, distance: 107.4
click at [503, 316] on div "ADIOS NONINO" at bounding box center [511, 301] width 229 height 82
click at [445, 438] on div "ADIOS NONINO" at bounding box center [511, 421] width 229 height 34
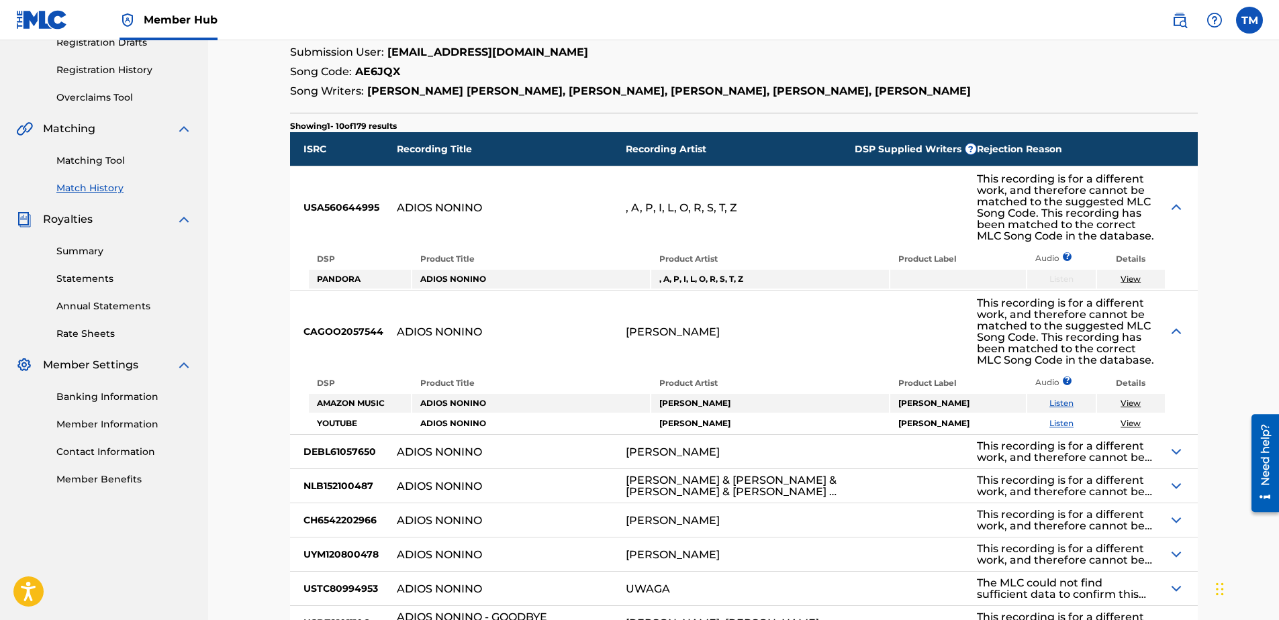
scroll to position [67, 0]
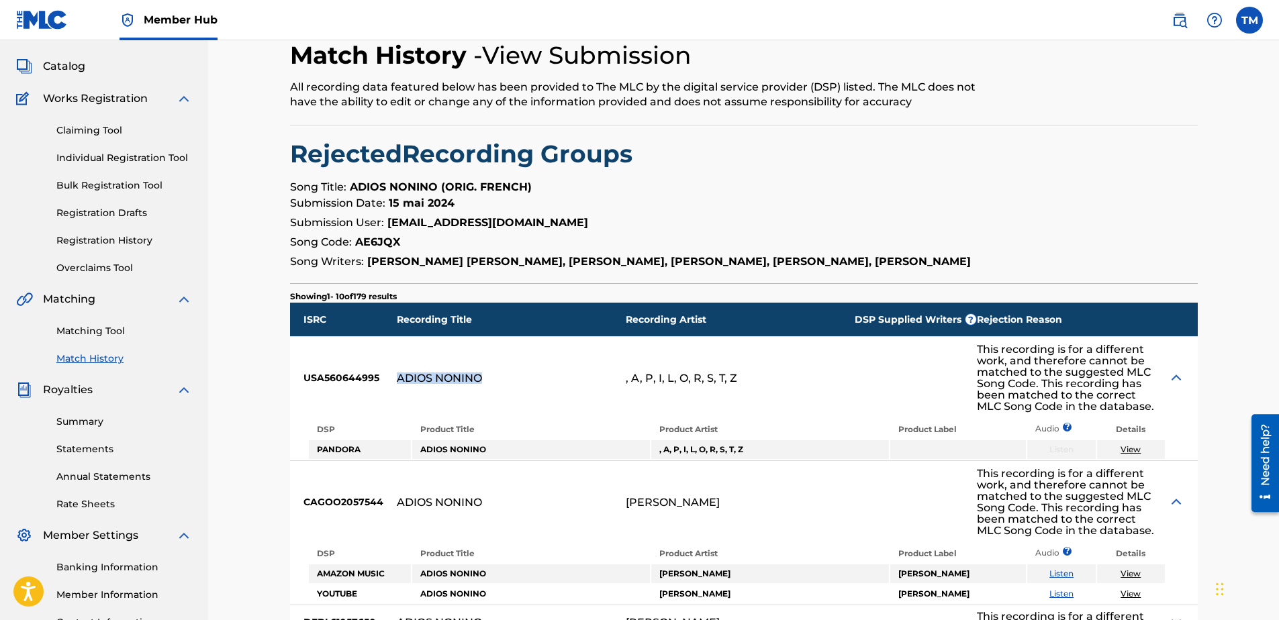
drag, startPoint x: 483, startPoint y: 391, endPoint x: 395, endPoint y: 405, distance: 89.8
click at [397, 405] on div "ADIOS NONINO" at bounding box center [511, 378] width 229 height 82
copy div "ADIOS NONINO"
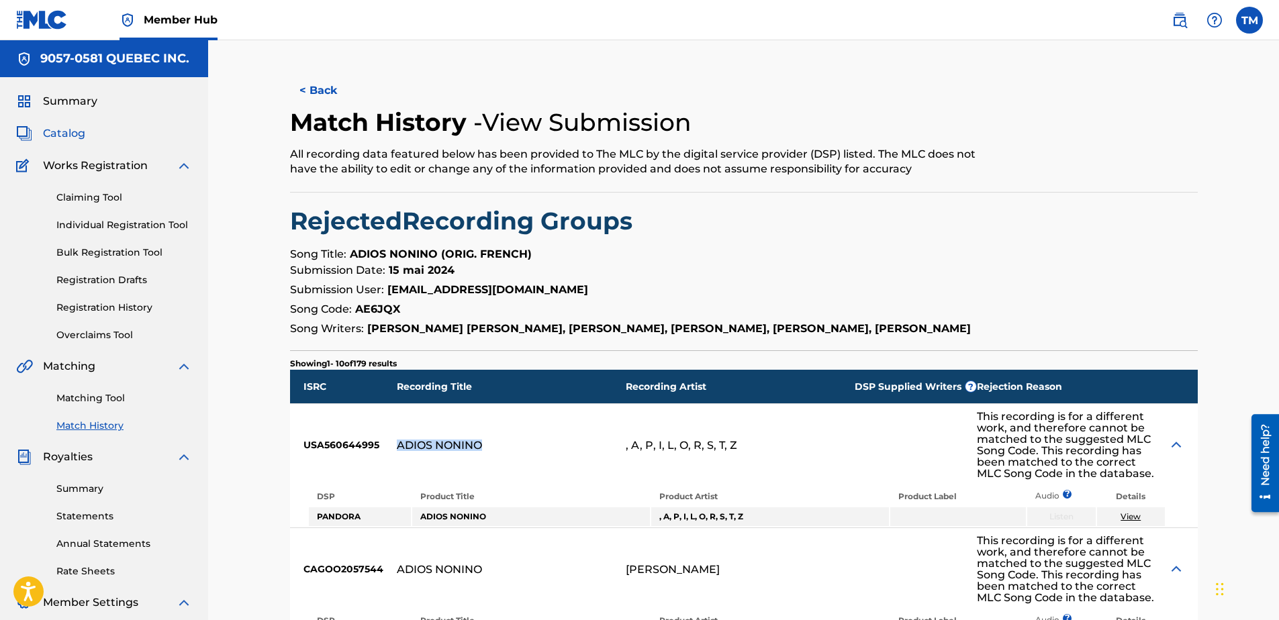
click at [61, 132] on span "Catalog" at bounding box center [64, 134] width 42 height 16
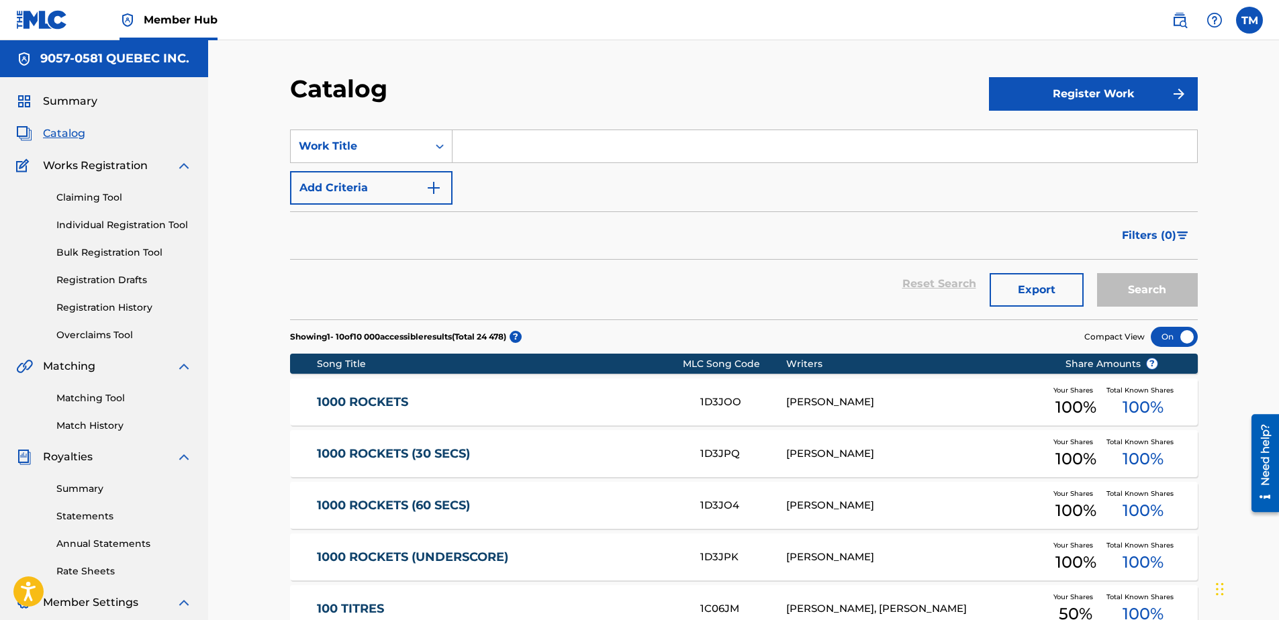
click at [485, 142] on input "Search Form" at bounding box center [825, 146] width 745 height 32
paste input "ADIOS NONINO"
type input "ADIOS NONINO"
click at [1097, 273] on button "Search" at bounding box center [1147, 290] width 101 height 34
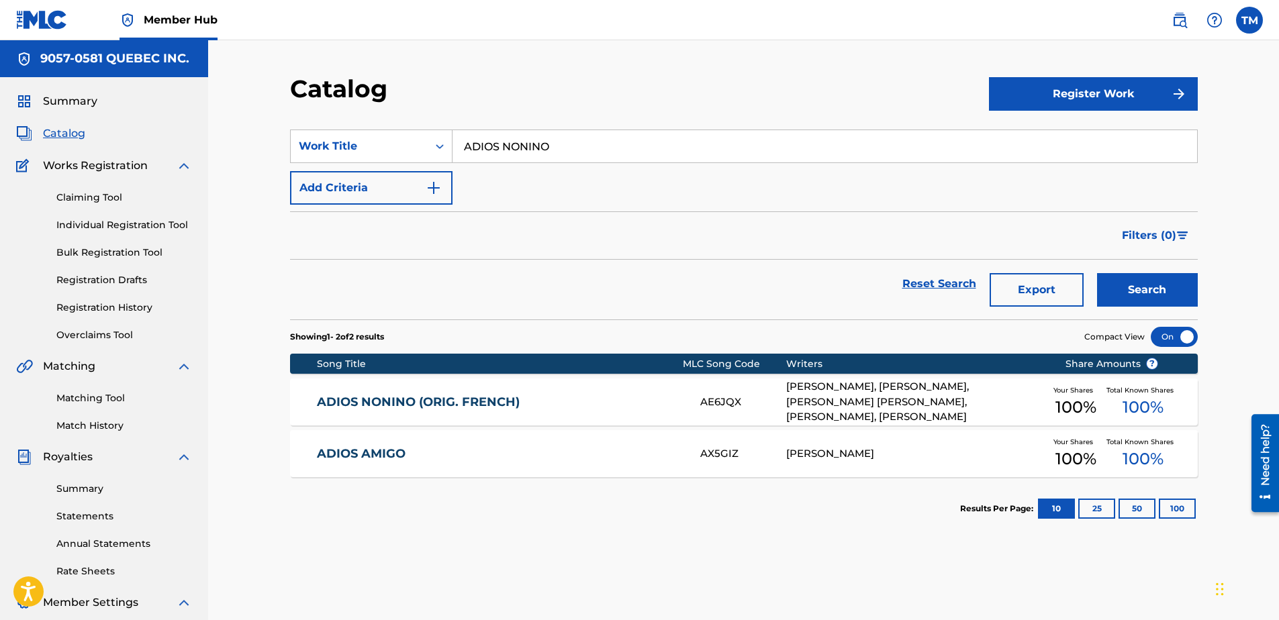
click at [423, 404] on link "ADIOS NONINO (ORIG. FRENCH)" at bounding box center [499, 402] width 365 height 15
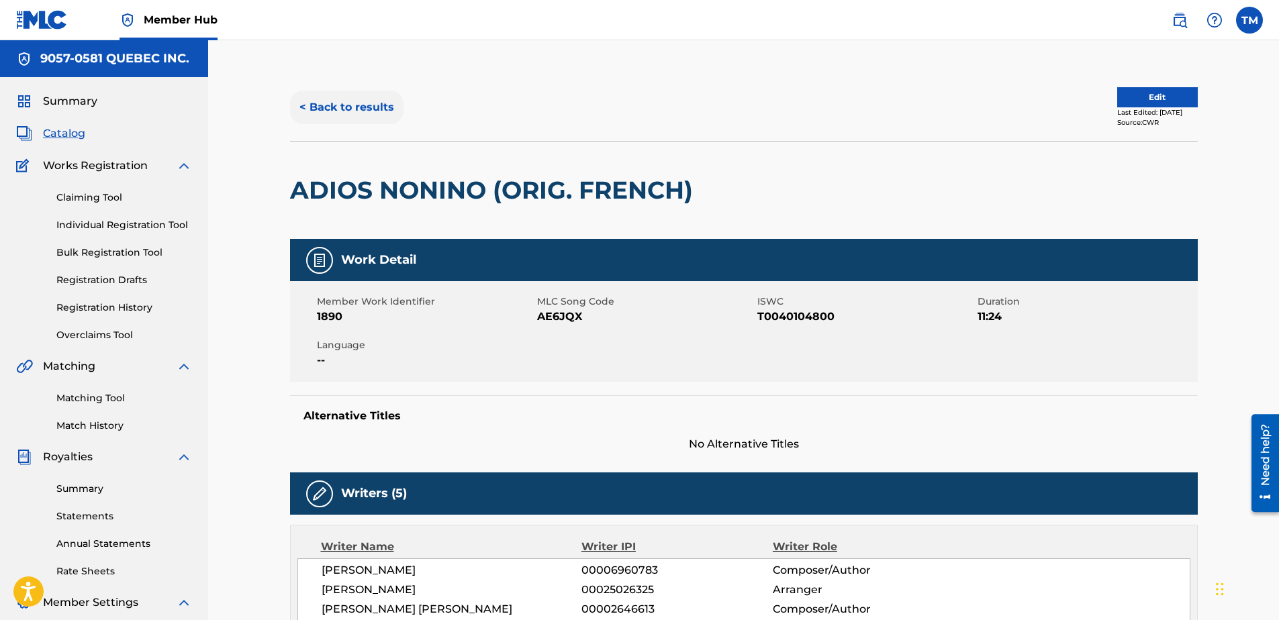
click at [322, 105] on button "< Back to results" at bounding box center [346, 108] width 113 height 34
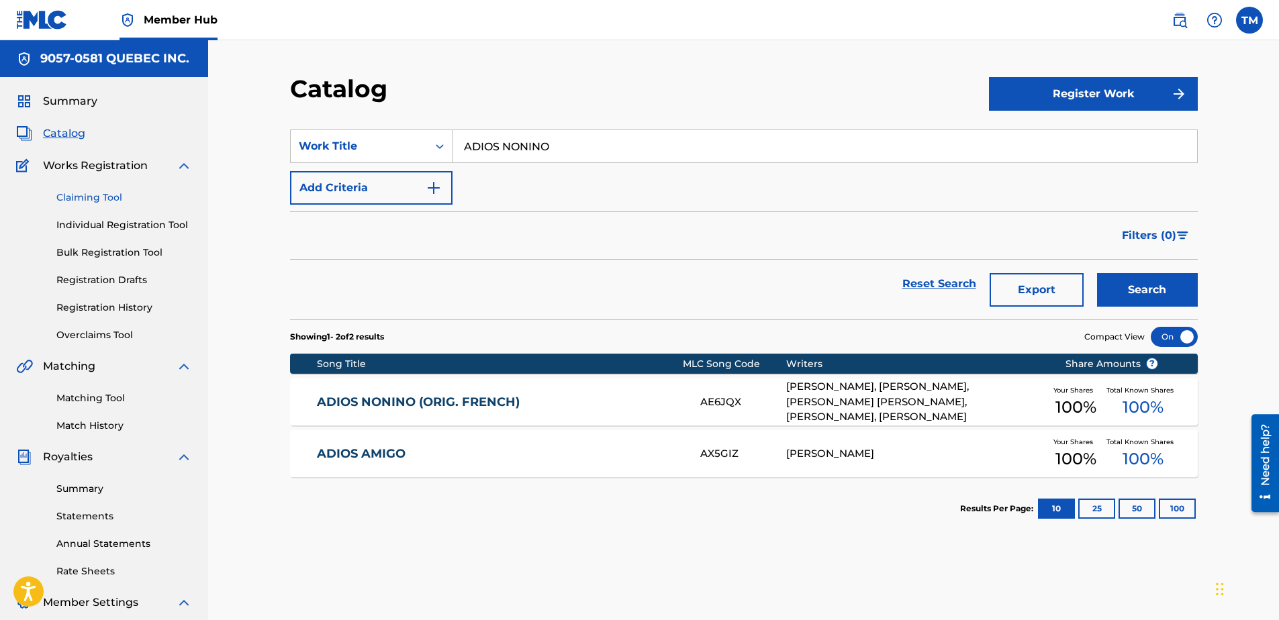
click at [84, 198] on link "Claiming Tool" at bounding box center [124, 198] width 136 height 14
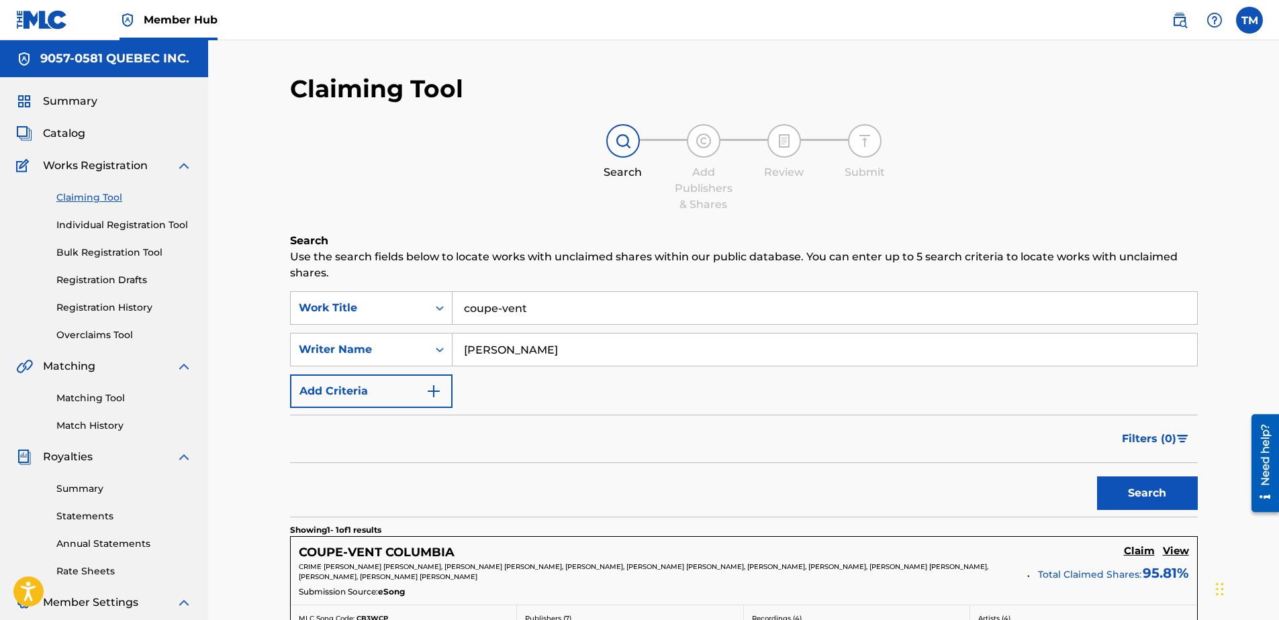
drag, startPoint x: 524, startPoint y: 308, endPoint x: 210, endPoint y: 290, distance: 314.8
click at [210, 290] on div "Claiming Tool Search Add Publishers & Shares Review Submit Search Use the searc…" at bounding box center [743, 406] width 1071 height 733
paste input "ADIOS NONINO"
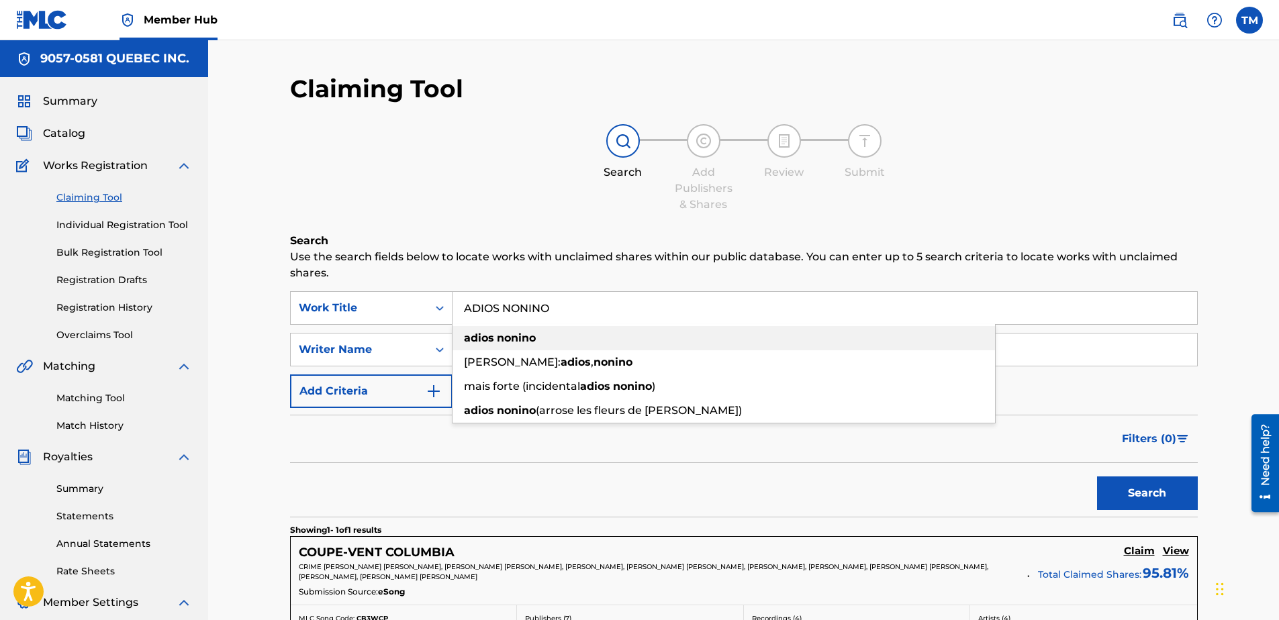
click at [502, 335] on strong "nonino" at bounding box center [516, 338] width 39 height 13
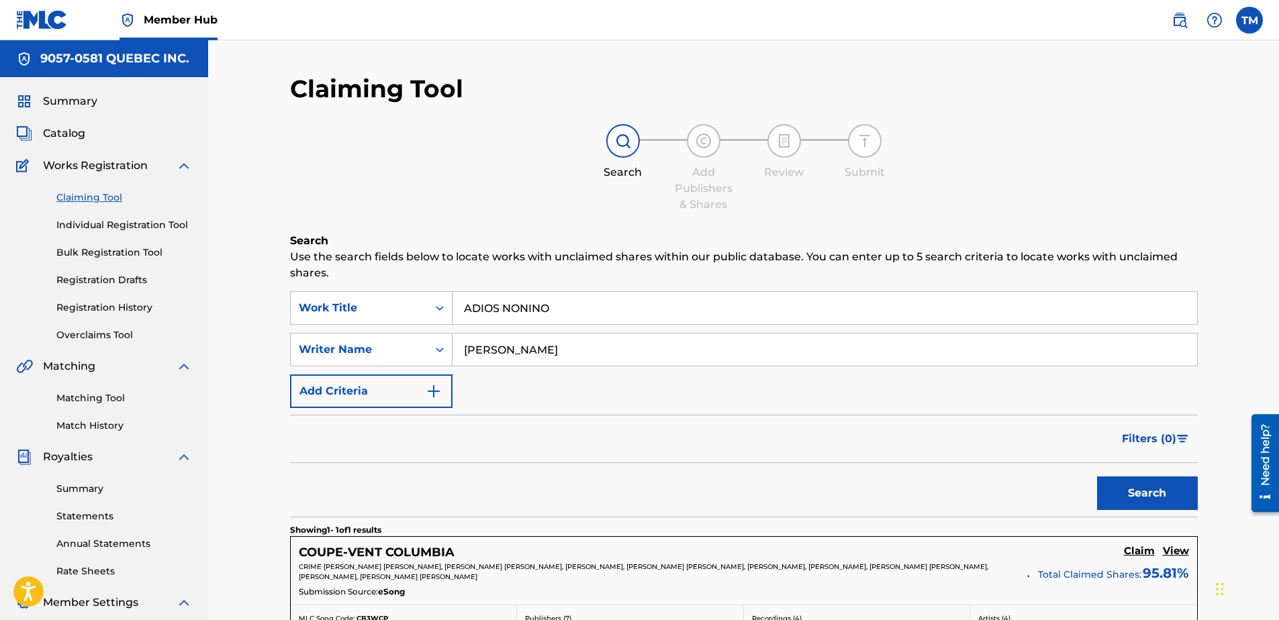
type input "adios nonino"
click at [388, 357] on div "Writer Name" at bounding box center [359, 350] width 121 height 16
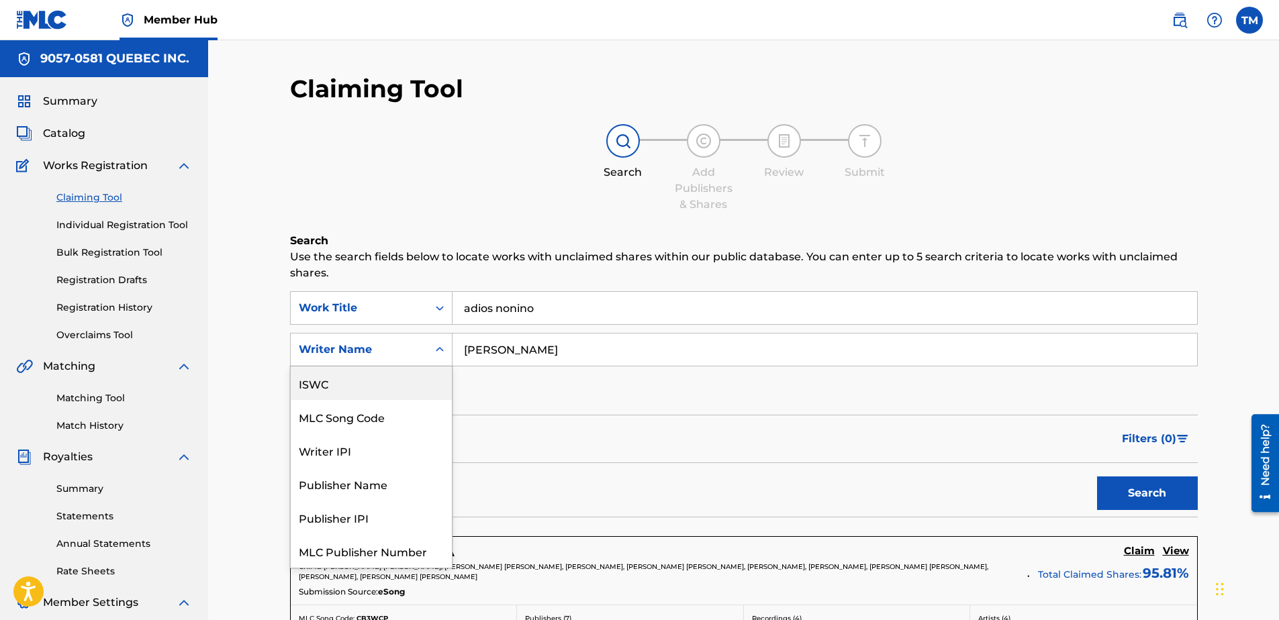
drag, startPoint x: 330, startPoint y: 484, endPoint x: 338, endPoint y: 427, distance: 57.7
click at [338, 427] on div "ISWC MLC Song Code Writer IPI Publisher Name Publisher IPI MLC Publisher Number…" at bounding box center [371, 467] width 161 height 201
click at [342, 550] on div "Writer Name" at bounding box center [371, 552] width 161 height 34
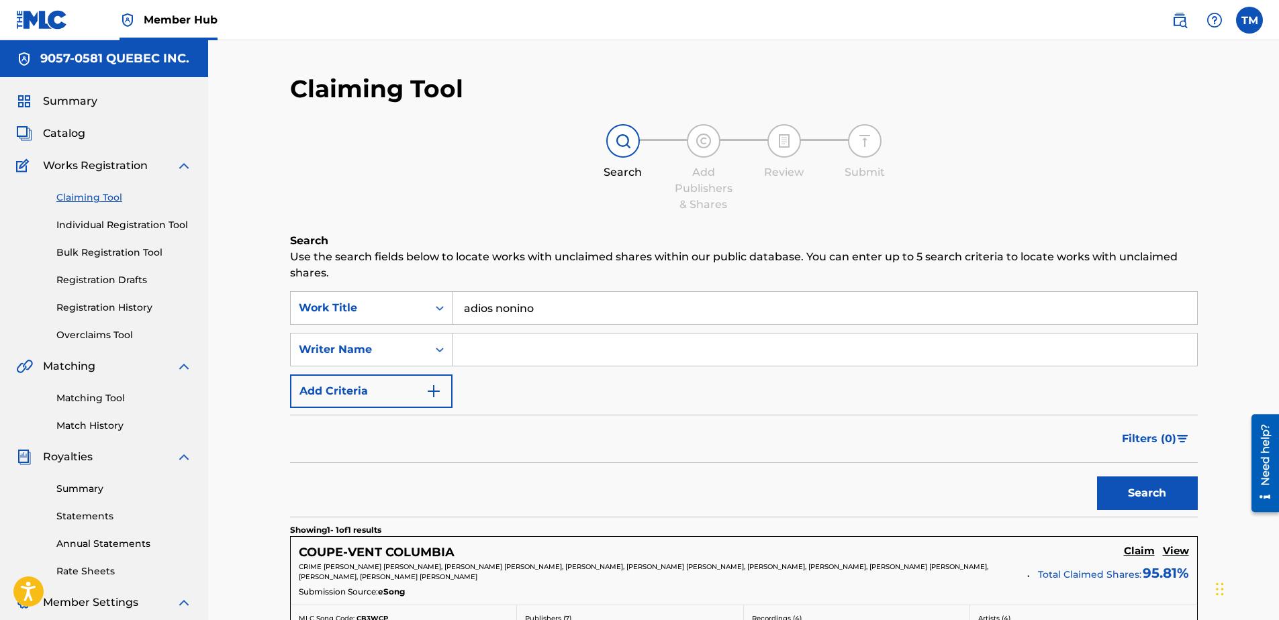
click at [535, 353] on input "Search Form" at bounding box center [825, 350] width 745 height 32
type input "piazzolla"
click at [1150, 498] on button "Search" at bounding box center [1147, 494] width 101 height 34
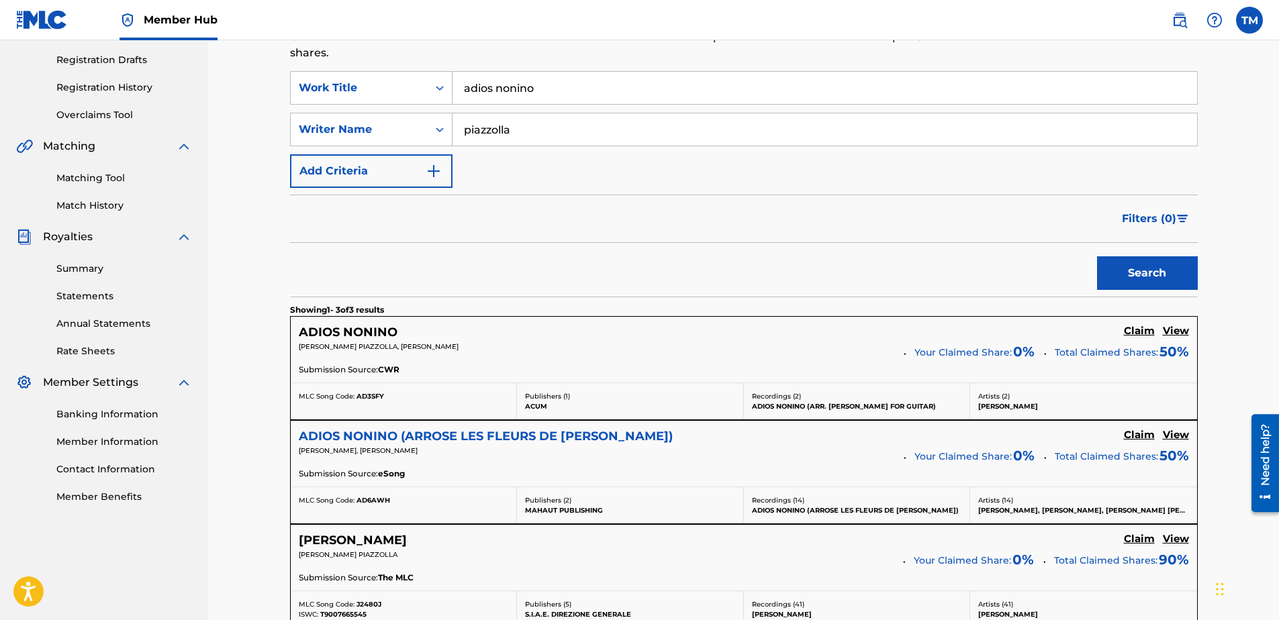
scroll to position [222, 0]
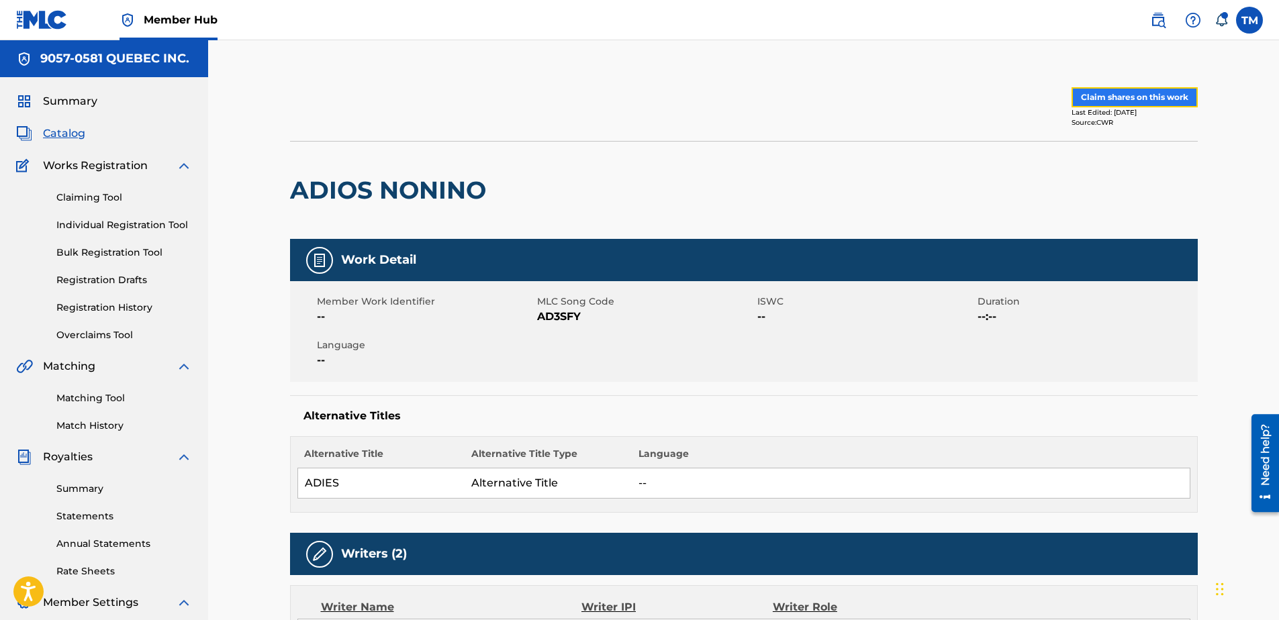
click at [1140, 93] on button "Claim shares on this work" at bounding box center [1135, 97] width 126 height 20
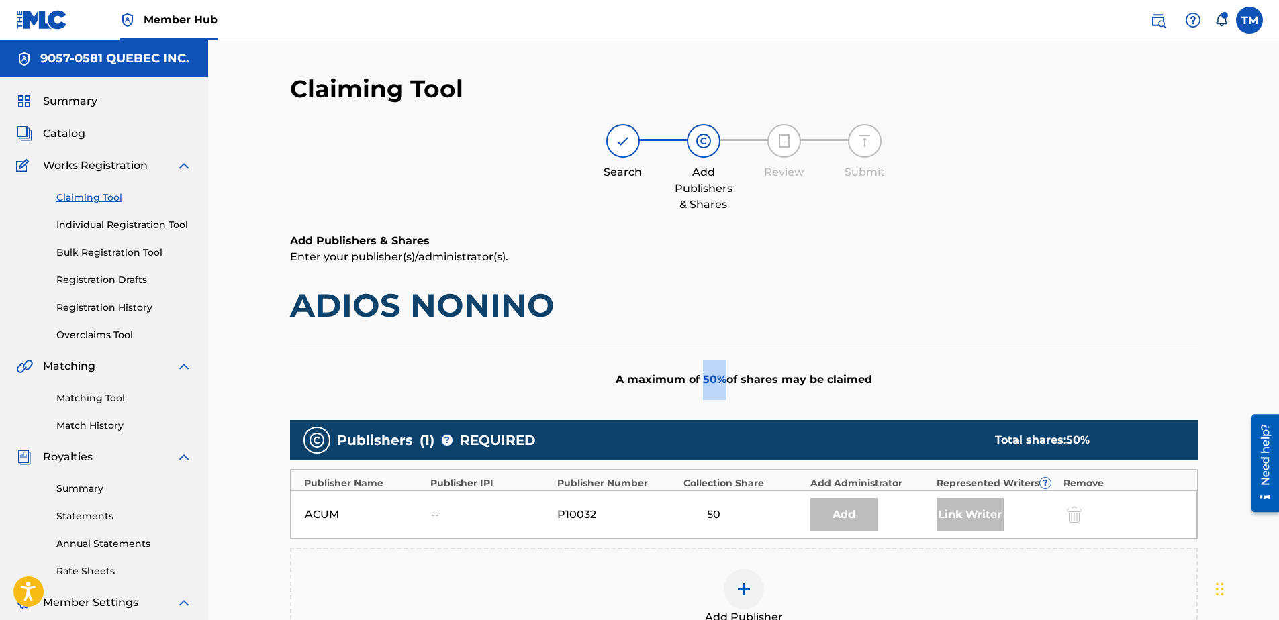
drag, startPoint x: 700, startPoint y: 379, endPoint x: 723, endPoint y: 377, distance: 22.9
click at [723, 377] on div "A maximum of 50 % of shares may be claimed" at bounding box center [744, 380] width 908 height 68
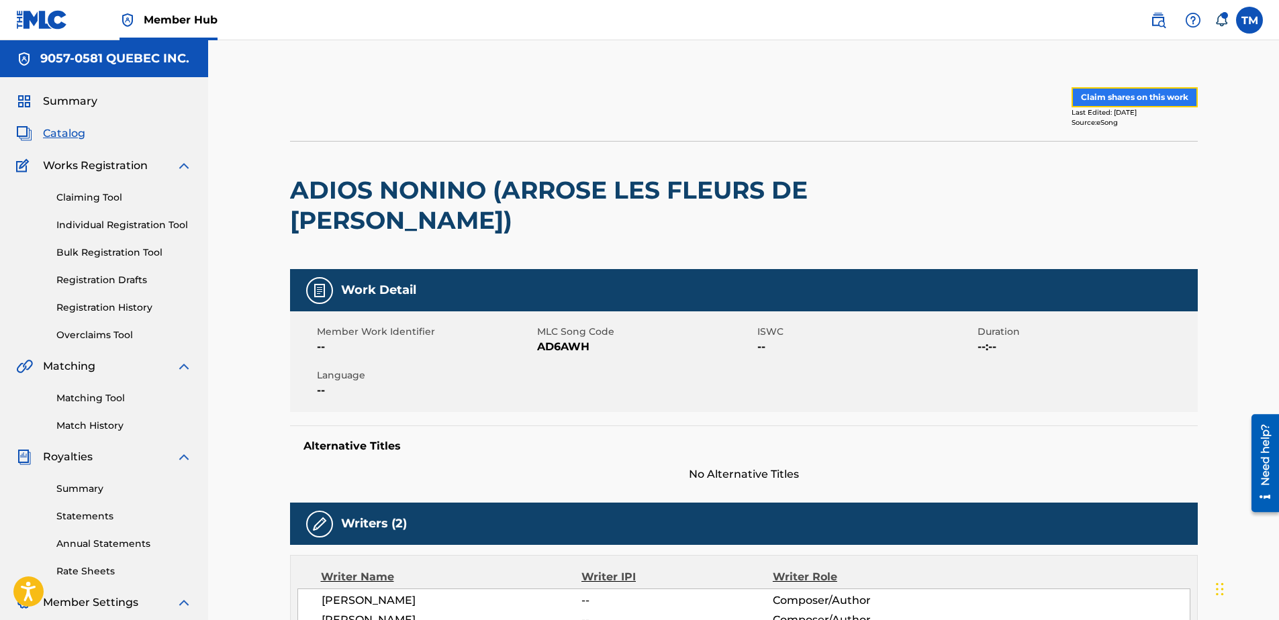
click at [1104, 94] on button "Claim shares on this work" at bounding box center [1135, 97] width 126 height 20
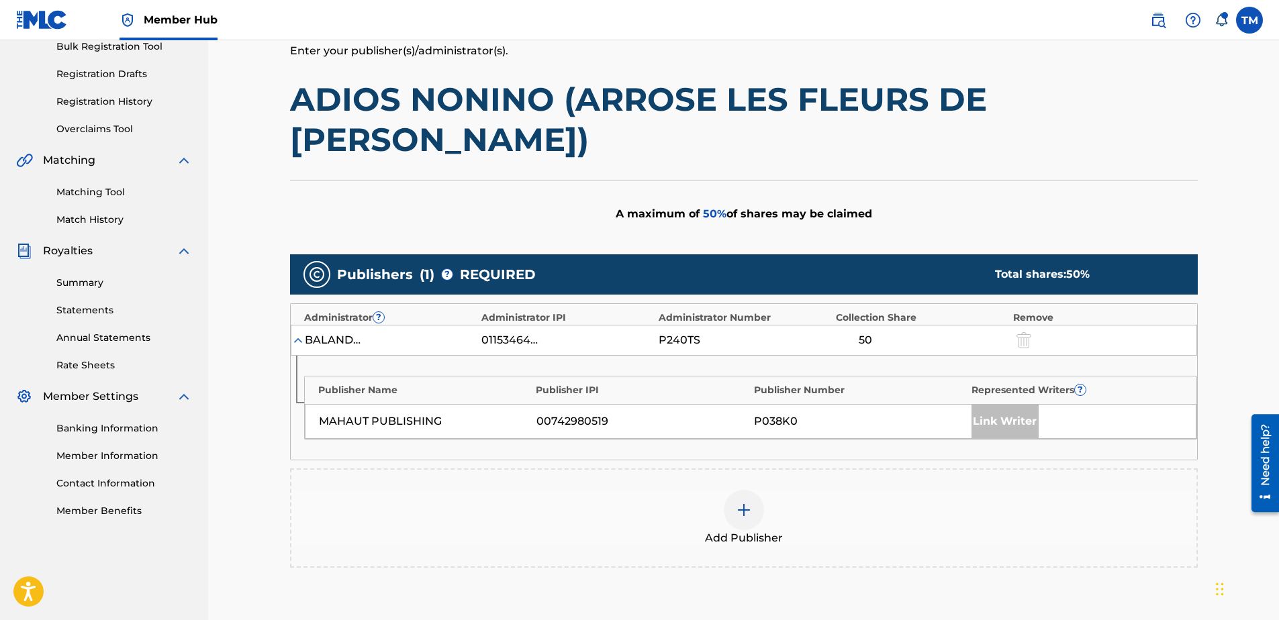
scroll to position [371, 0]
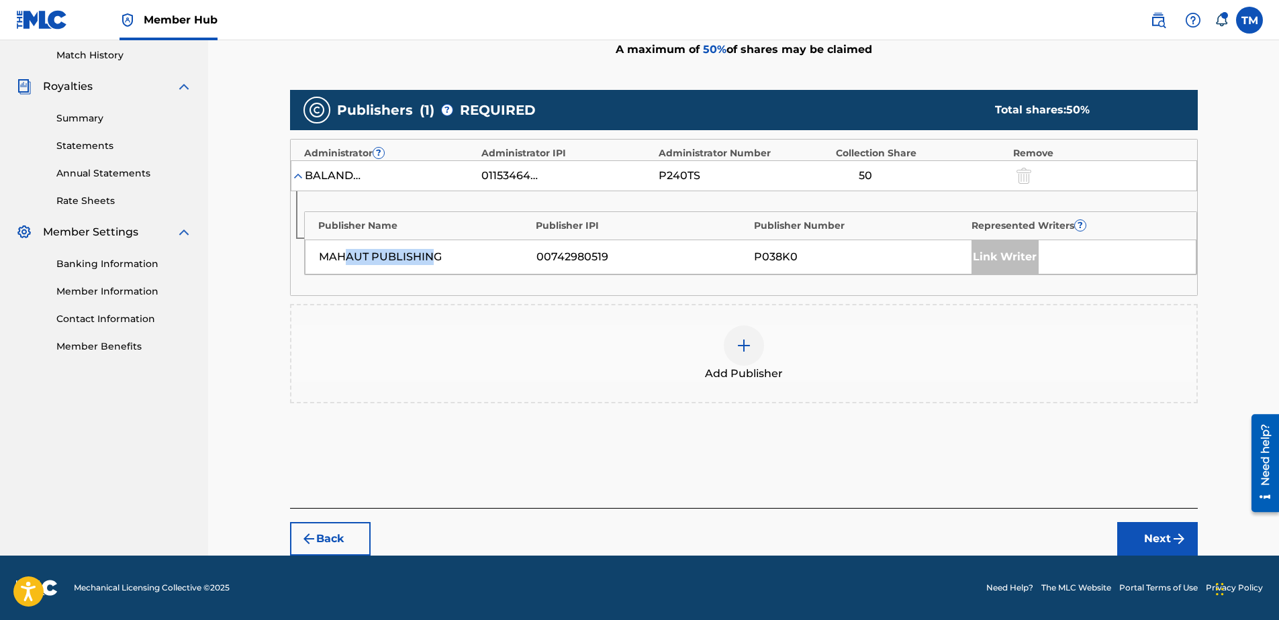
drag, startPoint x: 349, startPoint y: 258, endPoint x: 428, endPoint y: 261, distance: 79.3
click at [428, 261] on div "MAHAUT PUBLISHING" at bounding box center [424, 257] width 211 height 16
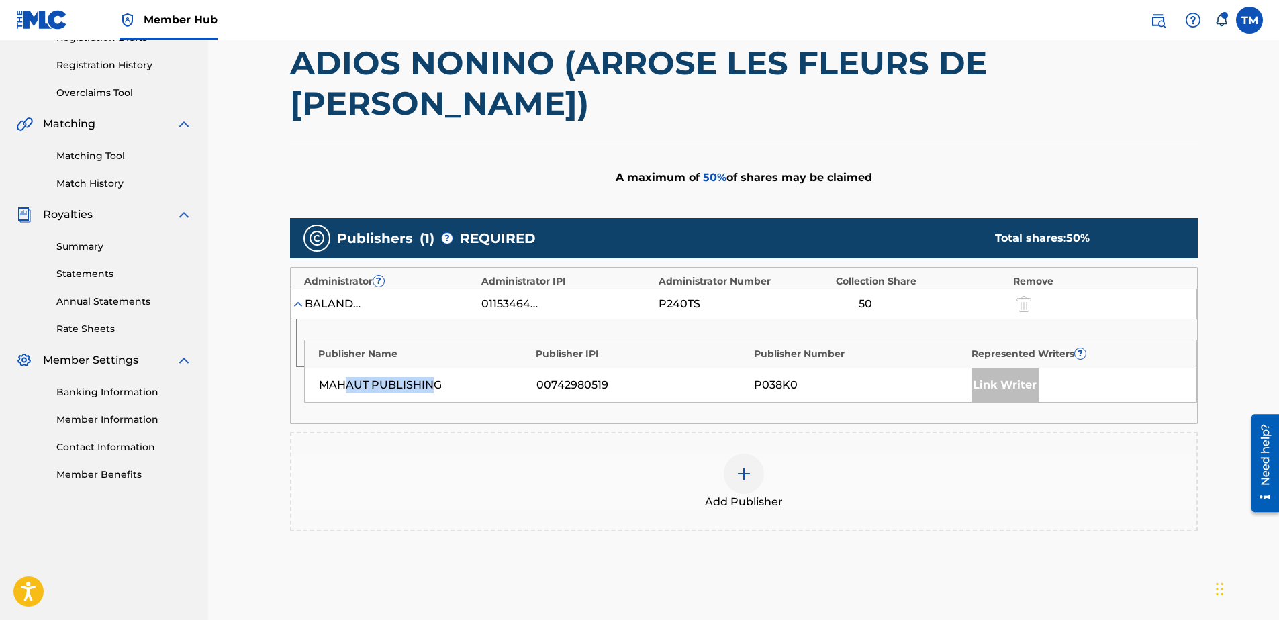
scroll to position [236, 0]
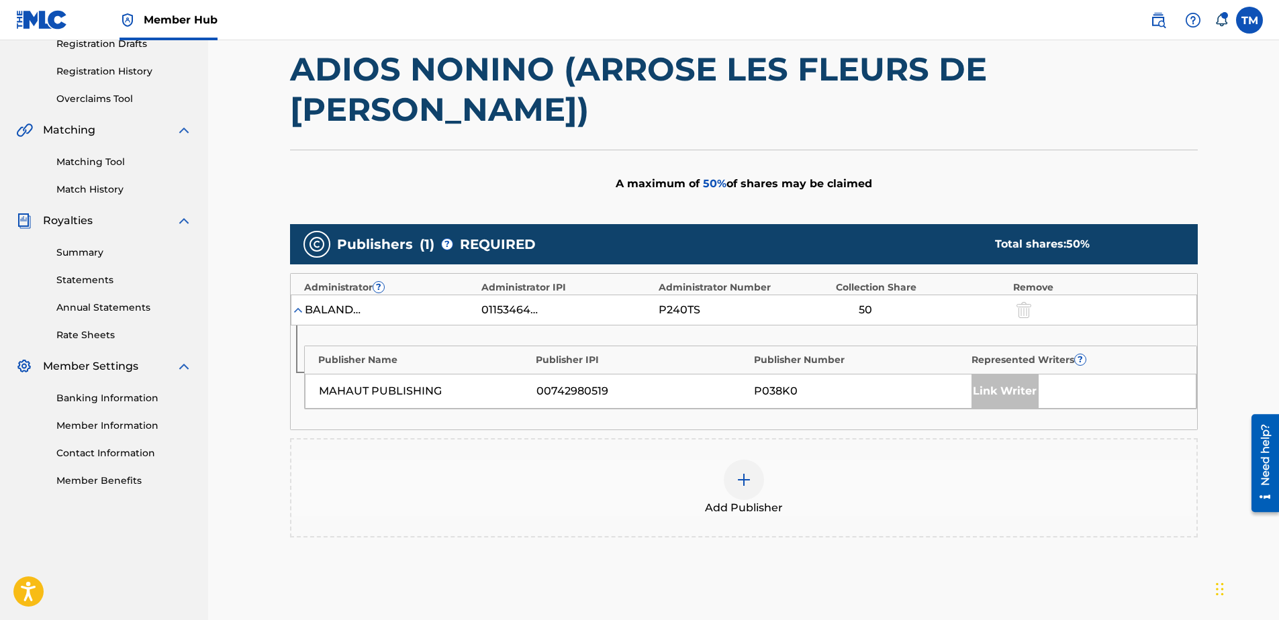
click at [867, 154] on div "A maximum of 50 % of shares may be claimed" at bounding box center [744, 184] width 908 height 68
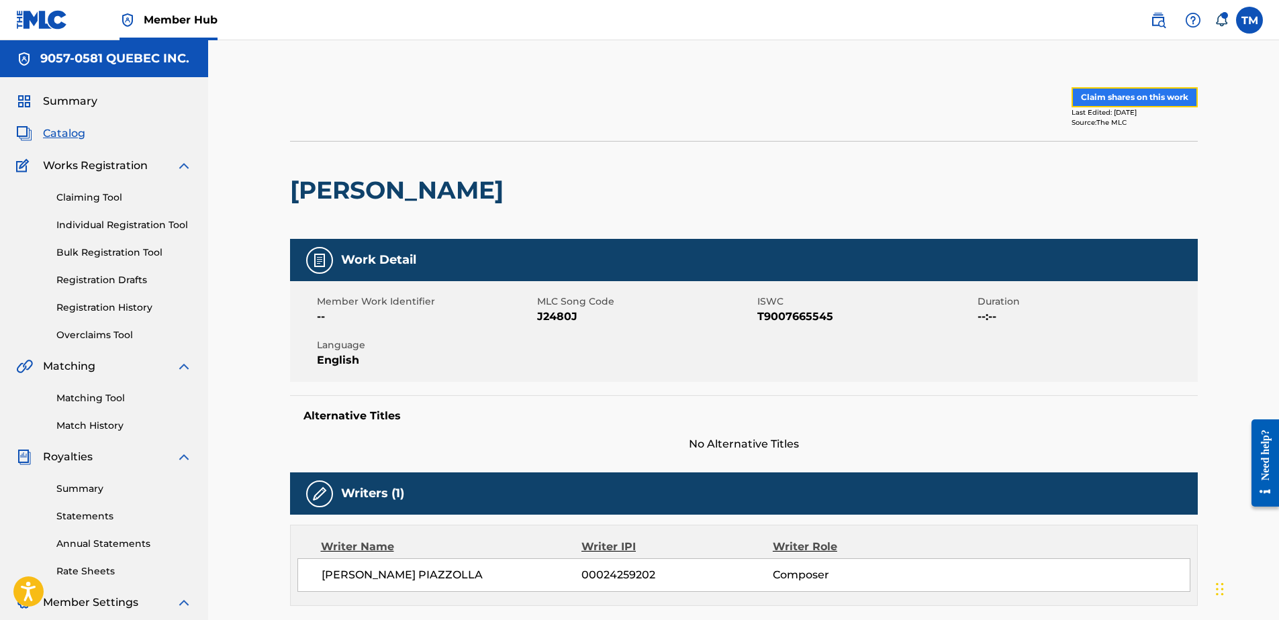
click at [1150, 96] on button "Claim shares on this work" at bounding box center [1135, 97] width 126 height 20
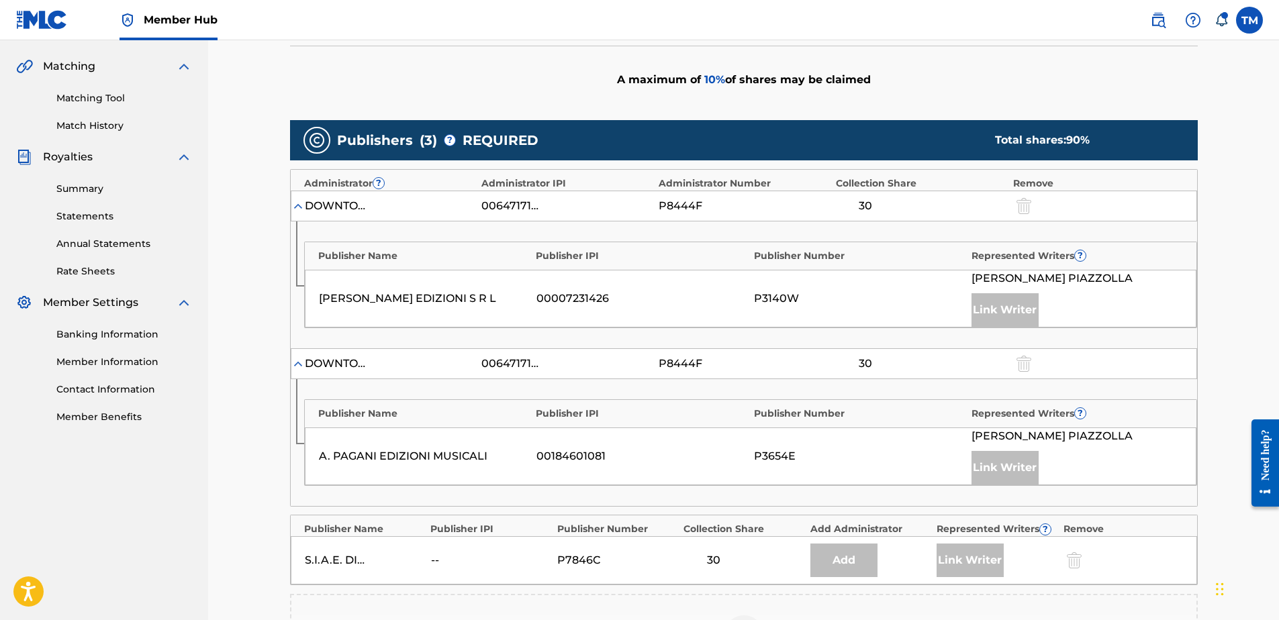
scroll to position [134, 0]
